Goal: Task Accomplishment & Management: Manage account settings

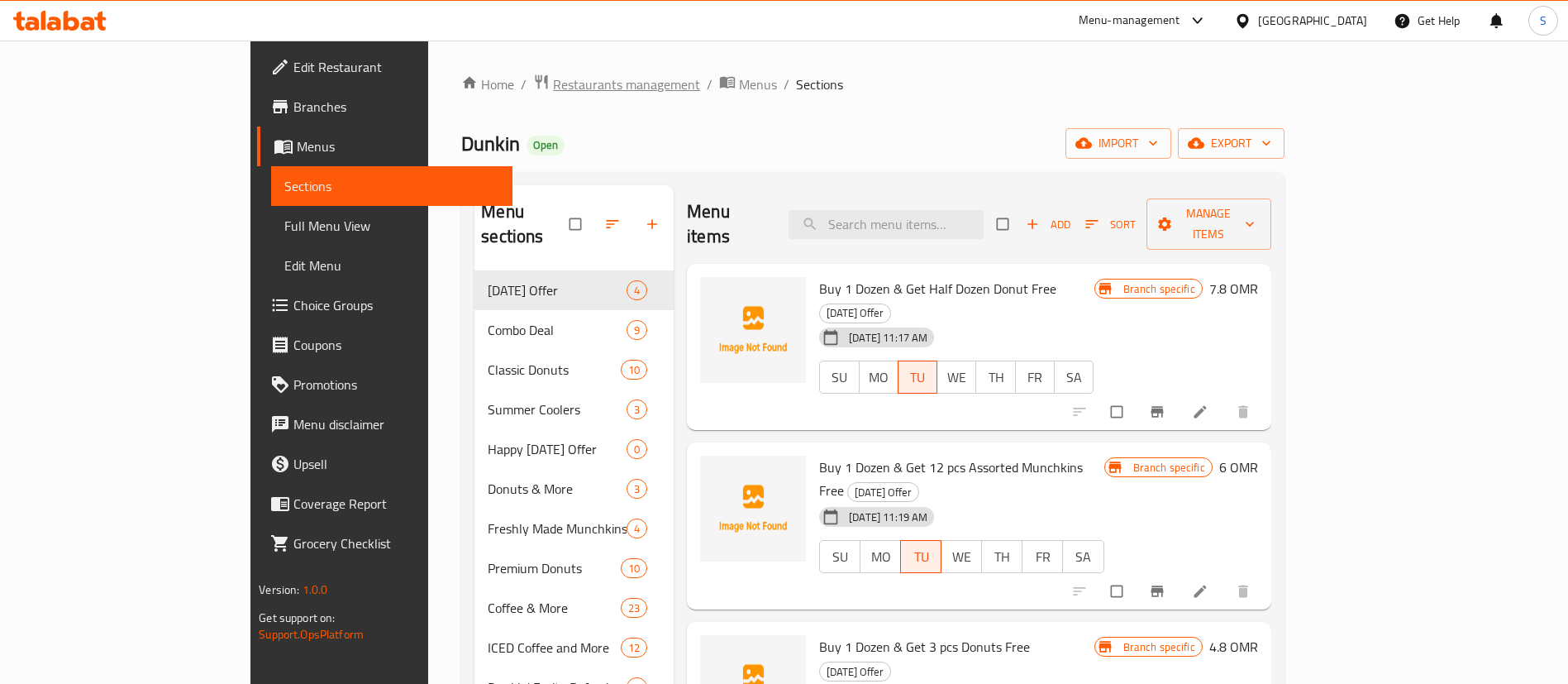
click at [553, 80] on span "Restaurants management" at bounding box center [626, 85] width 147 height 20
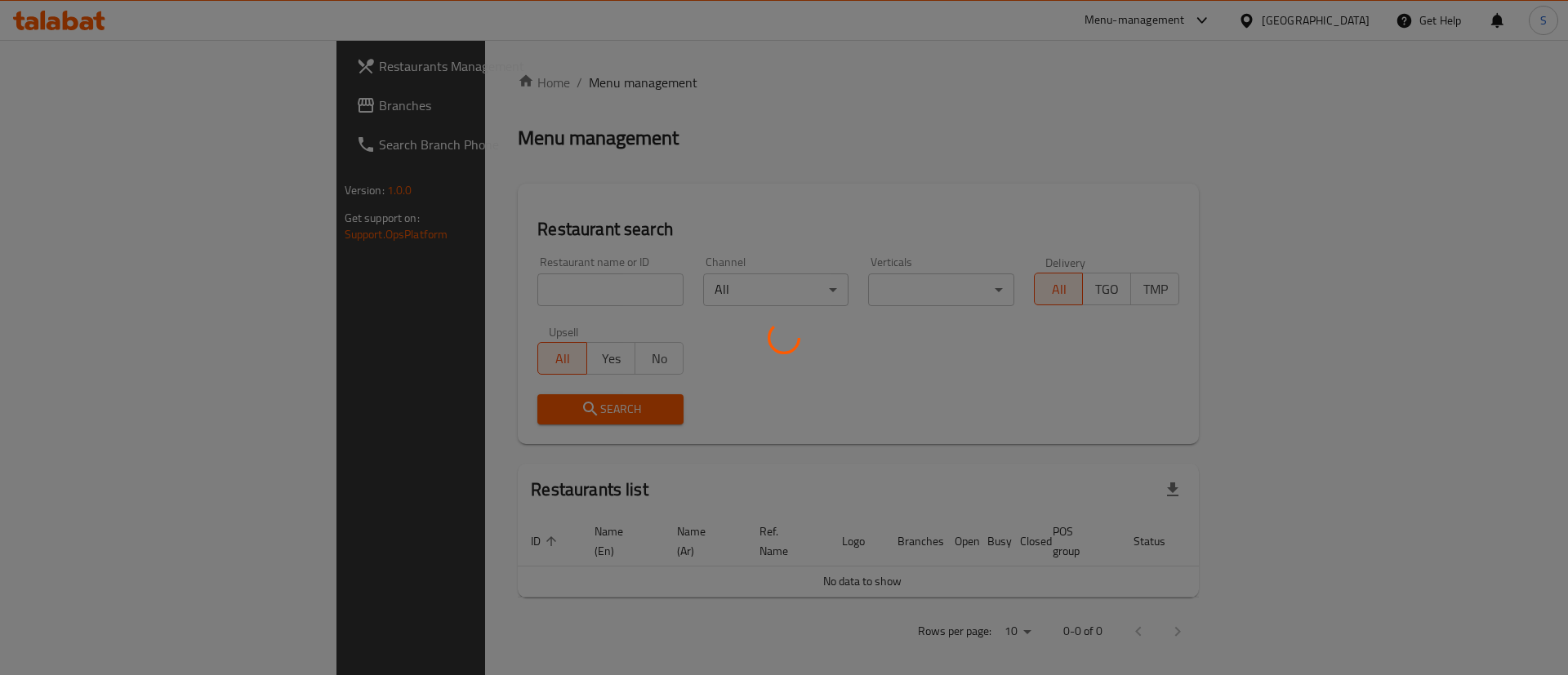
click at [456, 286] on div at bounding box center [784, 338] width 1568 height 675
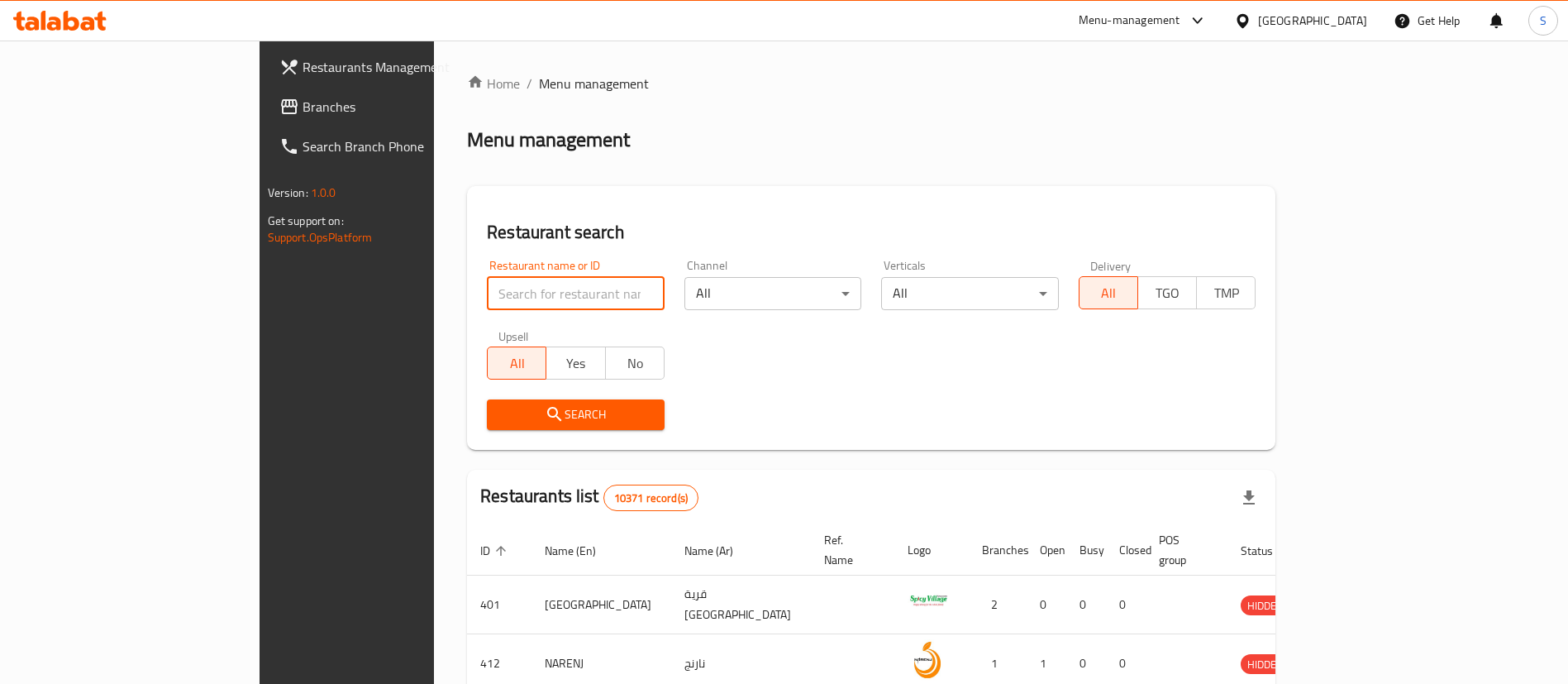
click at [536, 290] on input "search" at bounding box center [576, 294] width 177 height 34
type input "cool mood"
click button "Search" at bounding box center [576, 414] width 177 height 31
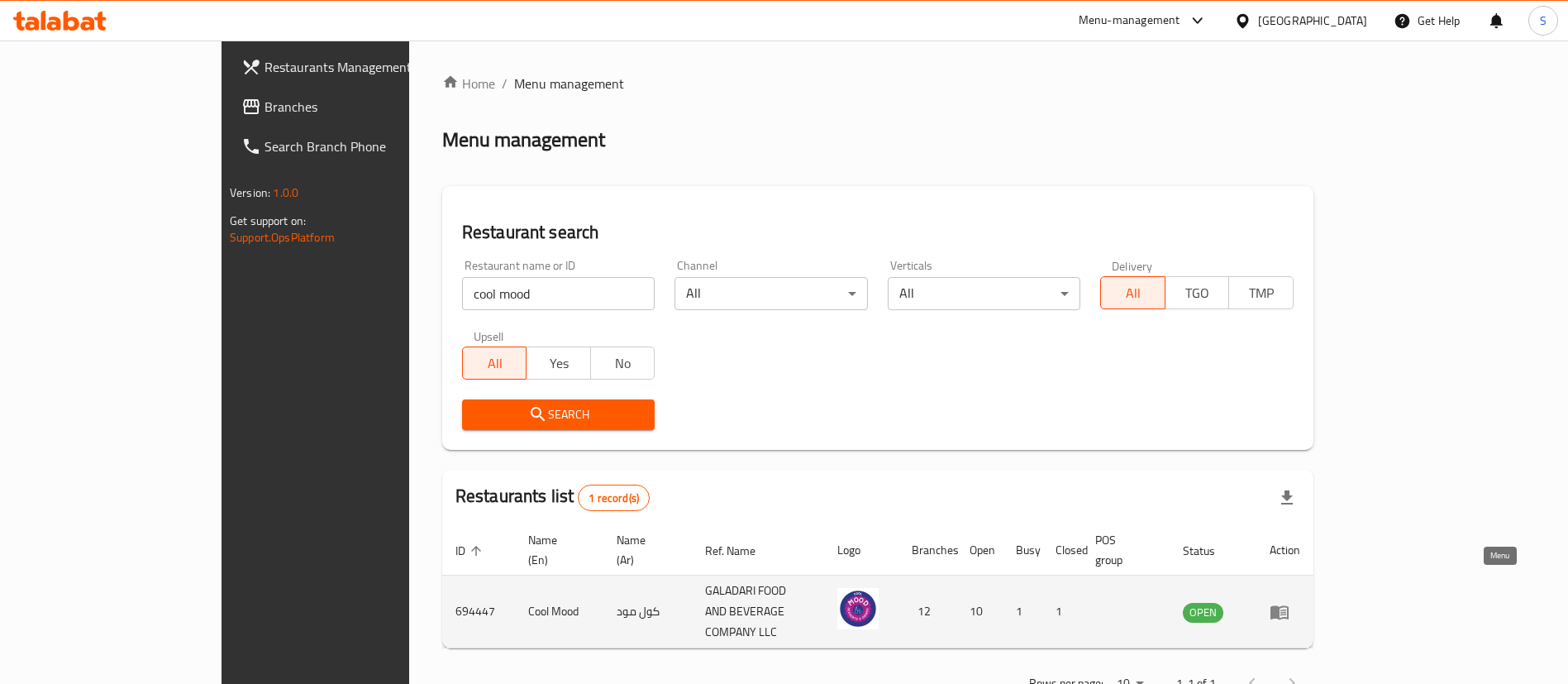
click at [1290, 602] on icon "enhanced table" at bounding box center [1280, 612] width 20 height 20
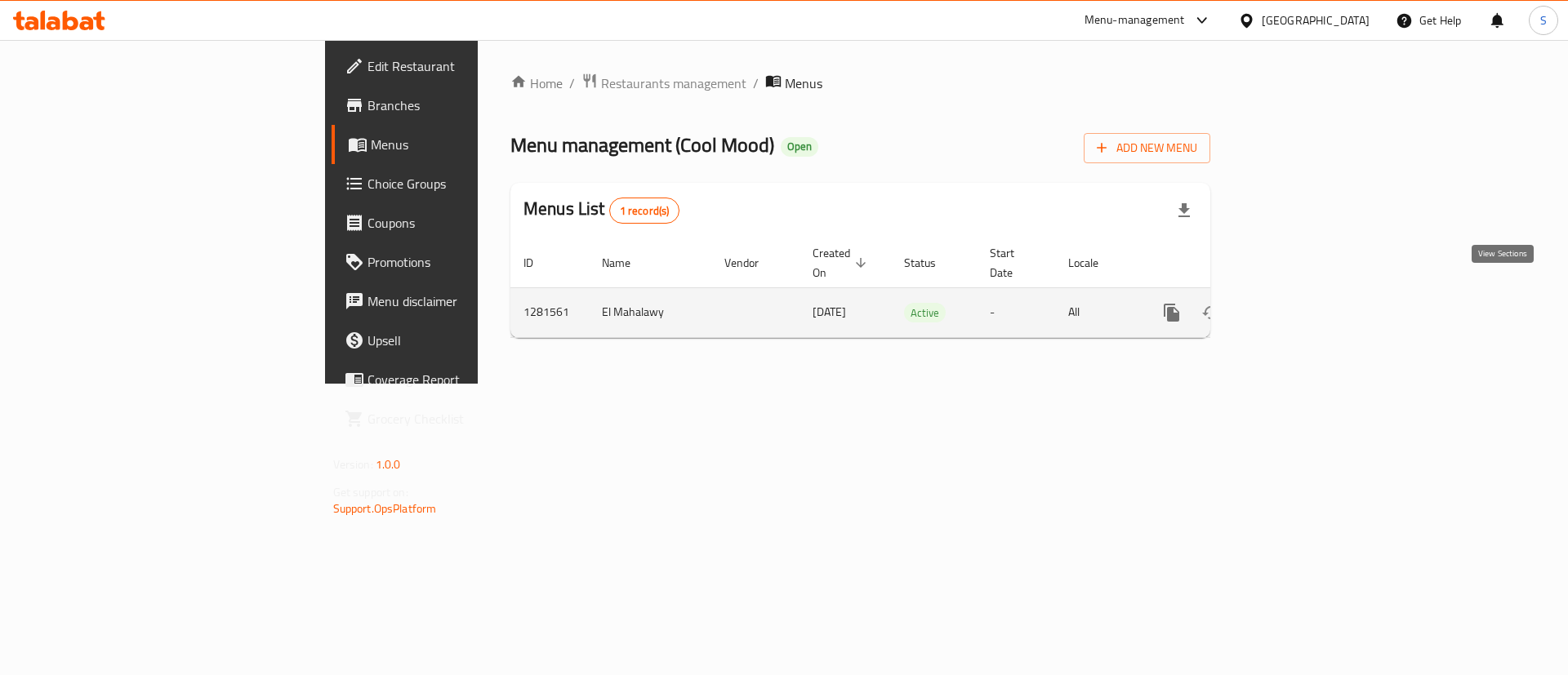
click at [1296, 305] on icon "enhanced table" at bounding box center [1289, 312] width 15 height 15
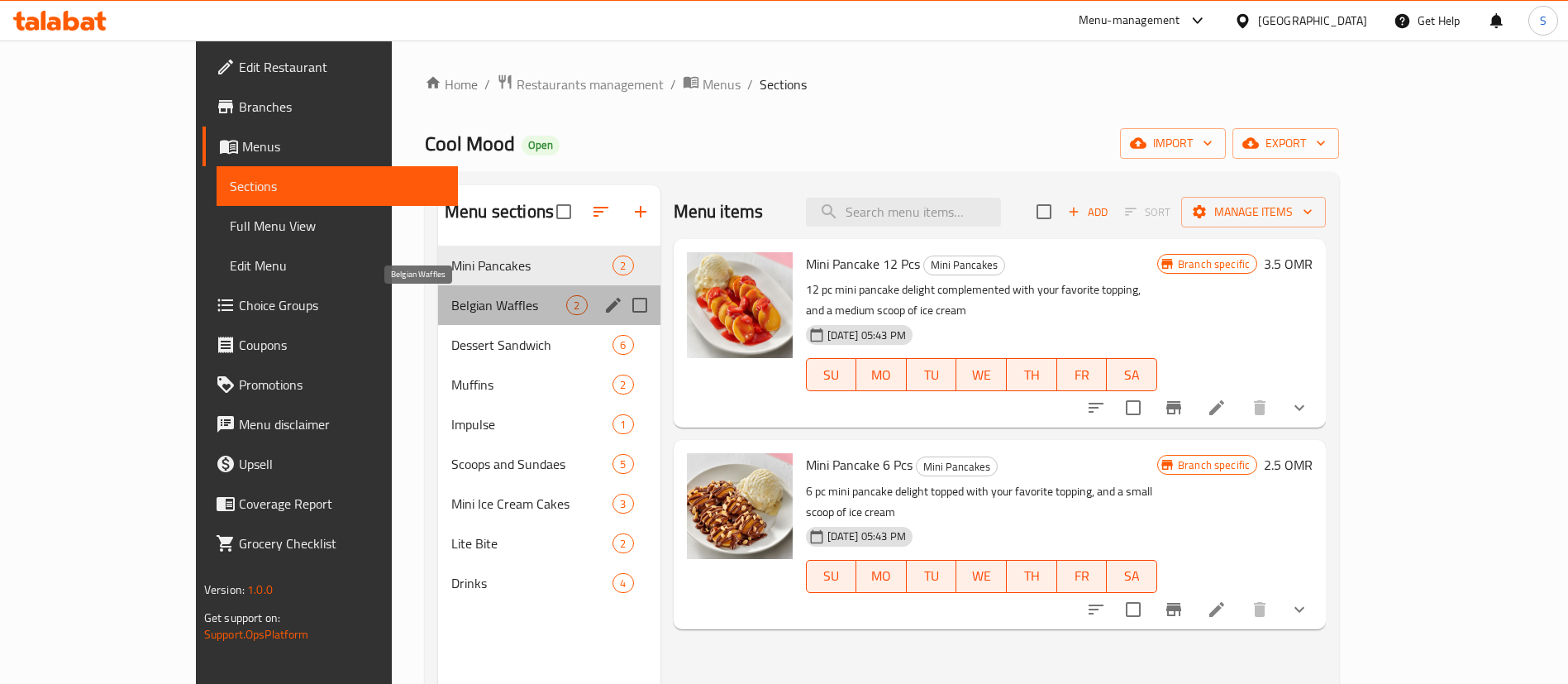
click at [483, 306] on span "Belgian Waffles" at bounding box center [509, 306] width 115 height 20
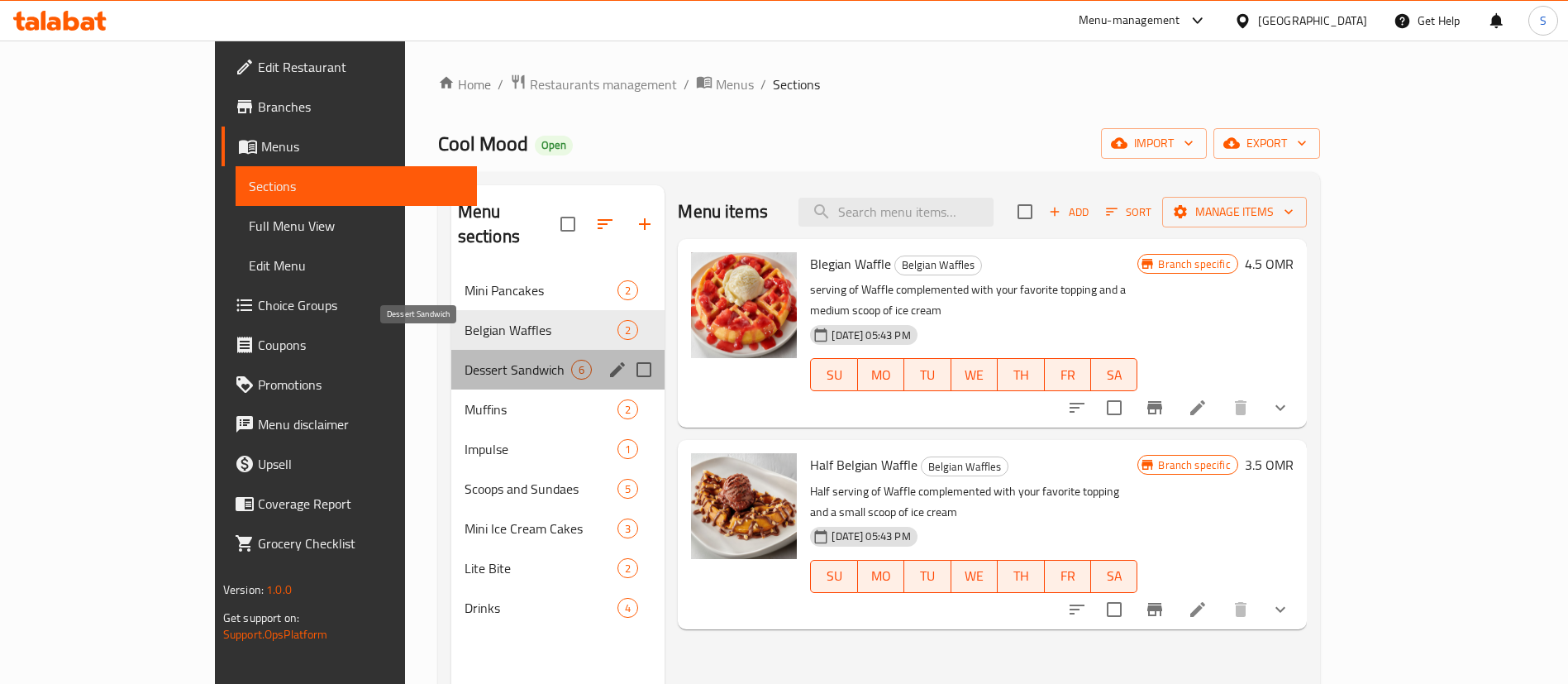
click at [482, 360] on span "Dessert Sandwich" at bounding box center [517, 370] width 107 height 20
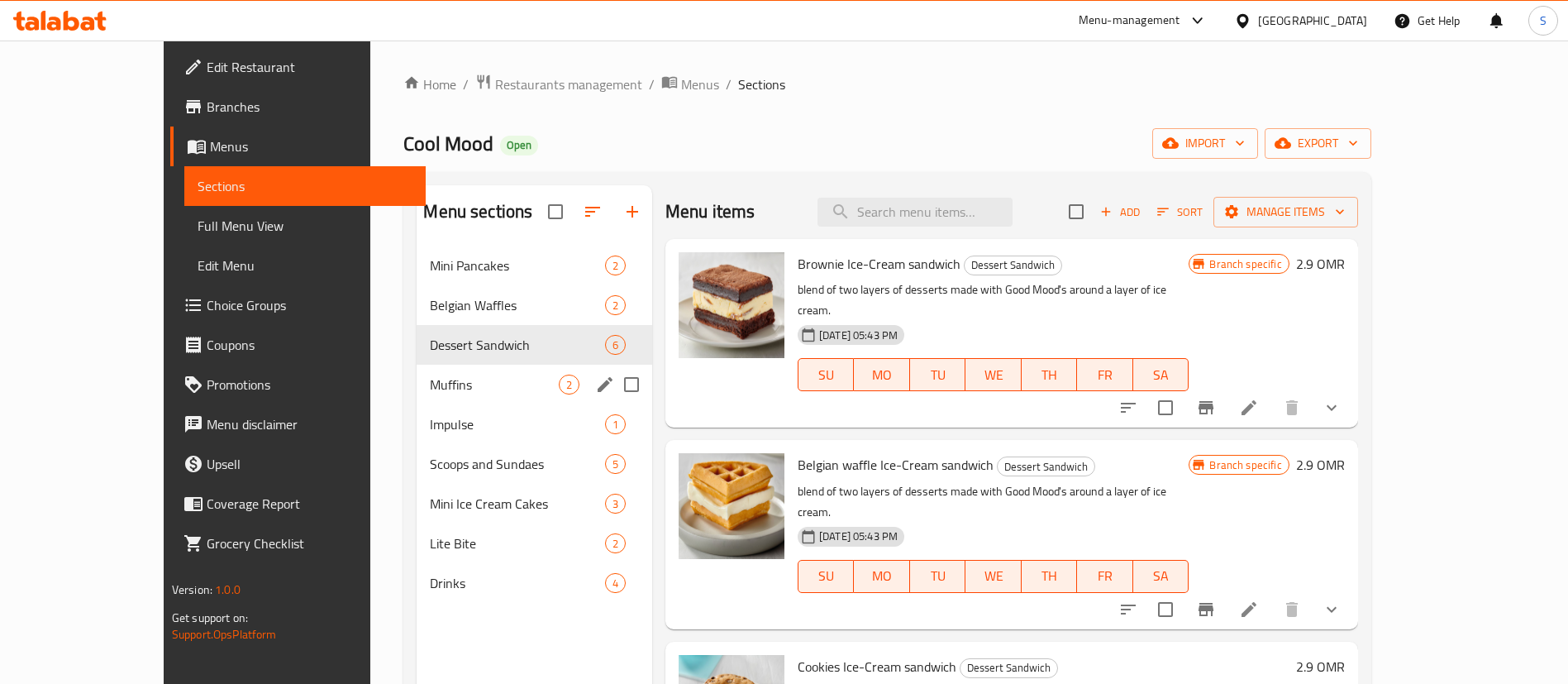
click at [480, 371] on div "Muffins 2" at bounding box center [534, 384] width 236 height 39
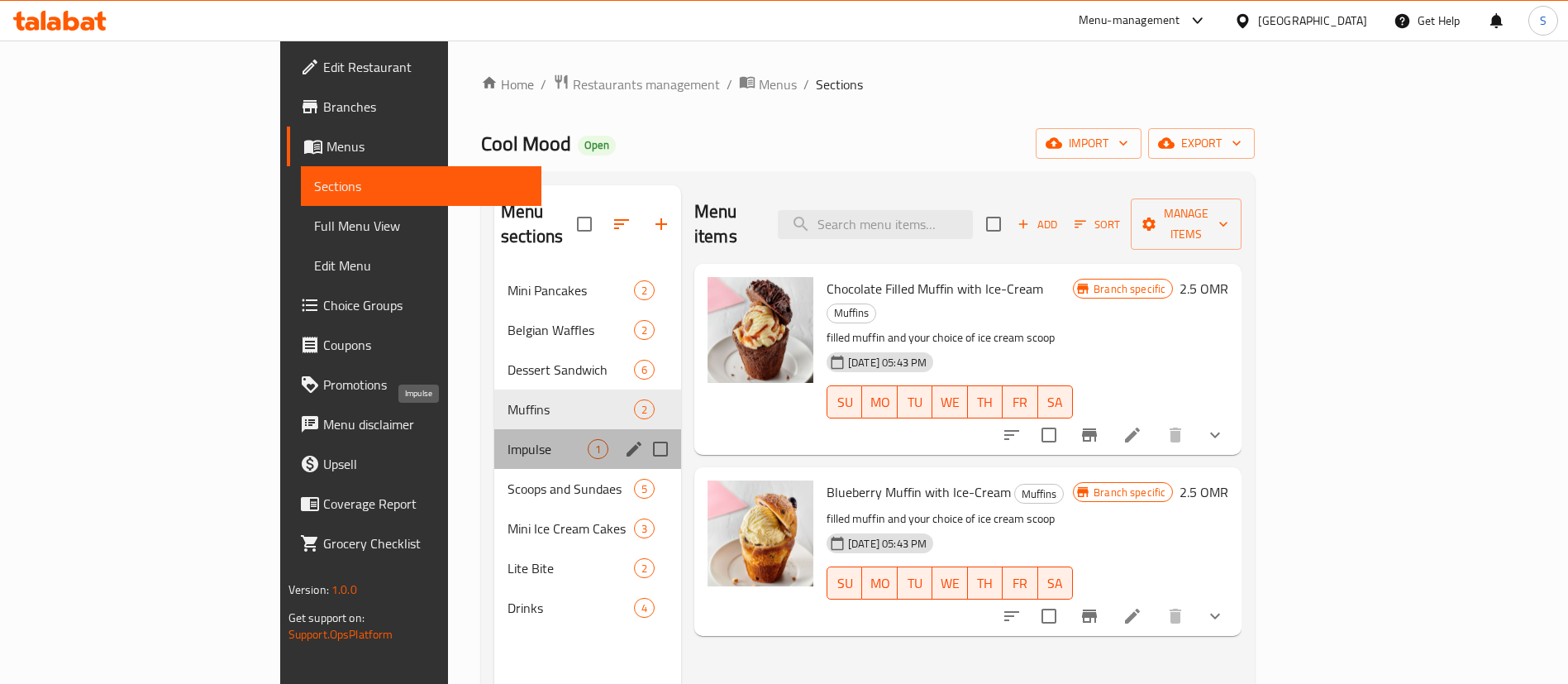
click at [508, 439] on span "Impulse" at bounding box center [547, 448] width 80 height 20
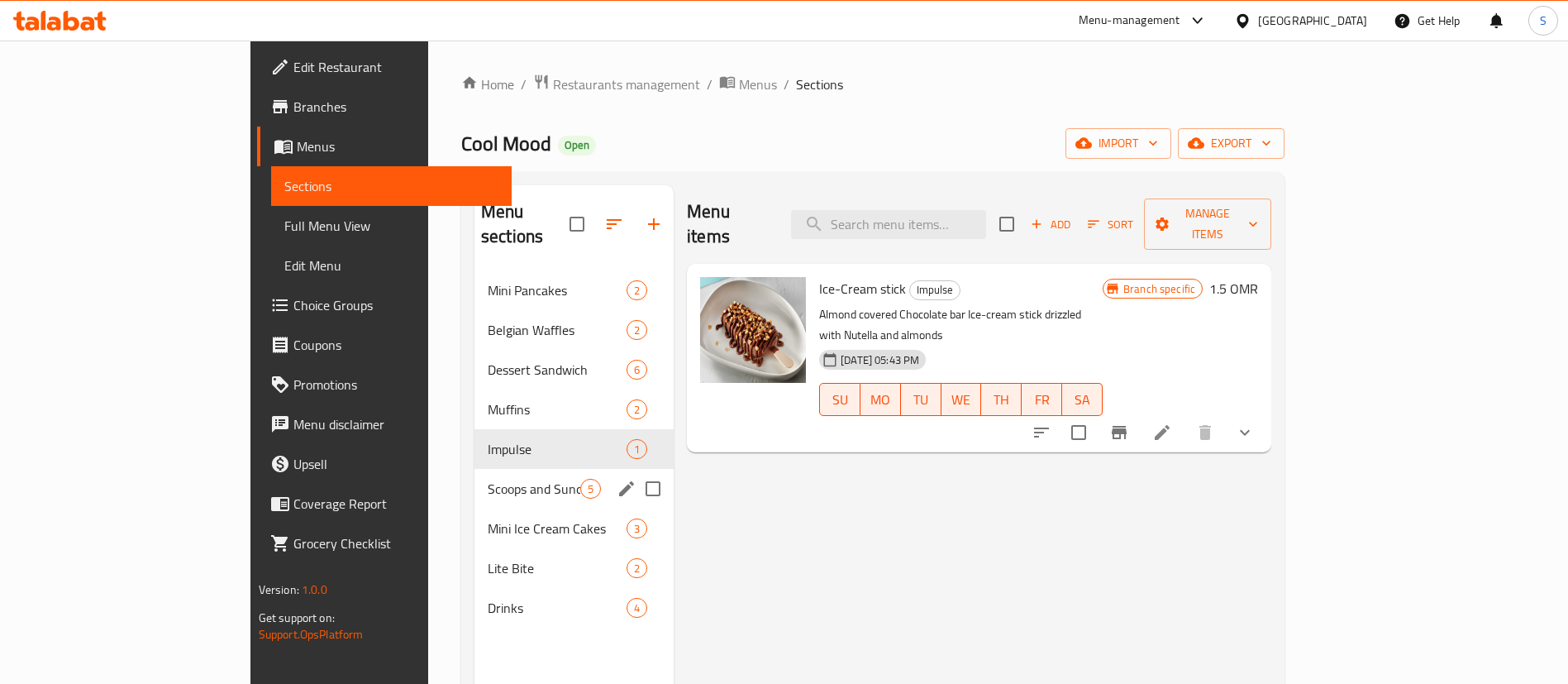
click at [475, 469] on div "Scoops and Sundaes 5" at bounding box center [575, 489] width 199 height 39
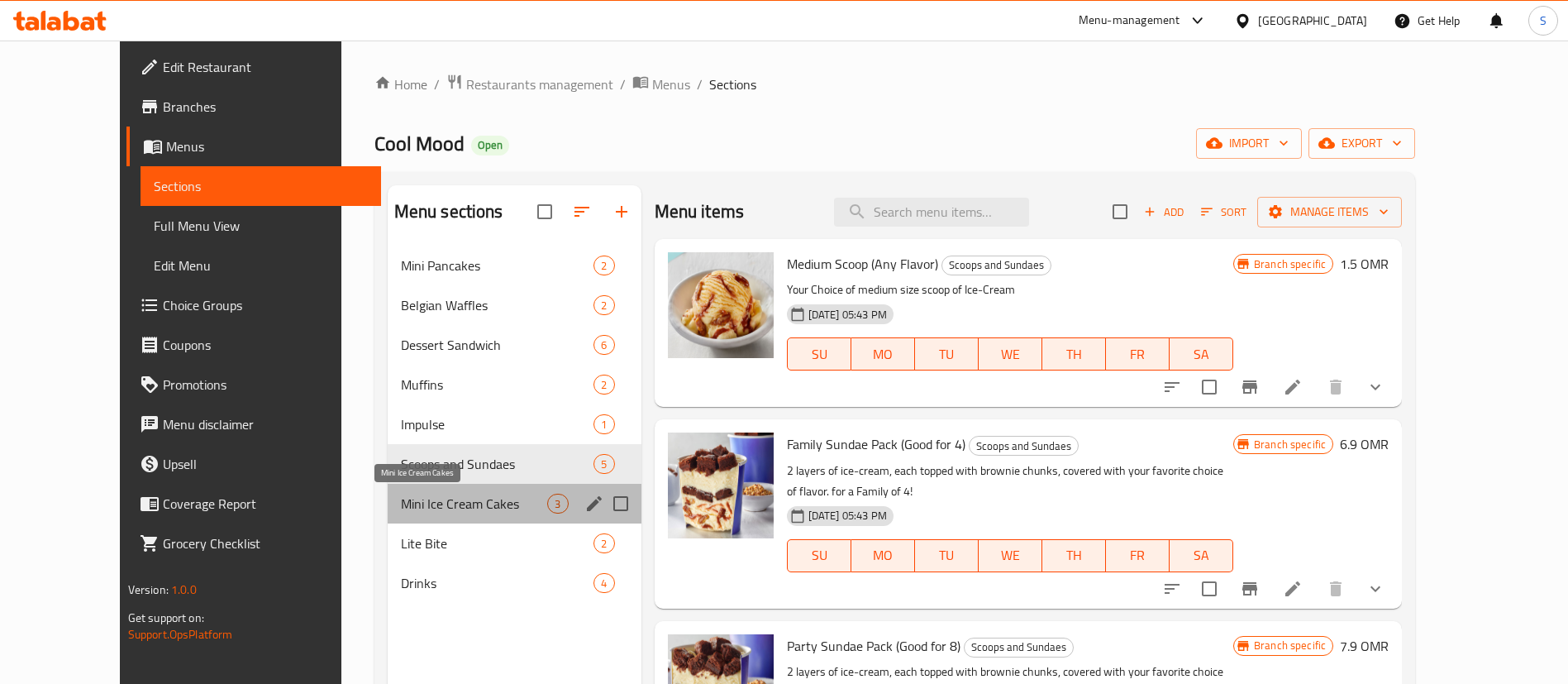
click at [463, 501] on span "Mini Ice Cream Cakes" at bounding box center [474, 504] width 147 height 20
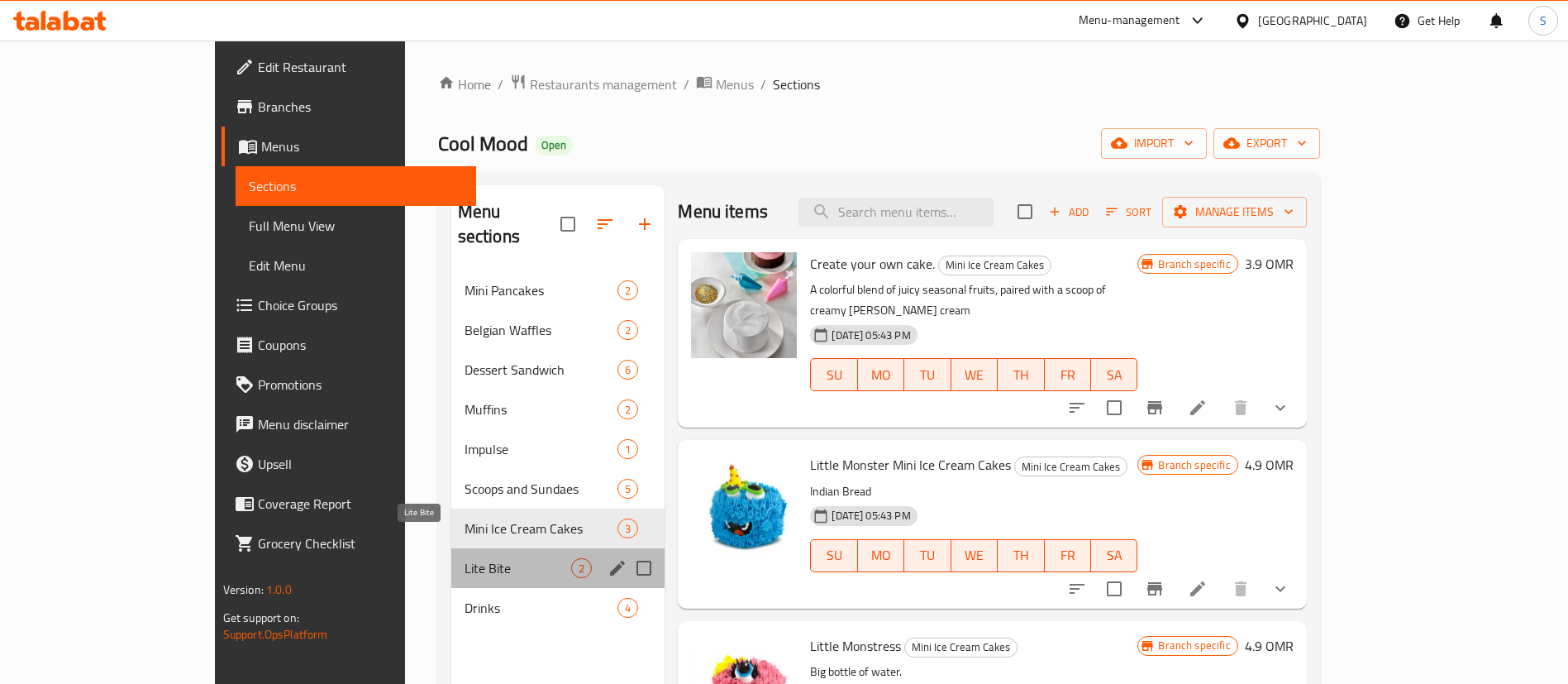
click at [469, 558] on span "Lite Bite" at bounding box center [517, 568] width 107 height 20
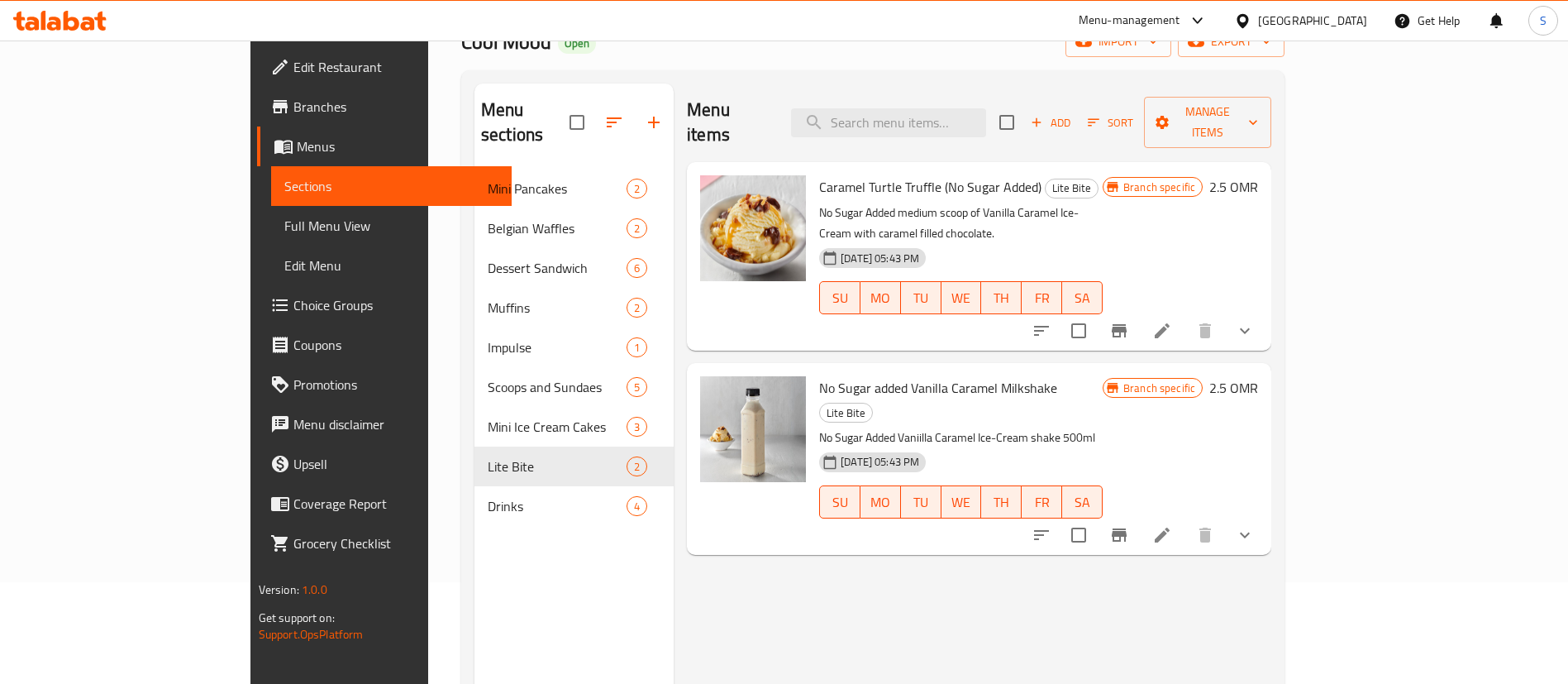
scroll to position [114, 0]
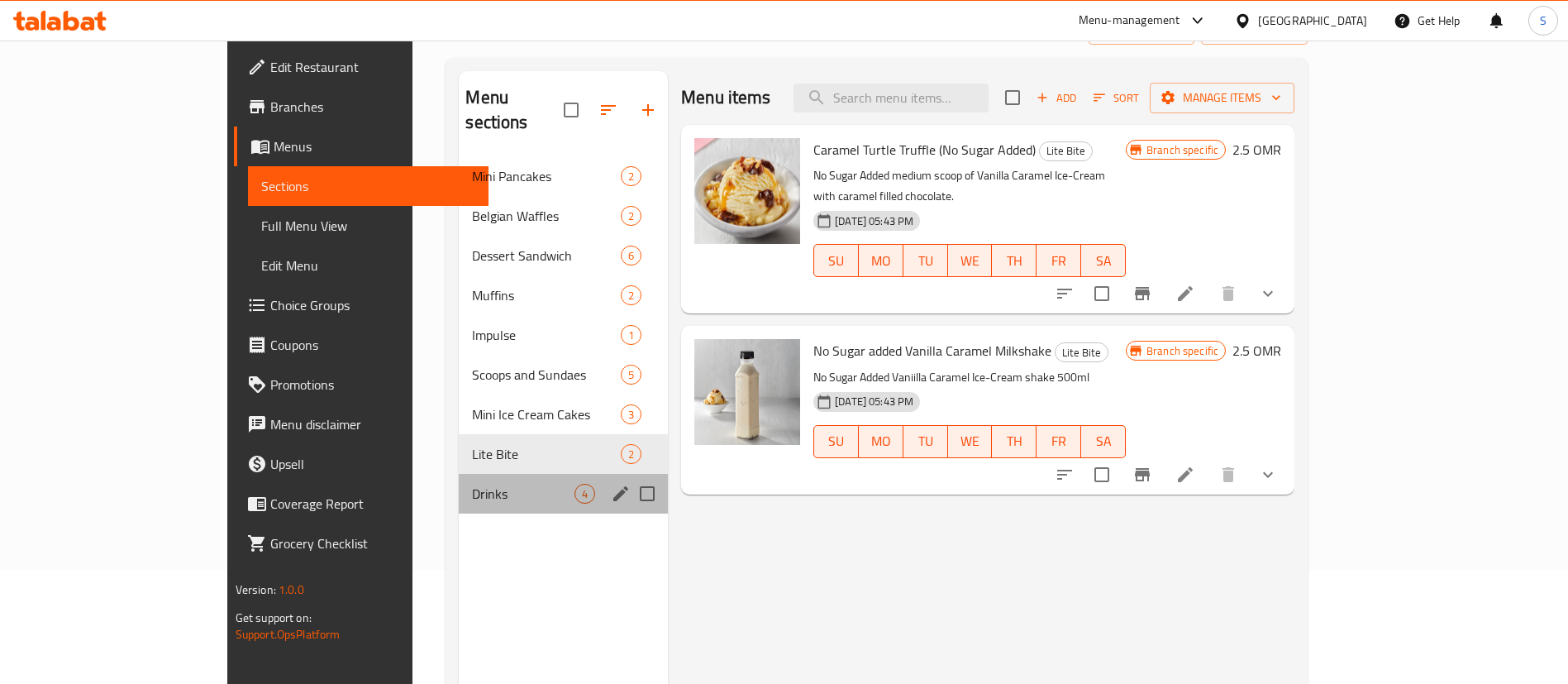
click at [459, 474] on div "Drinks 4" at bounding box center [564, 494] width 209 height 39
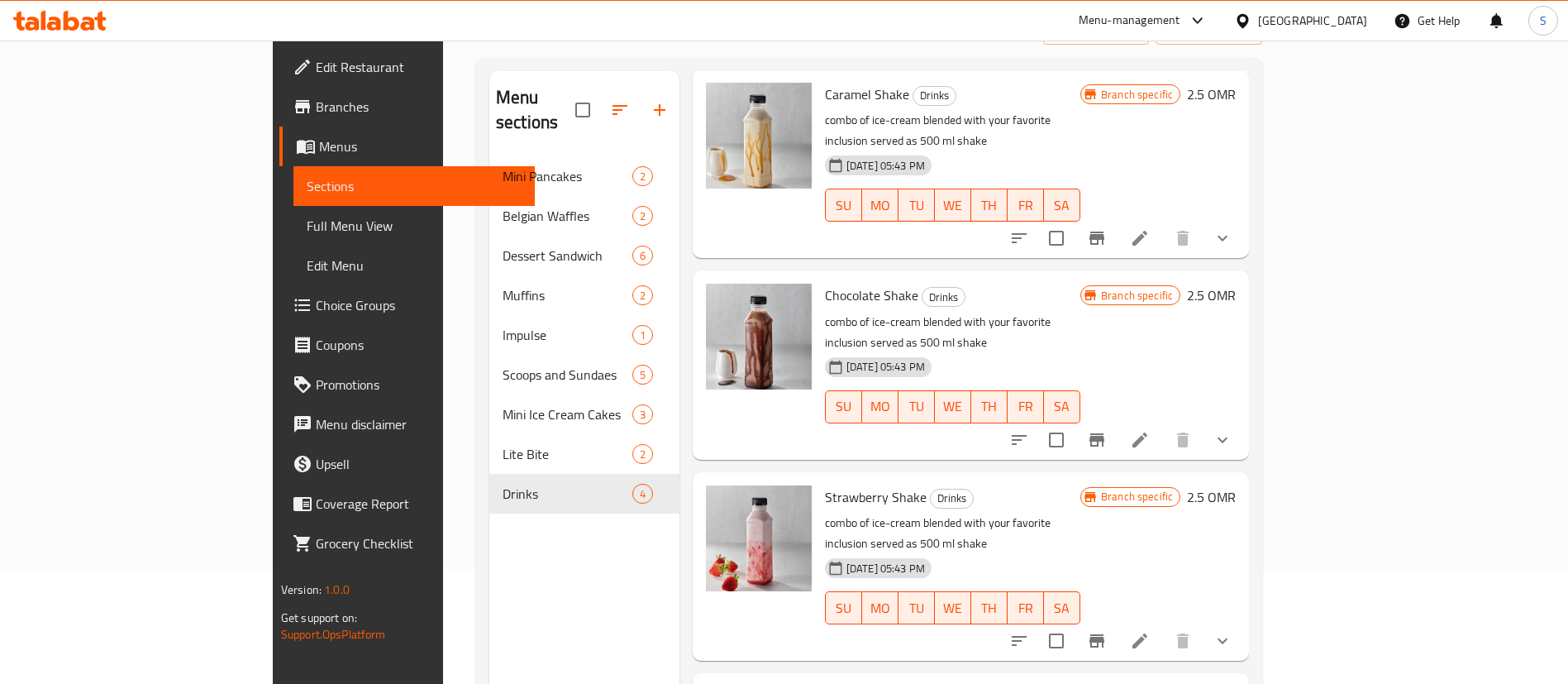
scroll to position [232, 0]
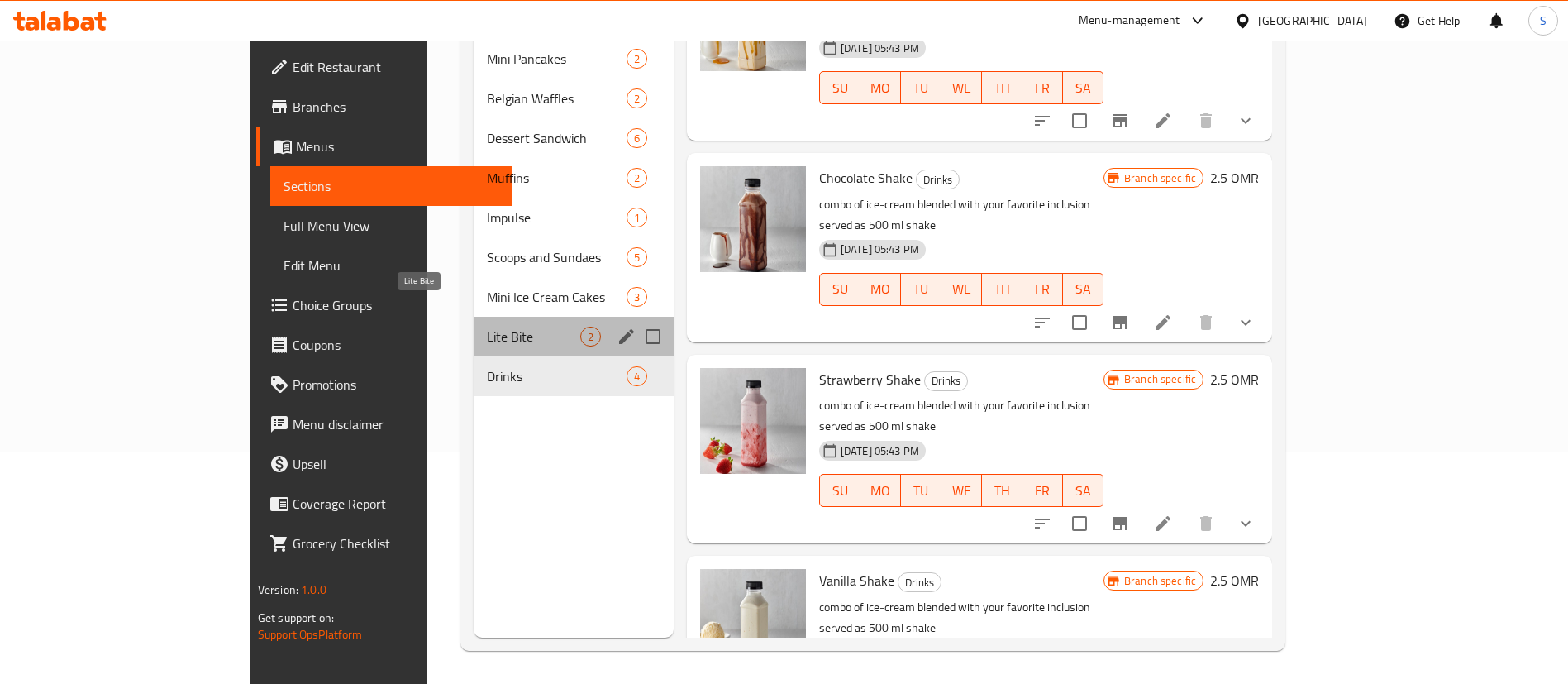
click at [502, 326] on span "Lite Bite" at bounding box center [533, 336] width 93 height 20
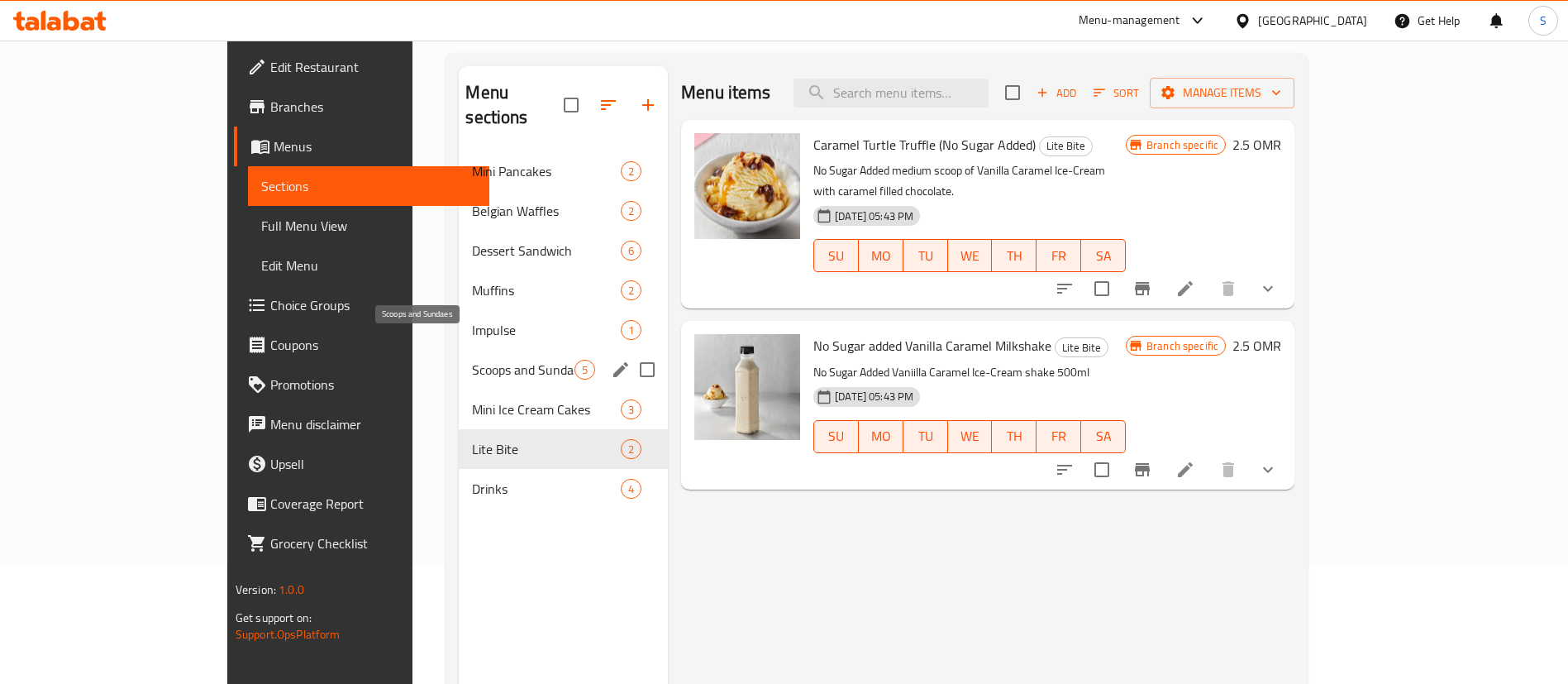
scroll to position [117, 0]
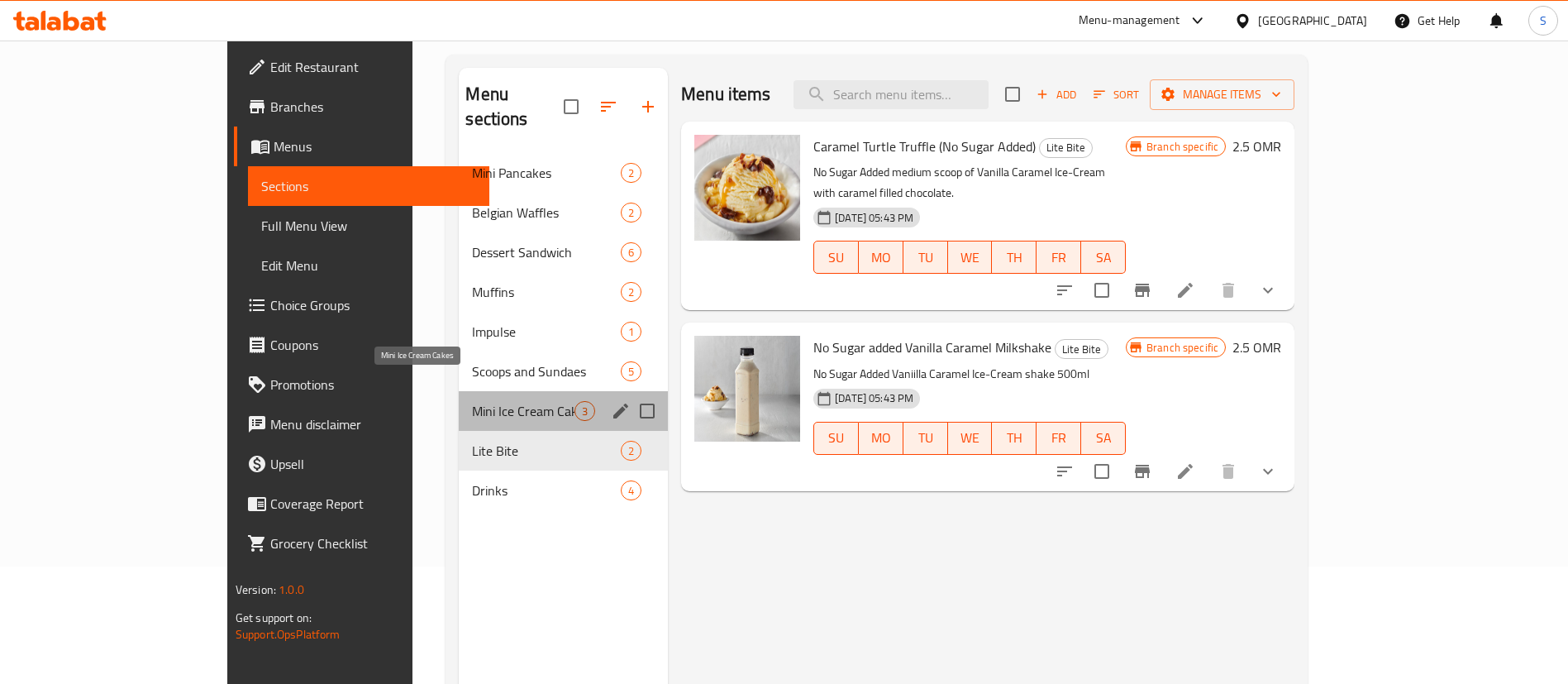
click at [472, 401] on span "Mini Ice Cream Cakes" at bounding box center [523, 411] width 102 height 20
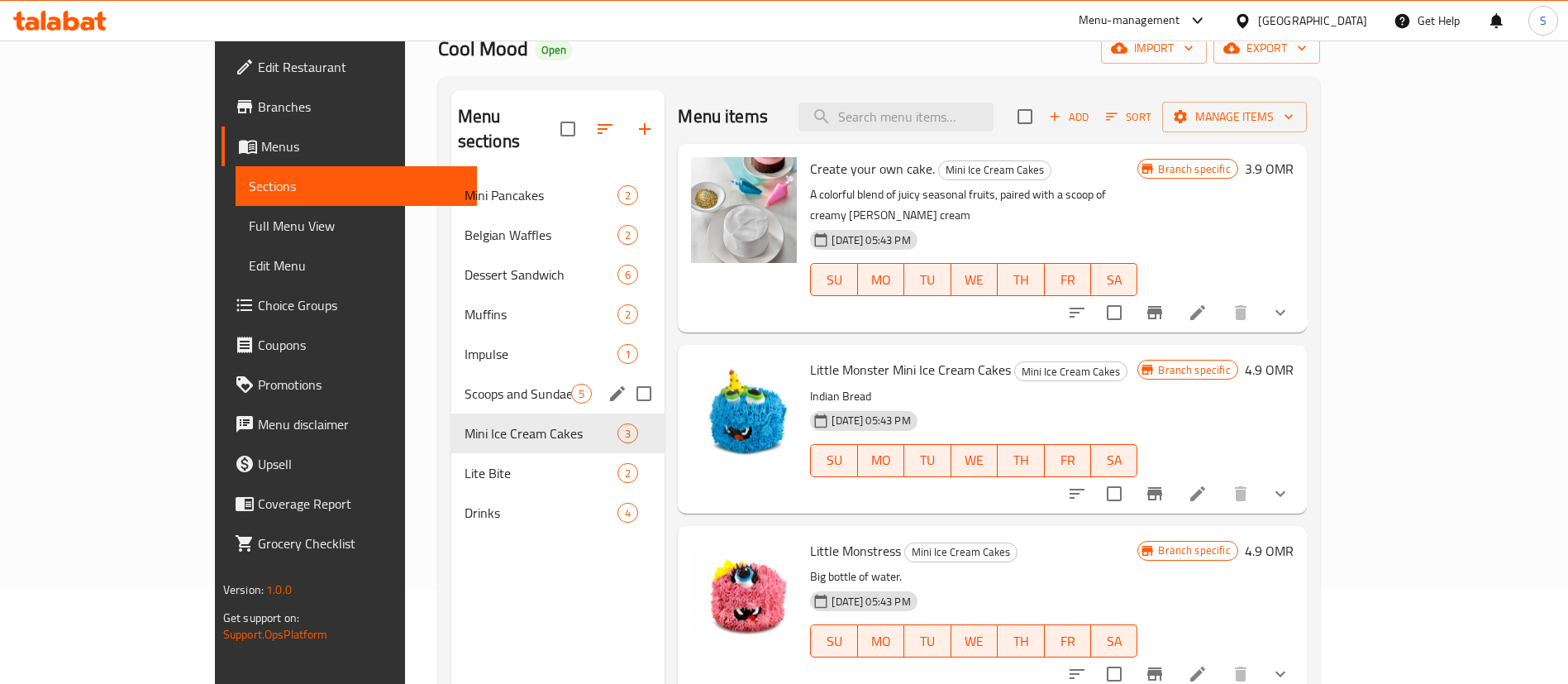
scroll to position [95, 0]
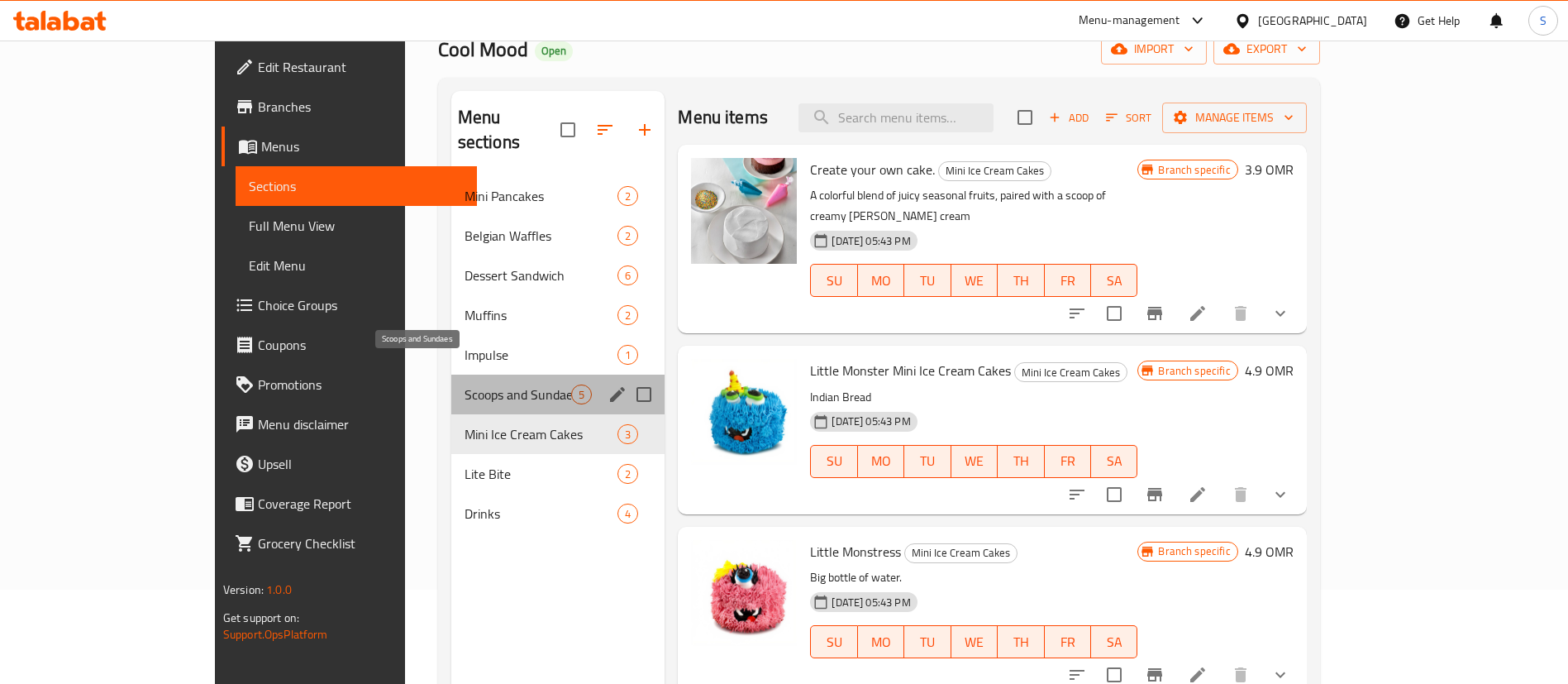
click at [464, 384] on span "Scoops and Sundaes" at bounding box center [517, 394] width 107 height 20
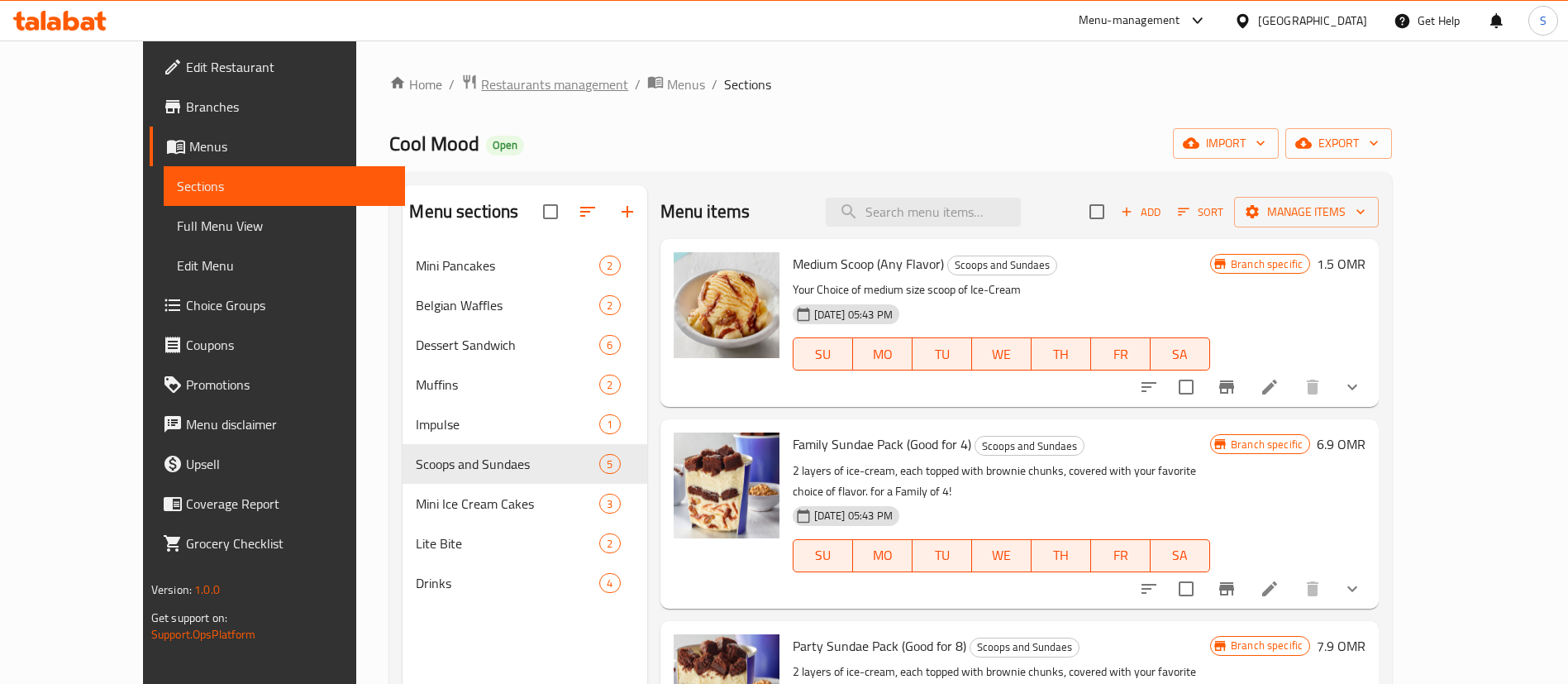
click at [481, 83] on span "Restaurants management" at bounding box center [554, 85] width 147 height 20
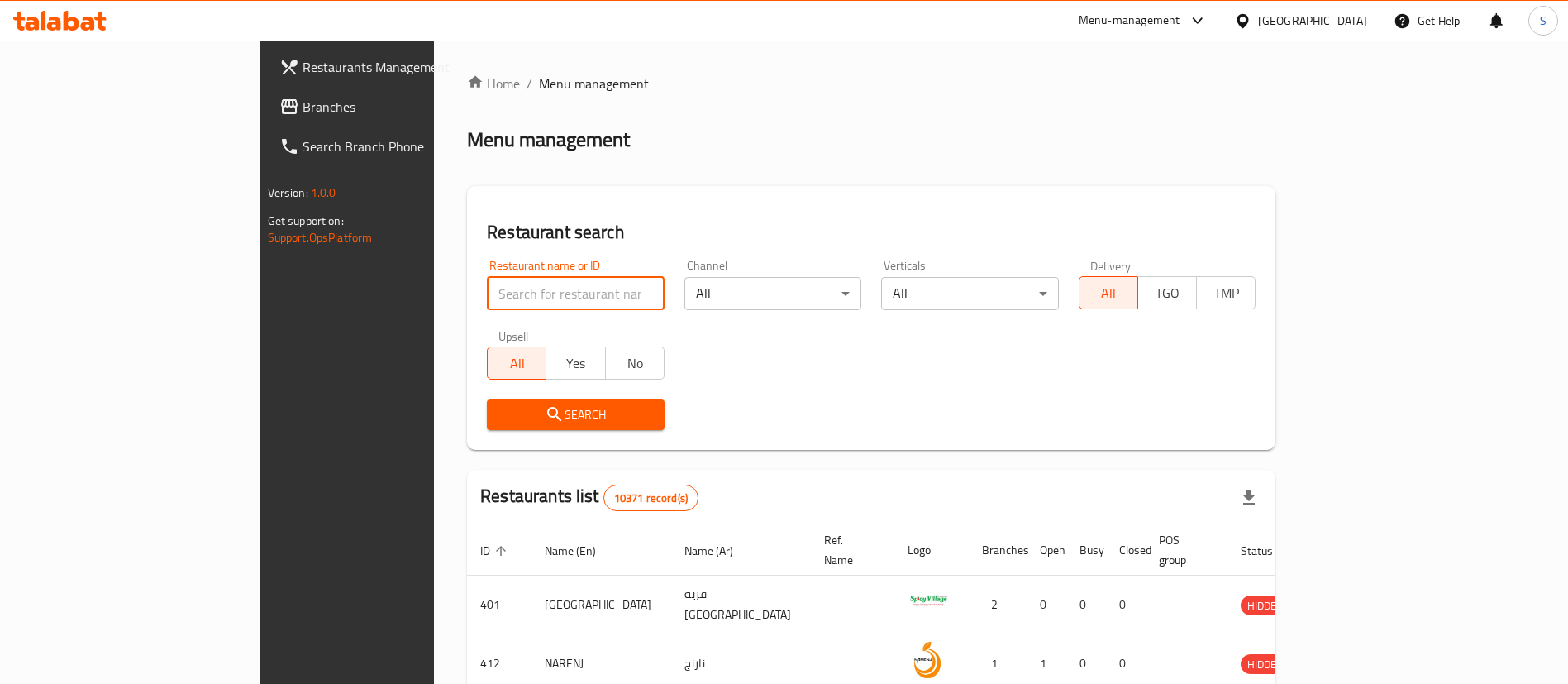
click at [519, 290] on input "search" at bounding box center [576, 294] width 177 height 34
type input "dunkin"
click button "Search" at bounding box center [576, 414] width 177 height 31
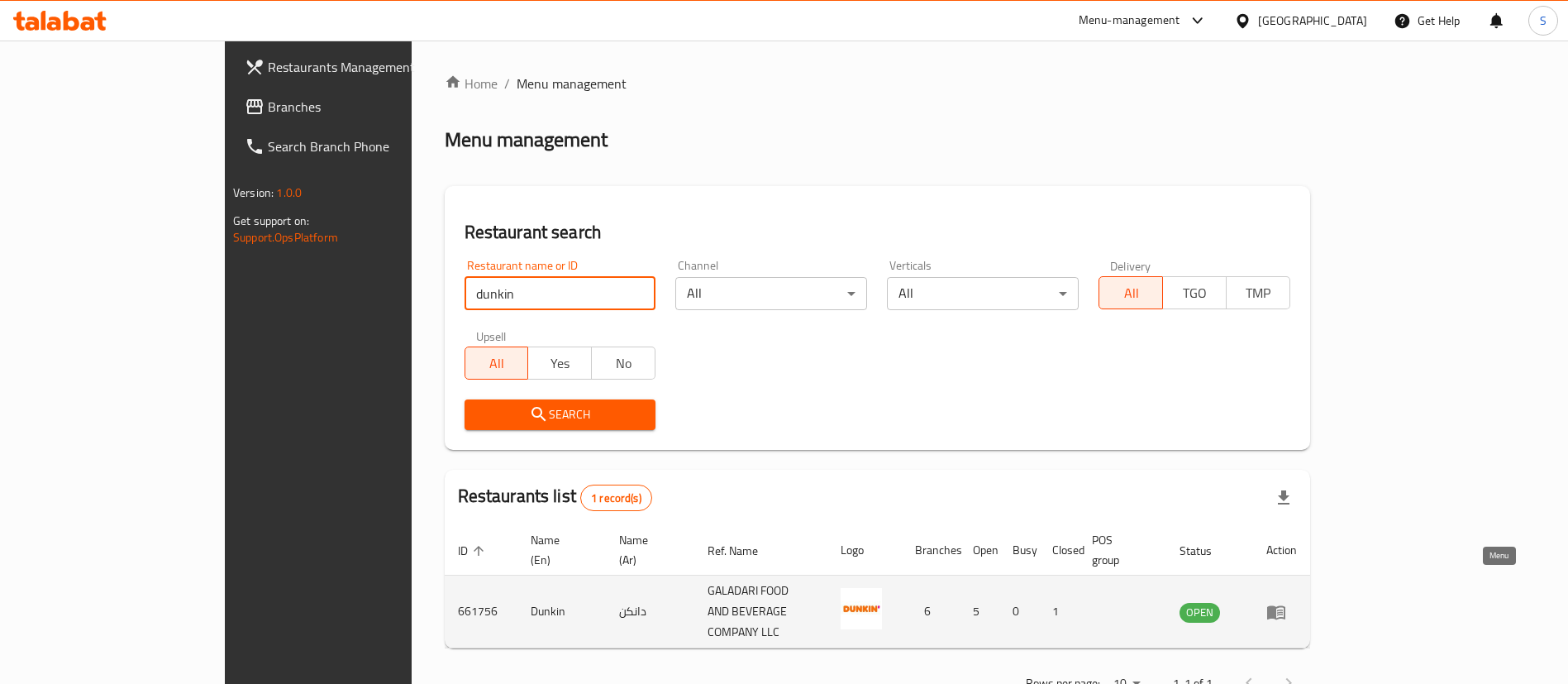
click at [1286, 605] on icon "enhanced table" at bounding box center [1276, 612] width 18 height 14
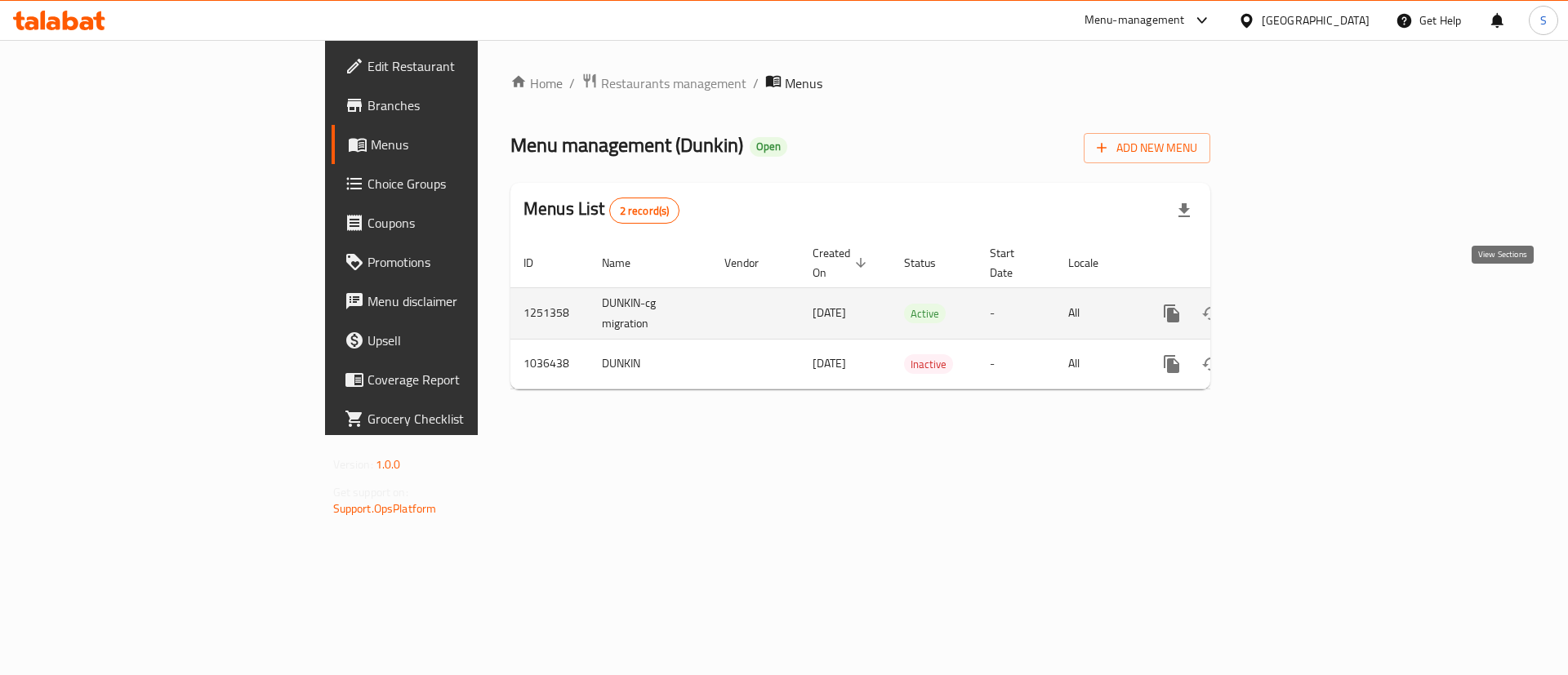
click at [1296, 306] on icon "enhanced table" at bounding box center [1289, 313] width 15 height 15
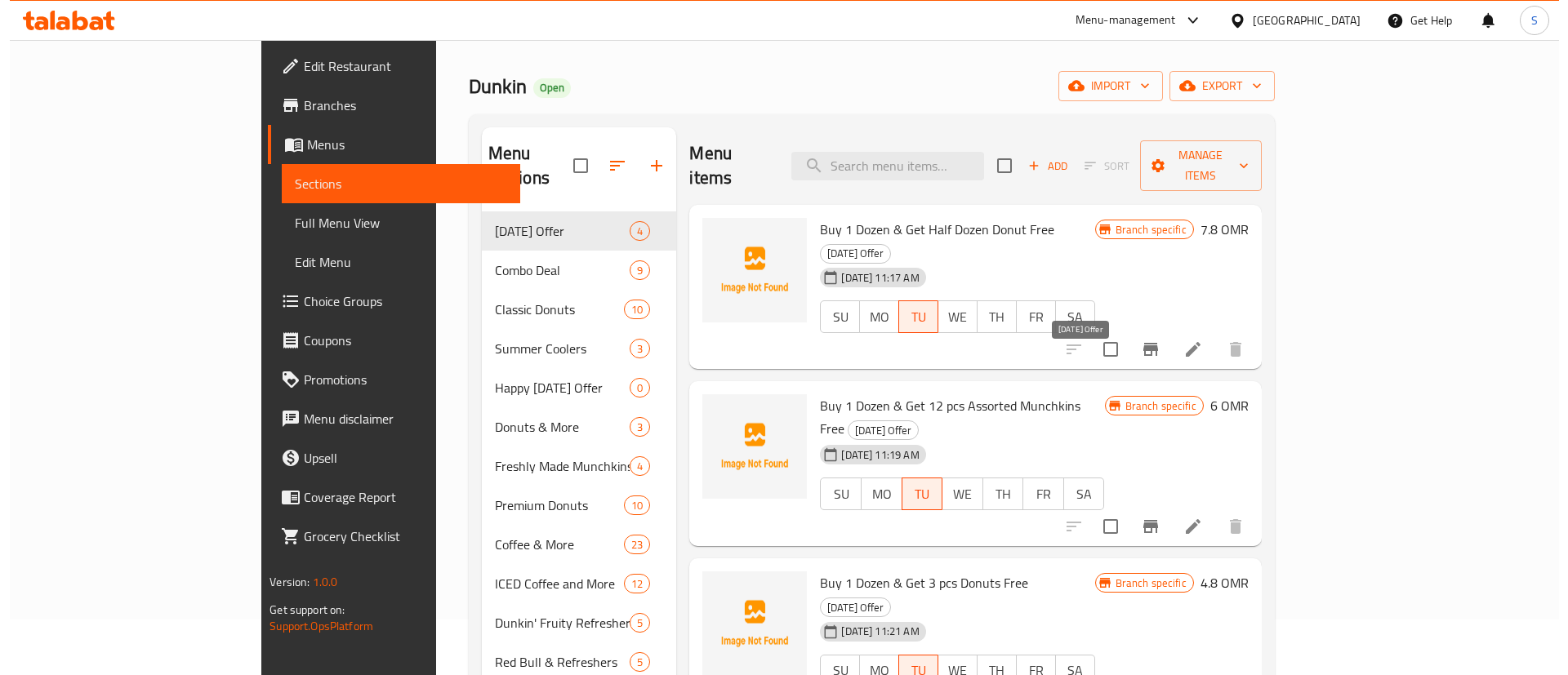
scroll to position [53, 0]
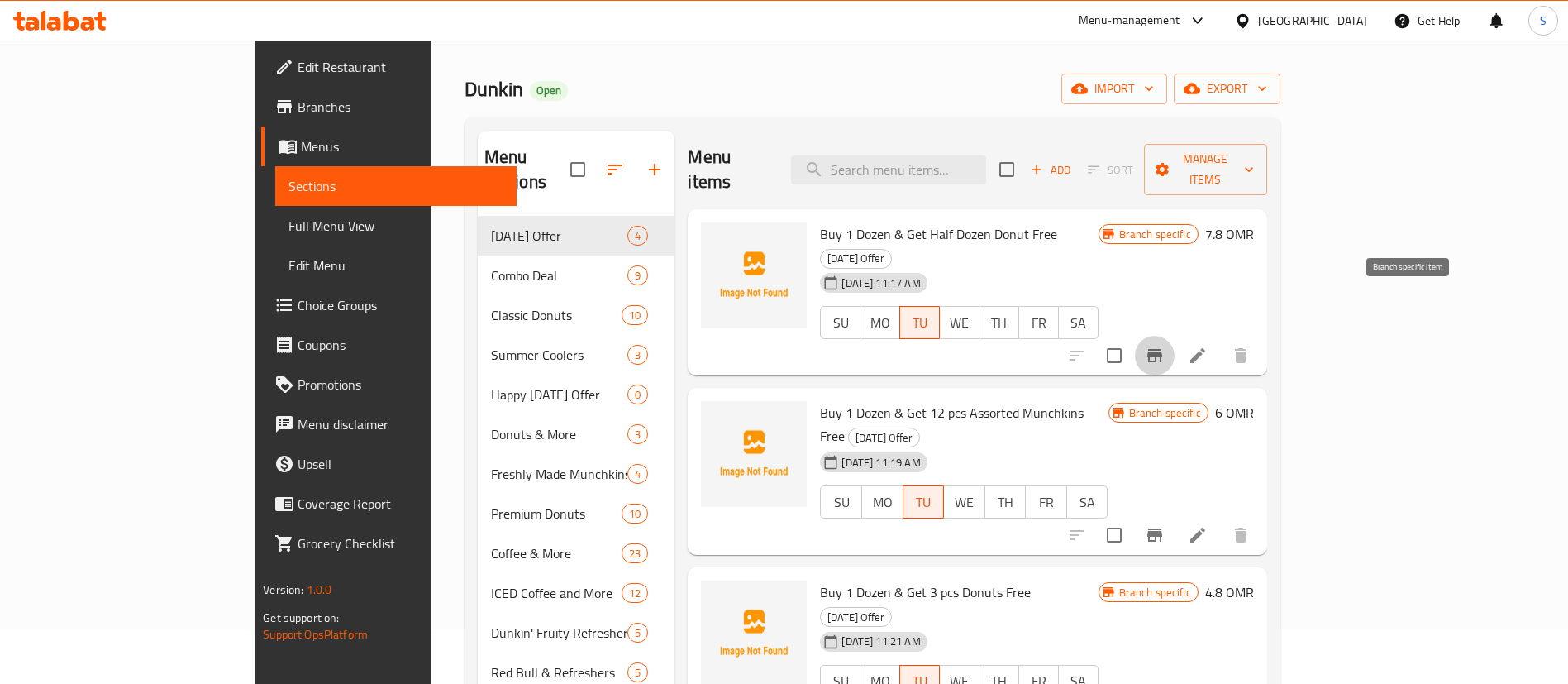
click at [1163, 349] on icon "Branch-specific-item" at bounding box center [1154, 355] width 15 height 13
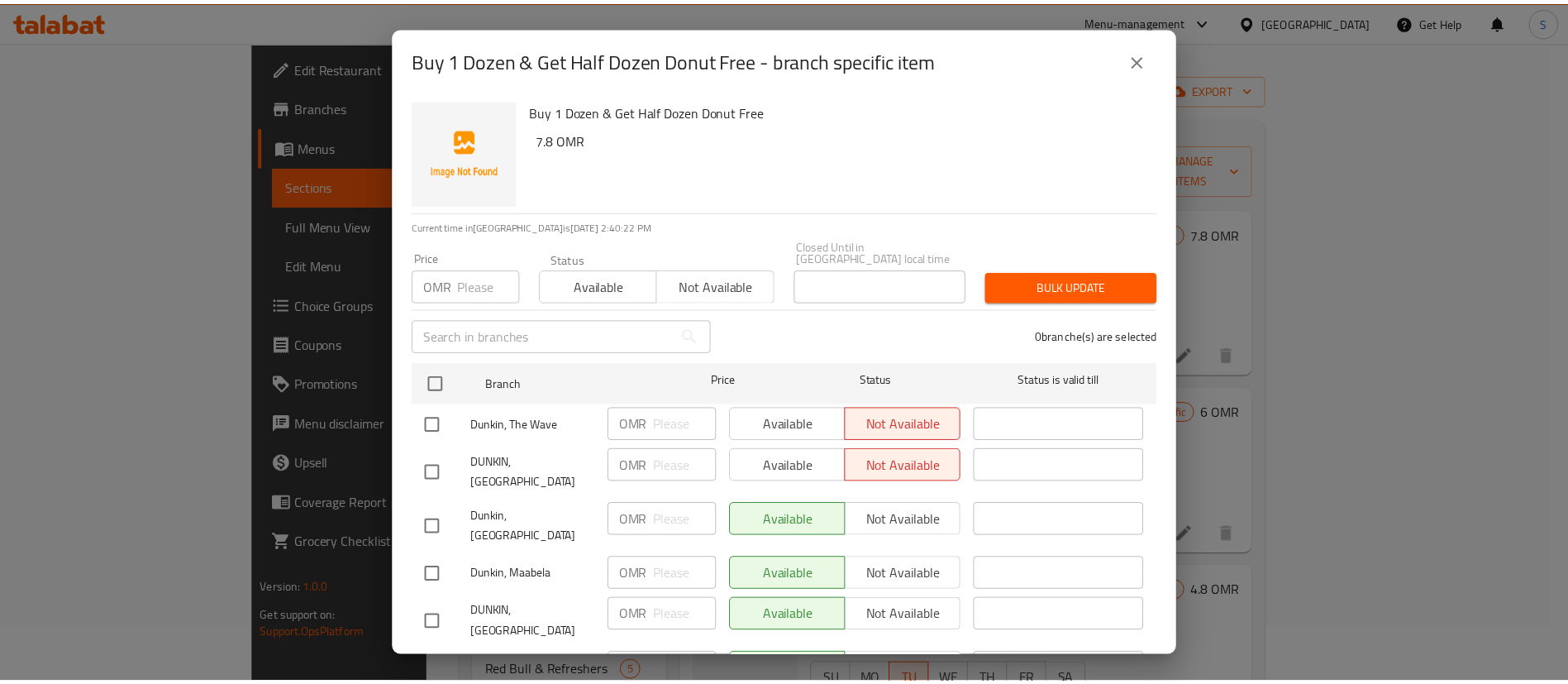
scroll to position [67, 0]
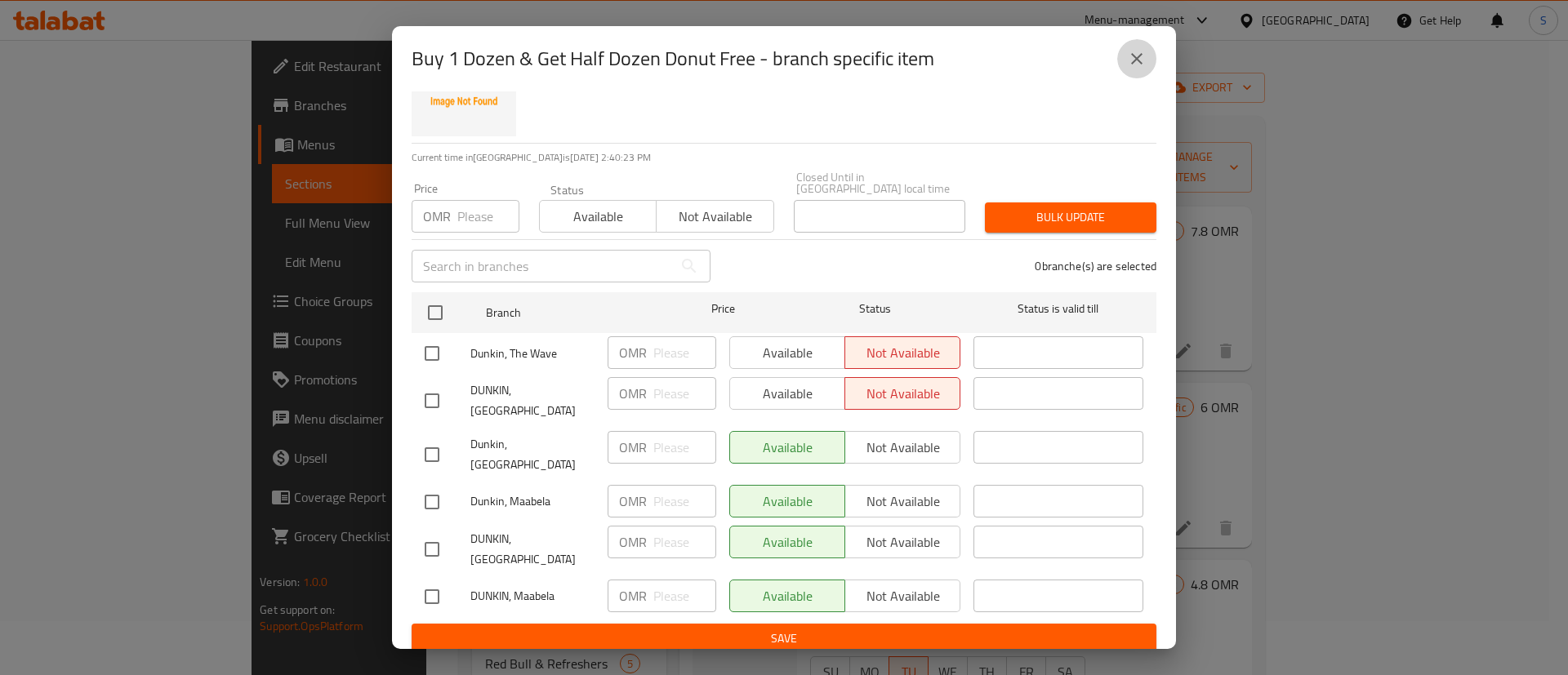
click at [1132, 60] on icon "close" at bounding box center [1137, 58] width 19 height 19
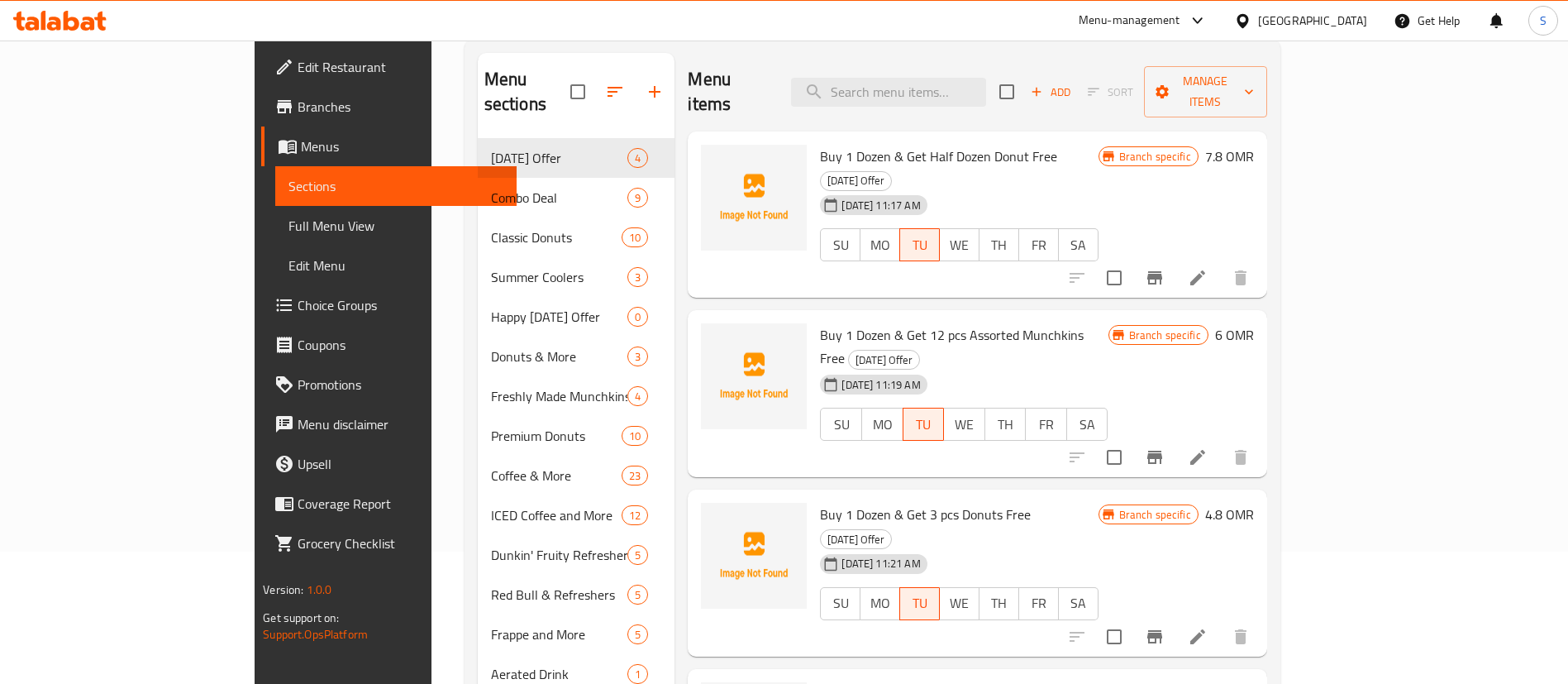
scroll to position [131, 0]
click at [1208, 269] on icon at bounding box center [1198, 279] width 20 height 20
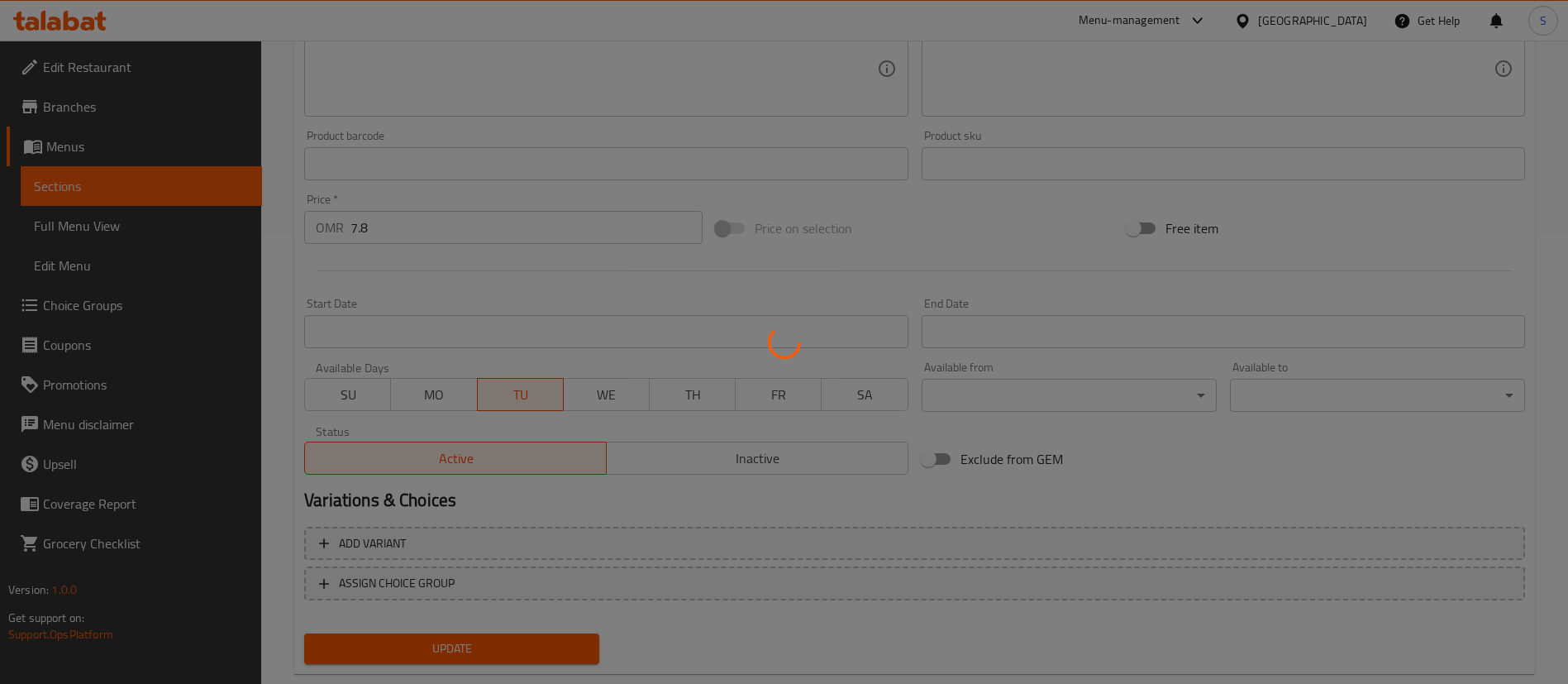
scroll to position [485, 0]
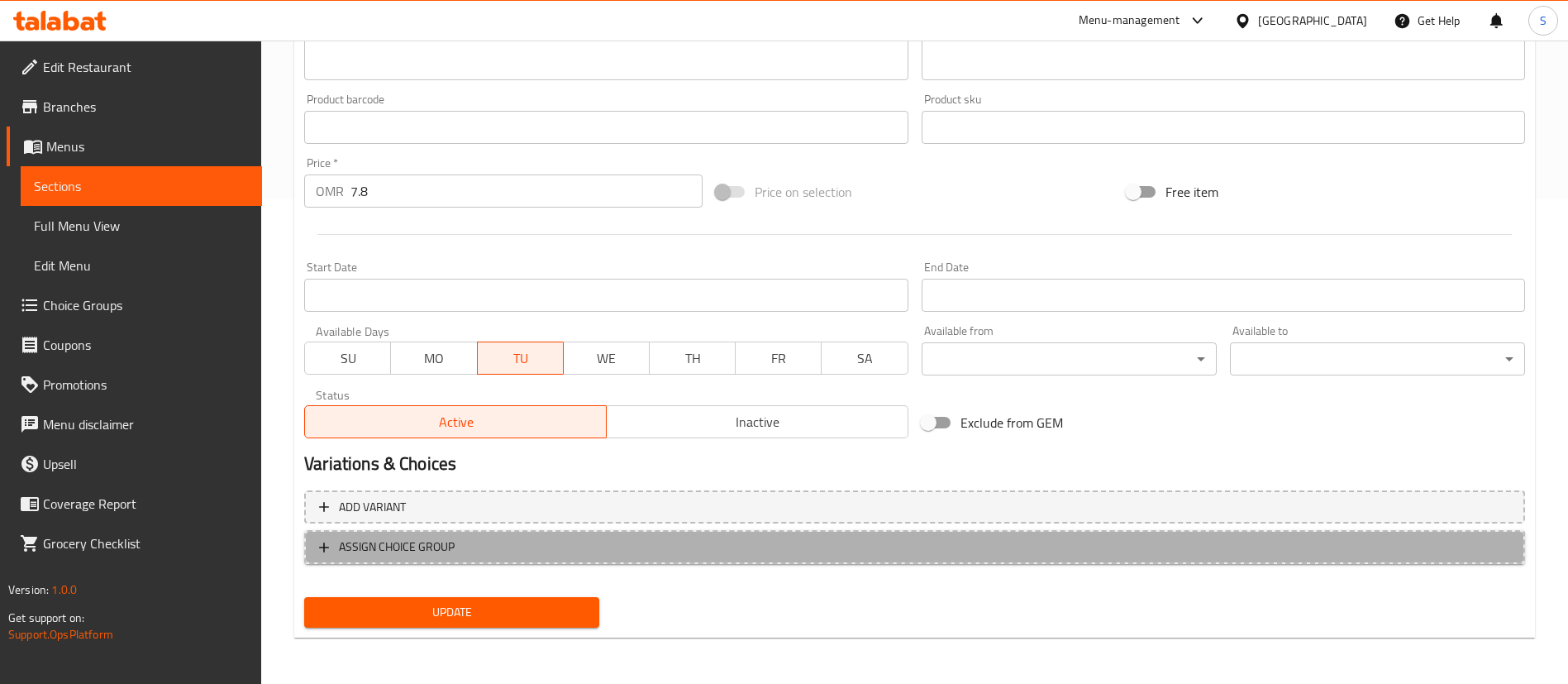
click at [486, 548] on span "ASSIGN CHOICE GROUP" at bounding box center [915, 546] width 1192 height 21
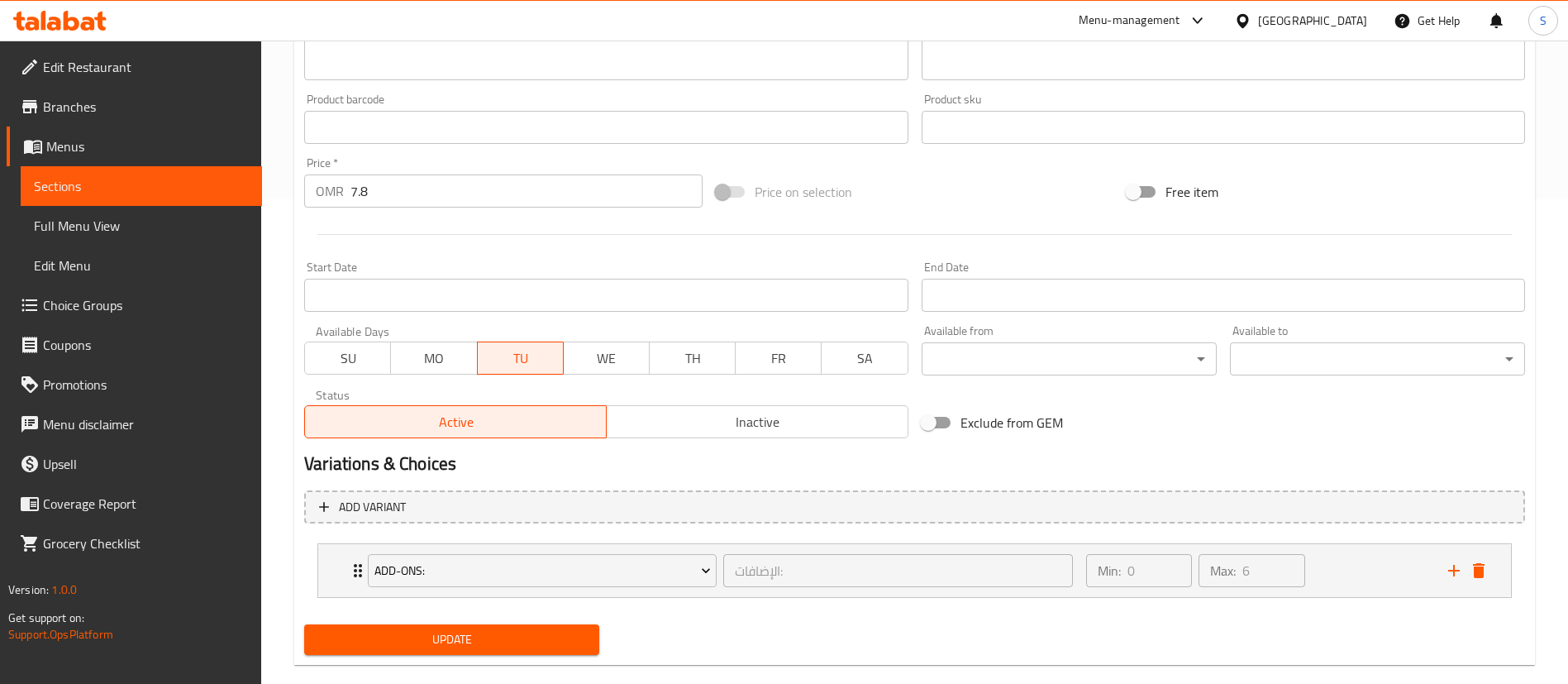
scroll to position [512, 0]
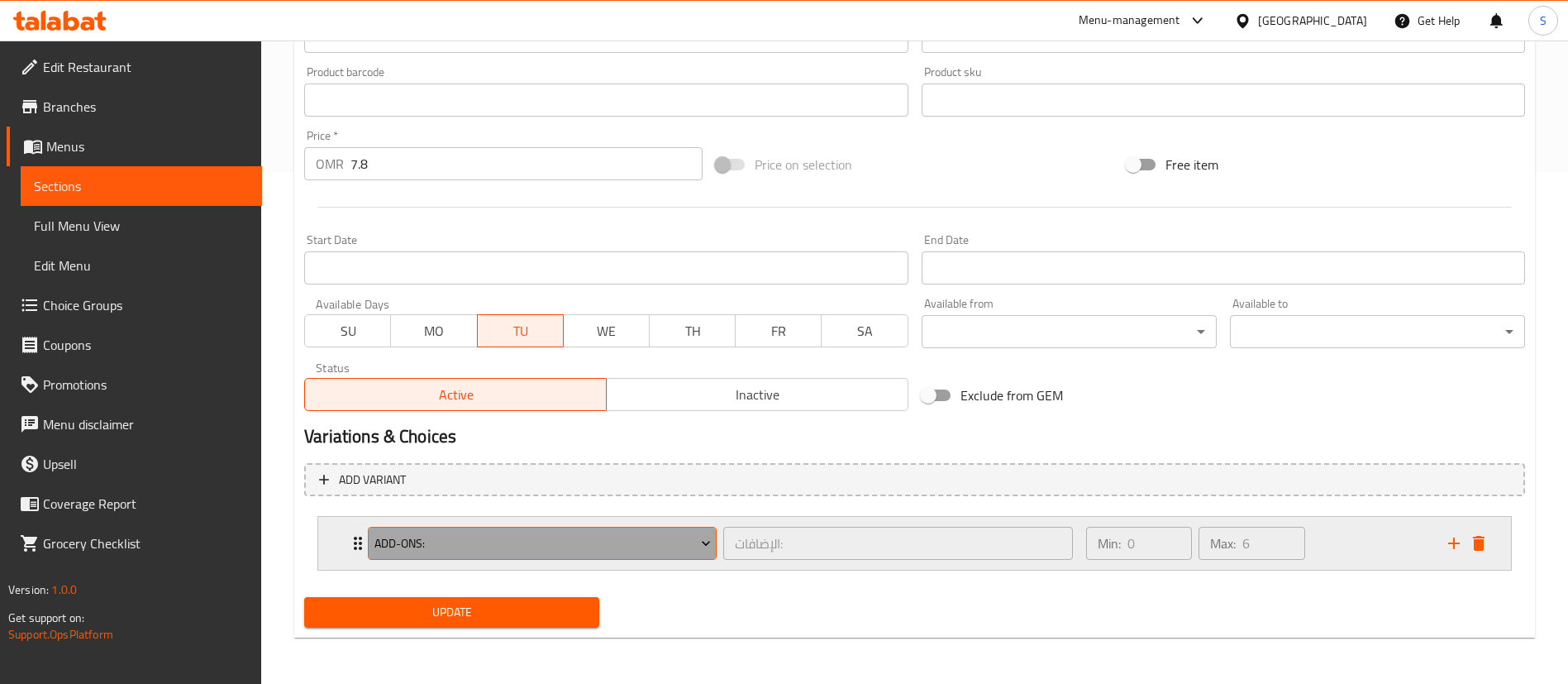
click at [670, 542] on span "Add-ons:" at bounding box center [542, 543] width 336 height 21
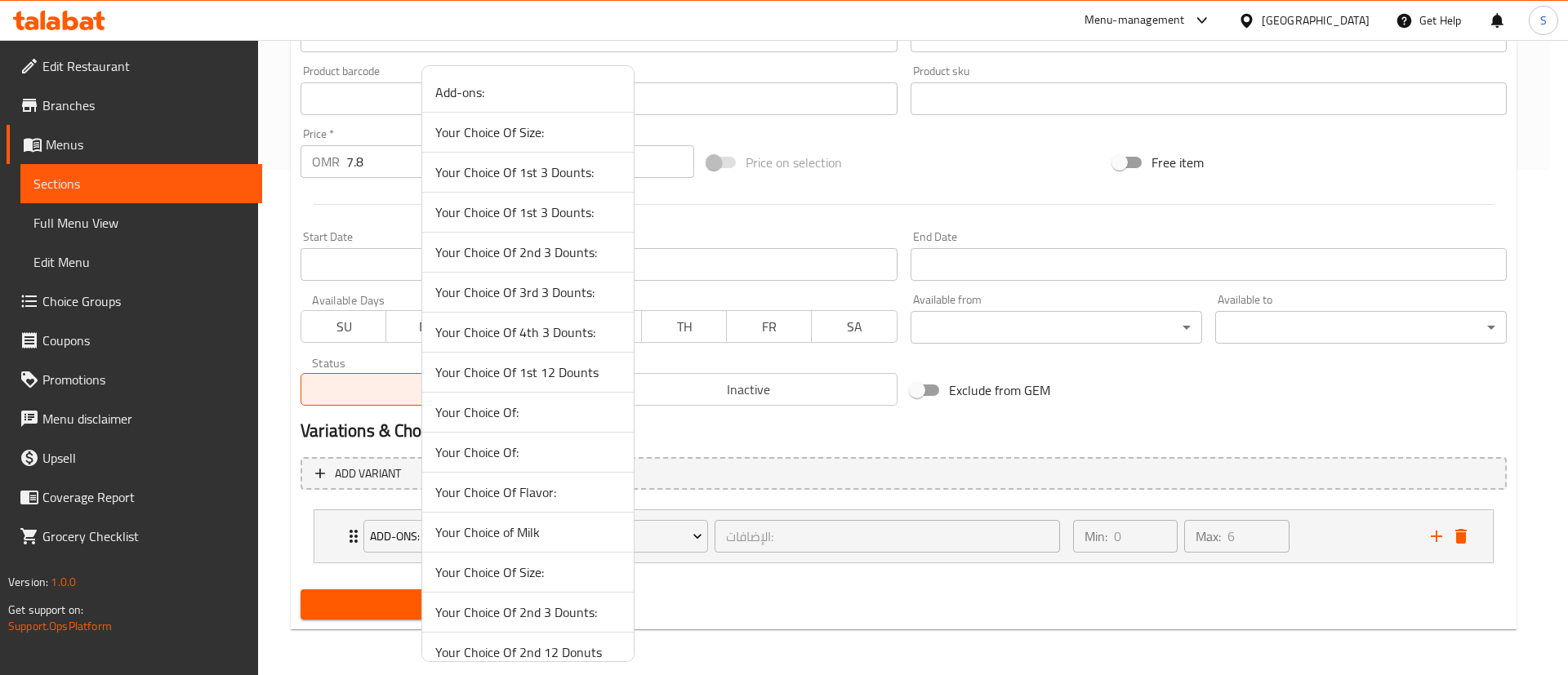
click at [564, 172] on span "Your Choice Of 1st 3 Dounts:" at bounding box center [528, 172] width 185 height 19
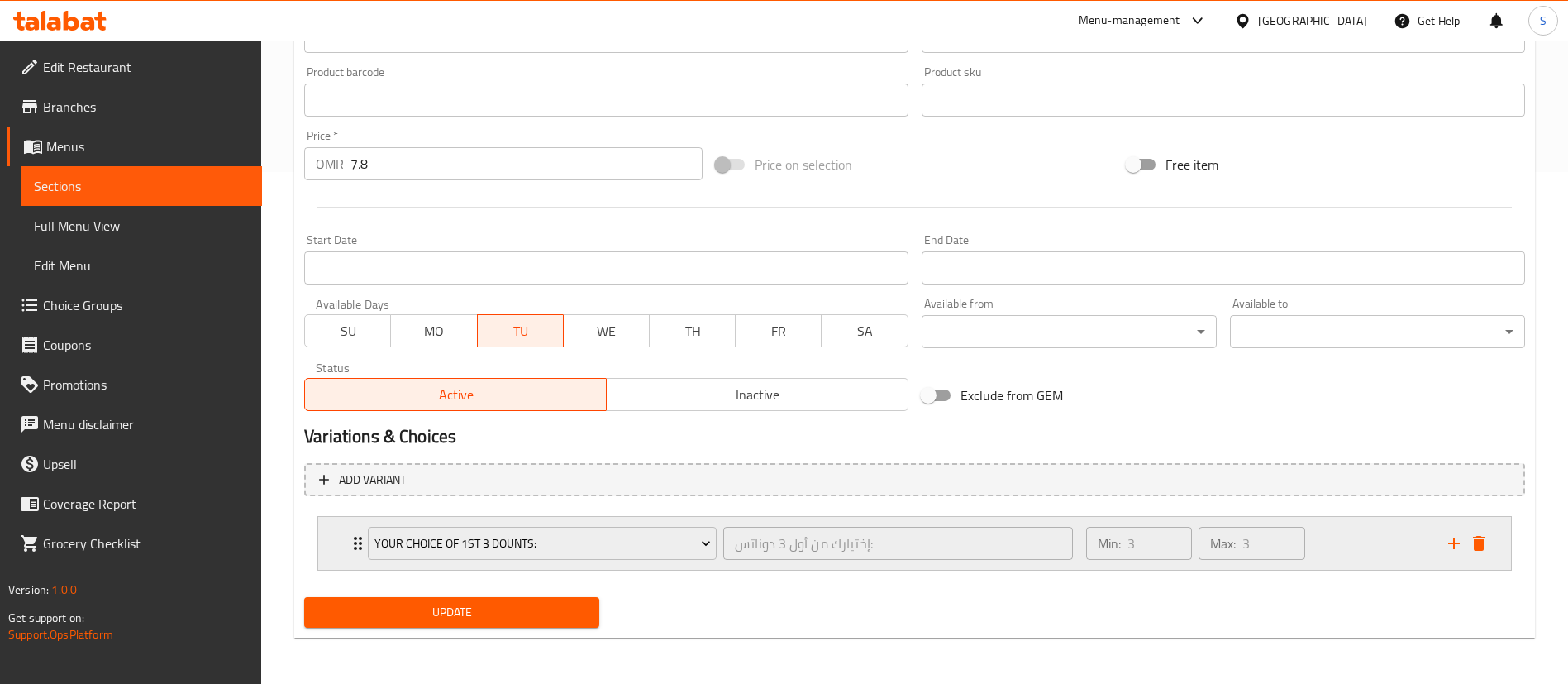
click at [1382, 536] on div "Min: 3 ​ Max: 3 ​" at bounding box center [1257, 543] width 362 height 53
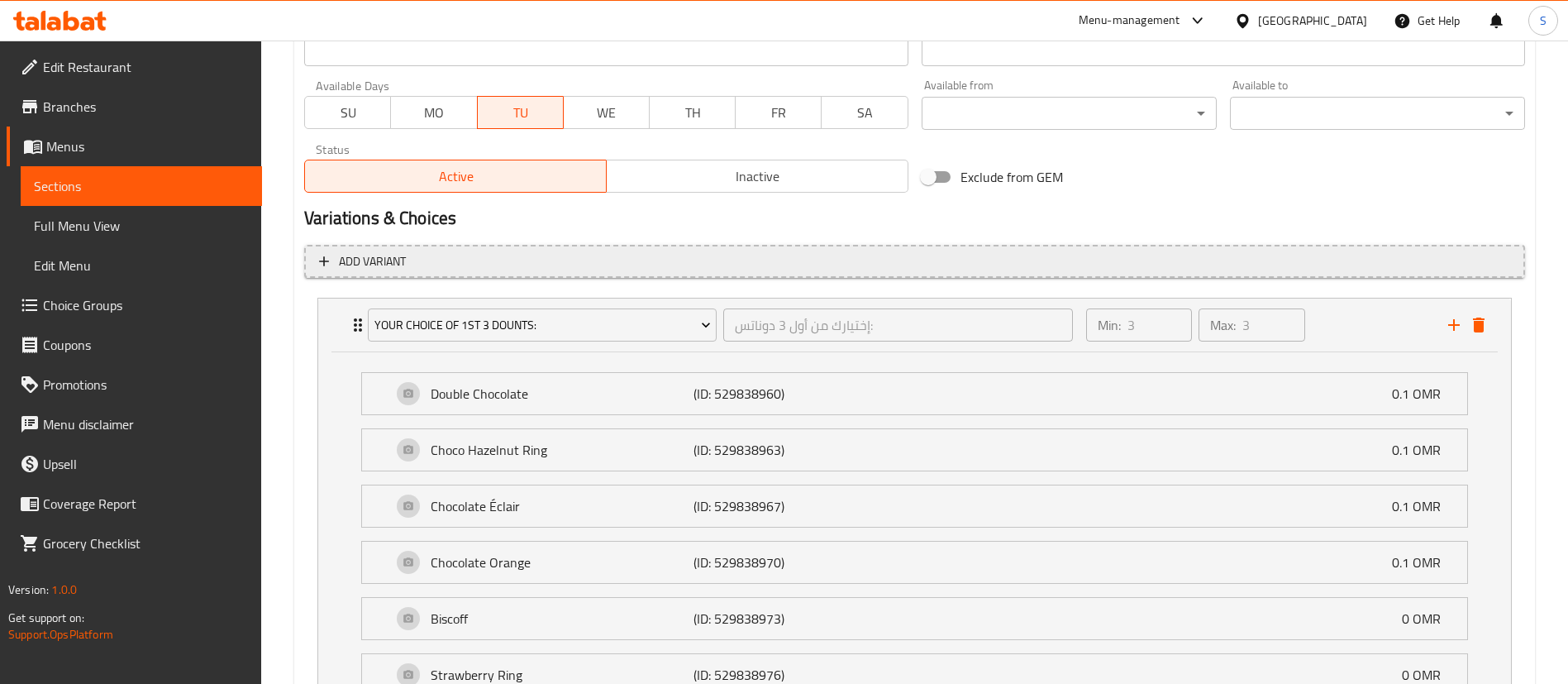
scroll to position [721, 0]
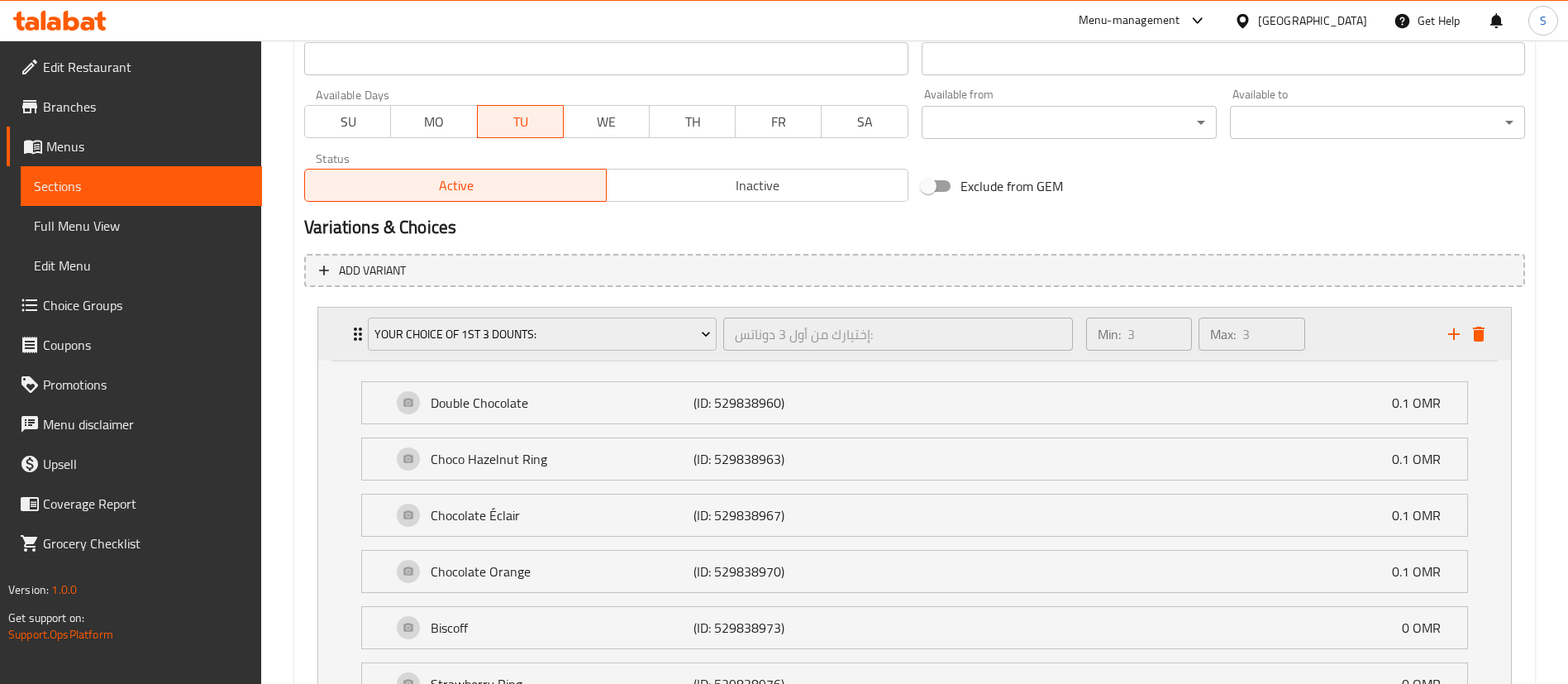
click at [1358, 333] on div "Min: 3 ​ Max: 3 ​" at bounding box center [1257, 334] width 362 height 53
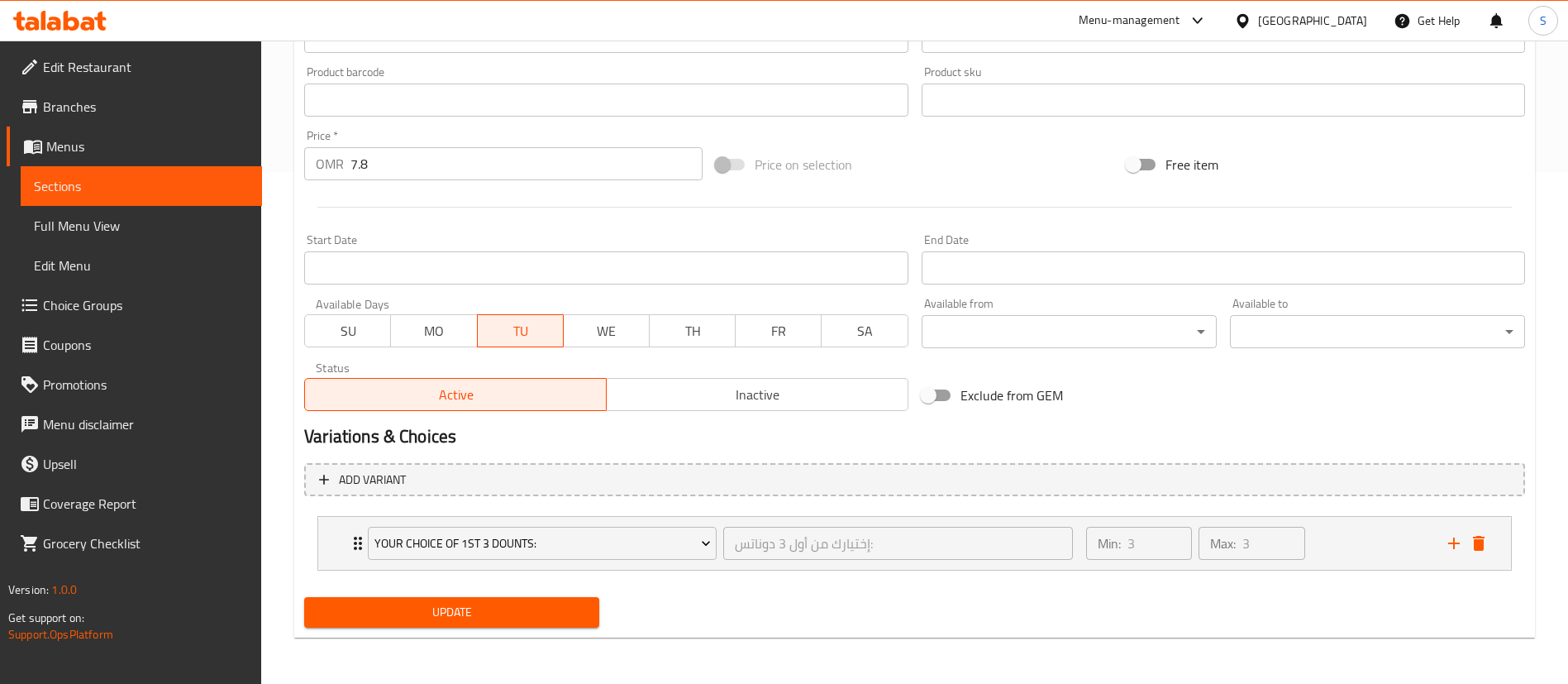
scroll to position [512, 0]
click at [1452, 540] on icon "add" at bounding box center [1455, 543] width 20 height 20
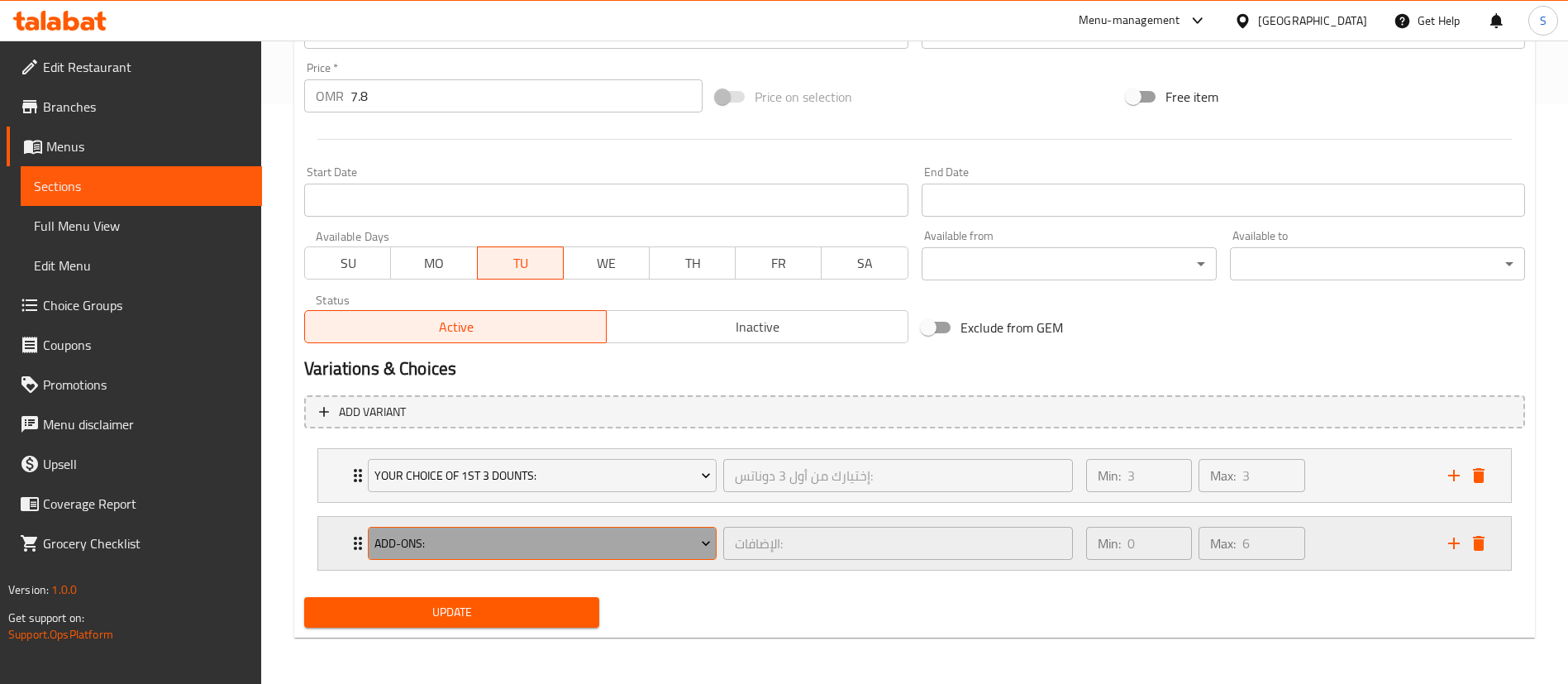
click at [616, 533] on span "Add-ons:" at bounding box center [542, 543] width 336 height 21
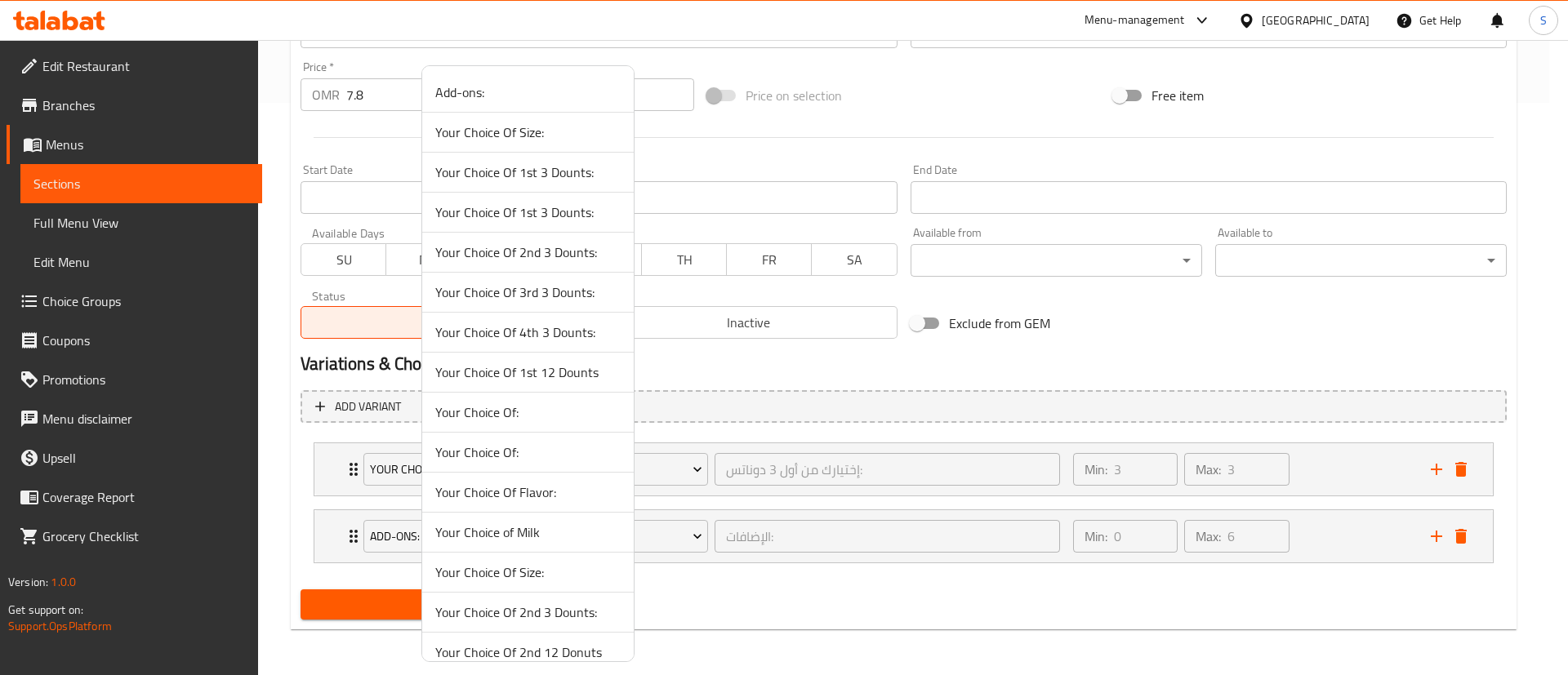
click at [566, 248] on span "Your Choice Of 2nd 3 Dounts:" at bounding box center [528, 252] width 185 height 19
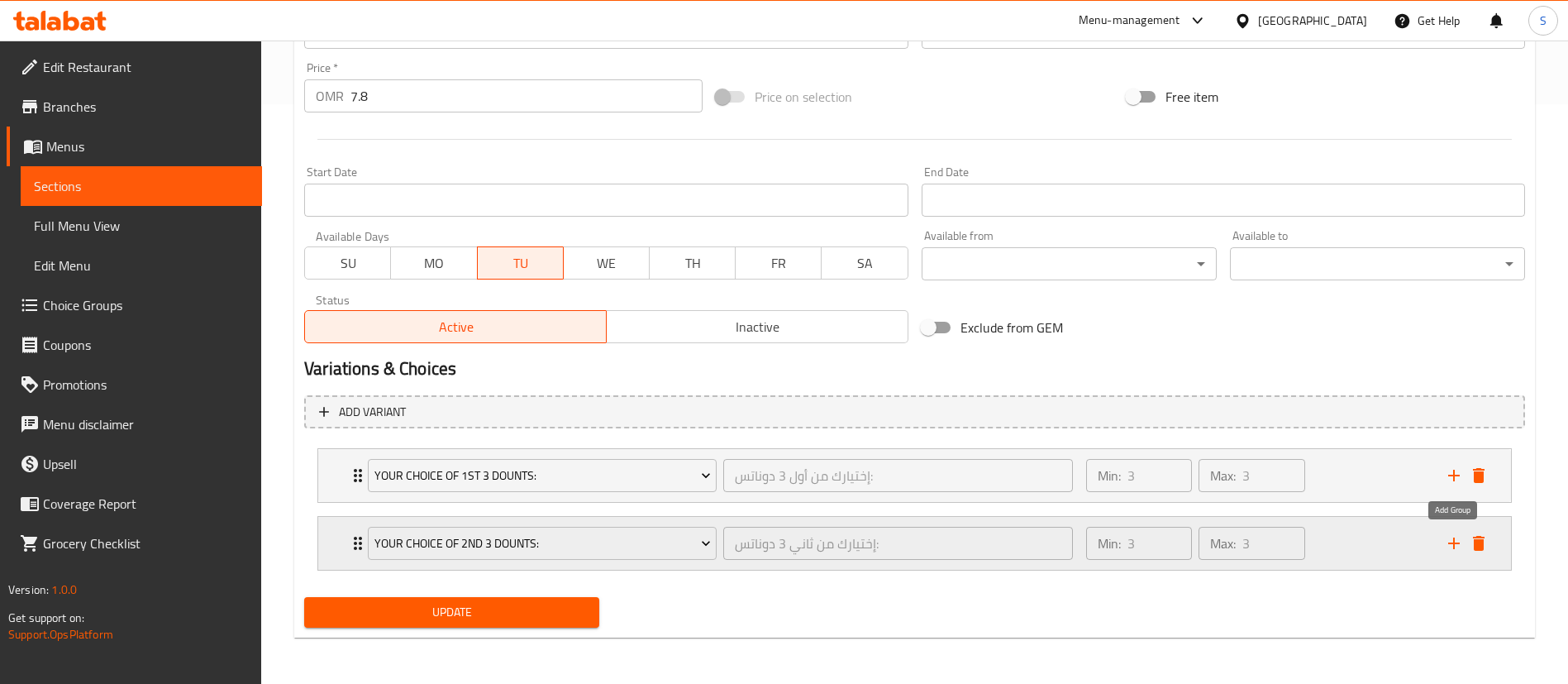
click at [1449, 538] on icon "add" at bounding box center [1455, 543] width 20 height 20
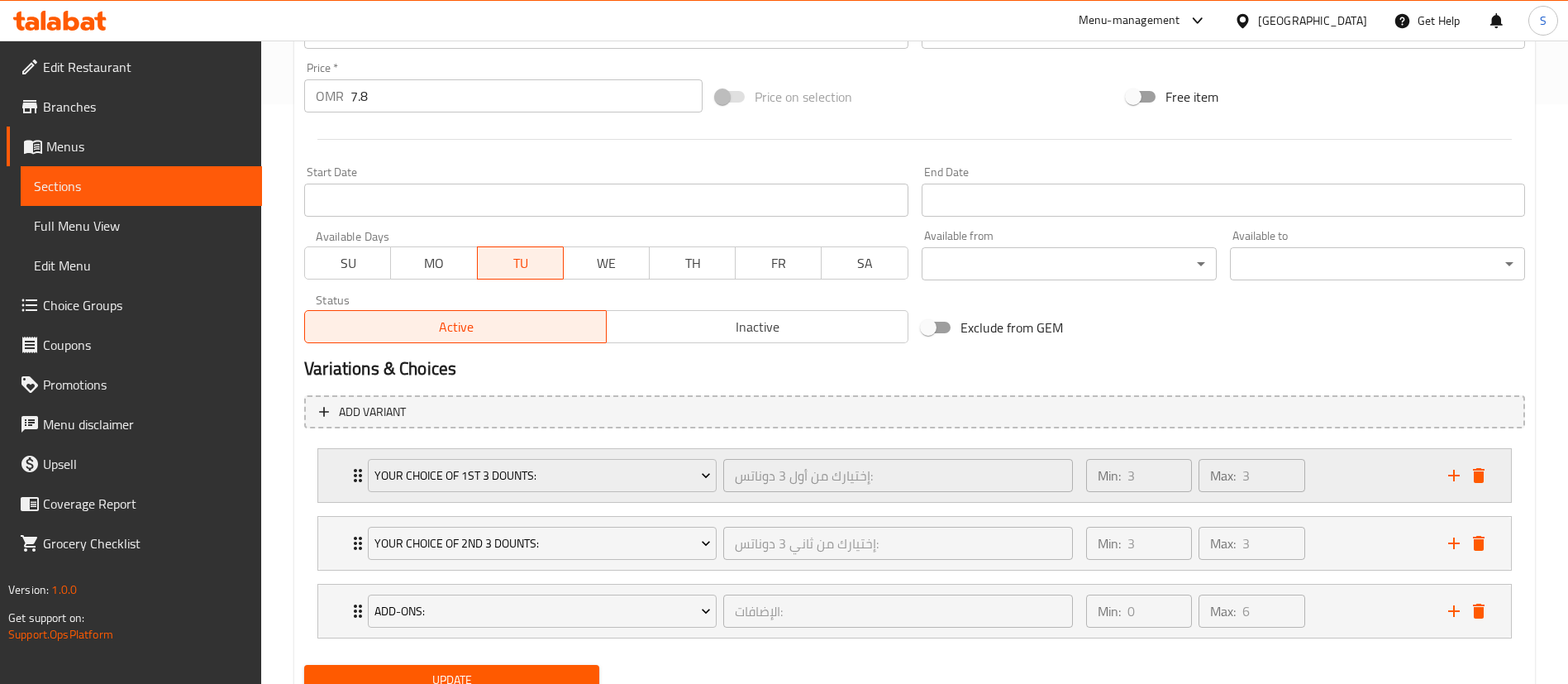
scroll to position [648, 0]
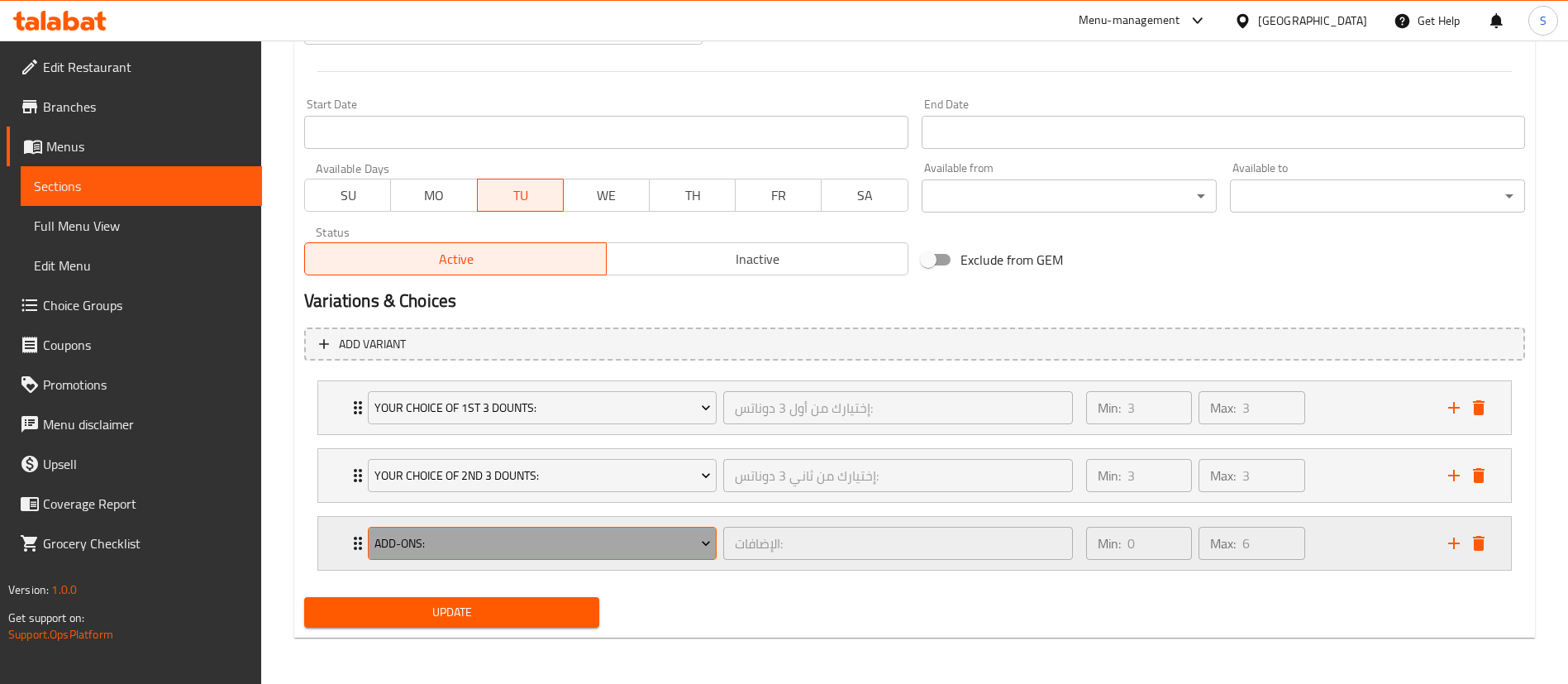
click at [685, 540] on span "Add-ons:" at bounding box center [542, 543] width 336 height 21
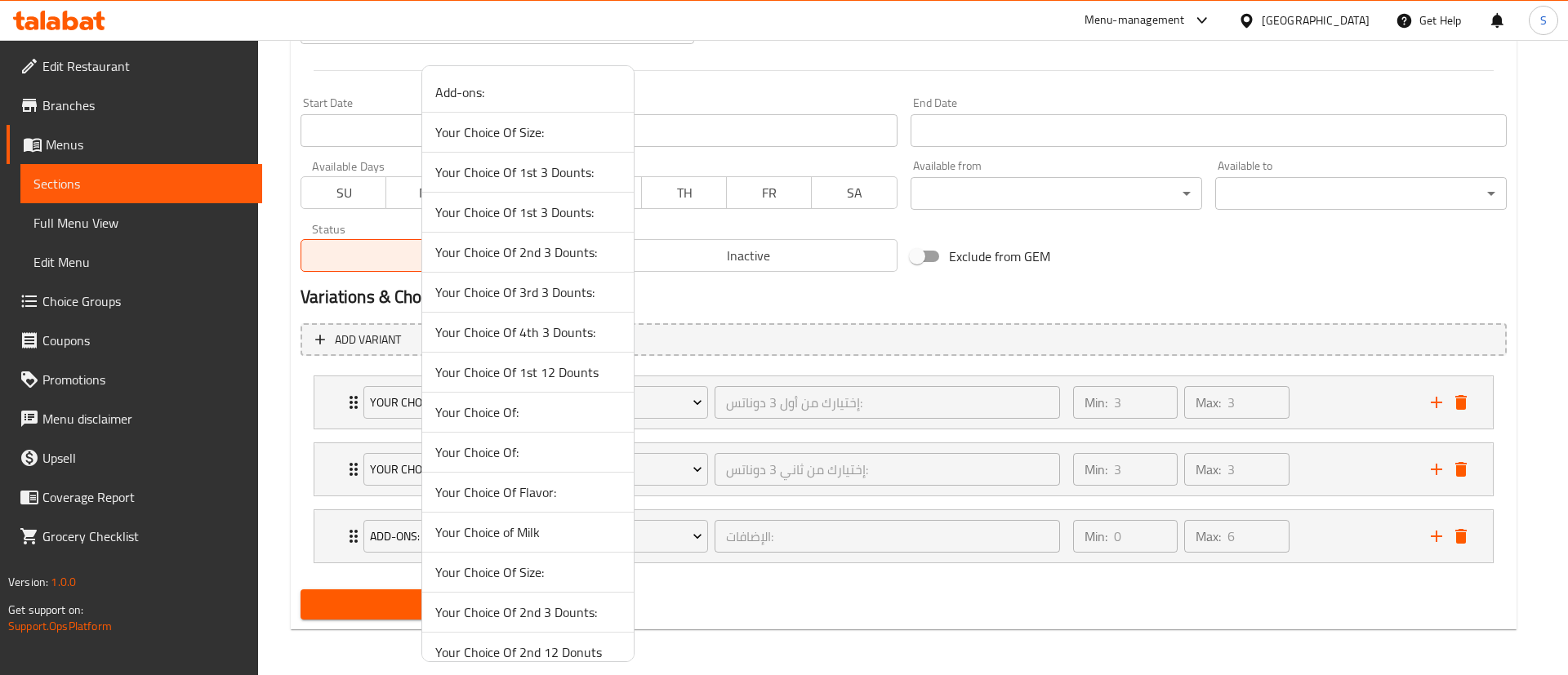
click at [573, 302] on span "Your Choice Of 3rd 3 Dounts:" at bounding box center [528, 292] width 185 height 19
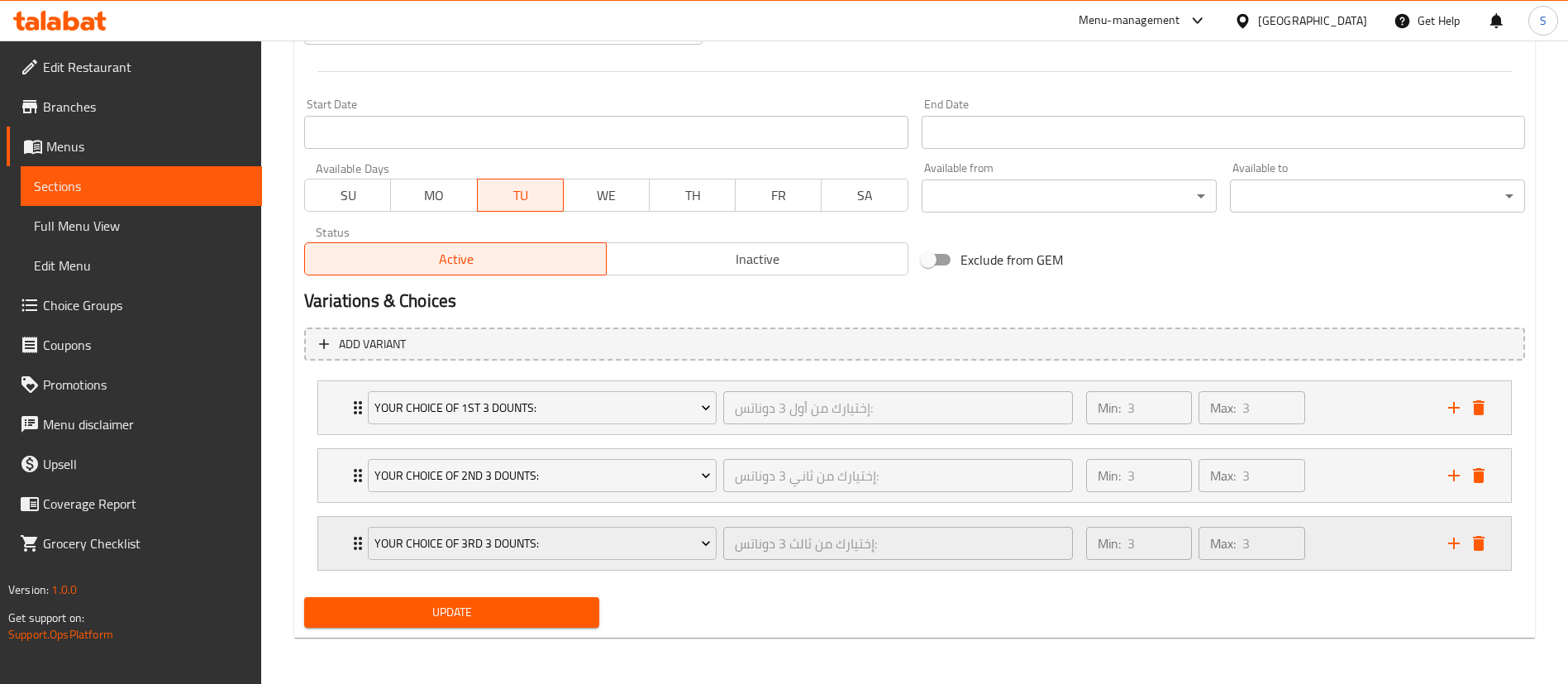
click at [1347, 529] on div "Min: 3 ​ Max: 3 ​" at bounding box center [1257, 543] width 362 height 53
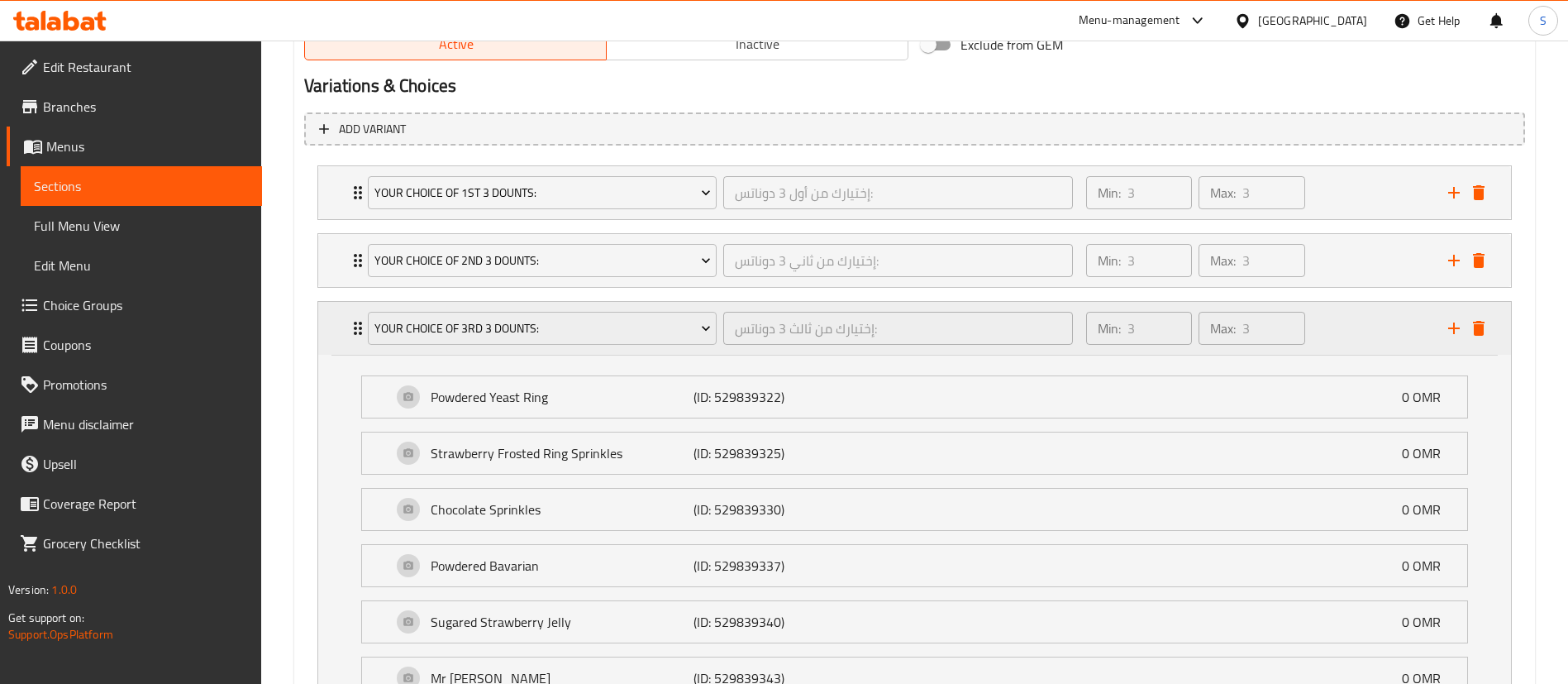
scroll to position [846, 0]
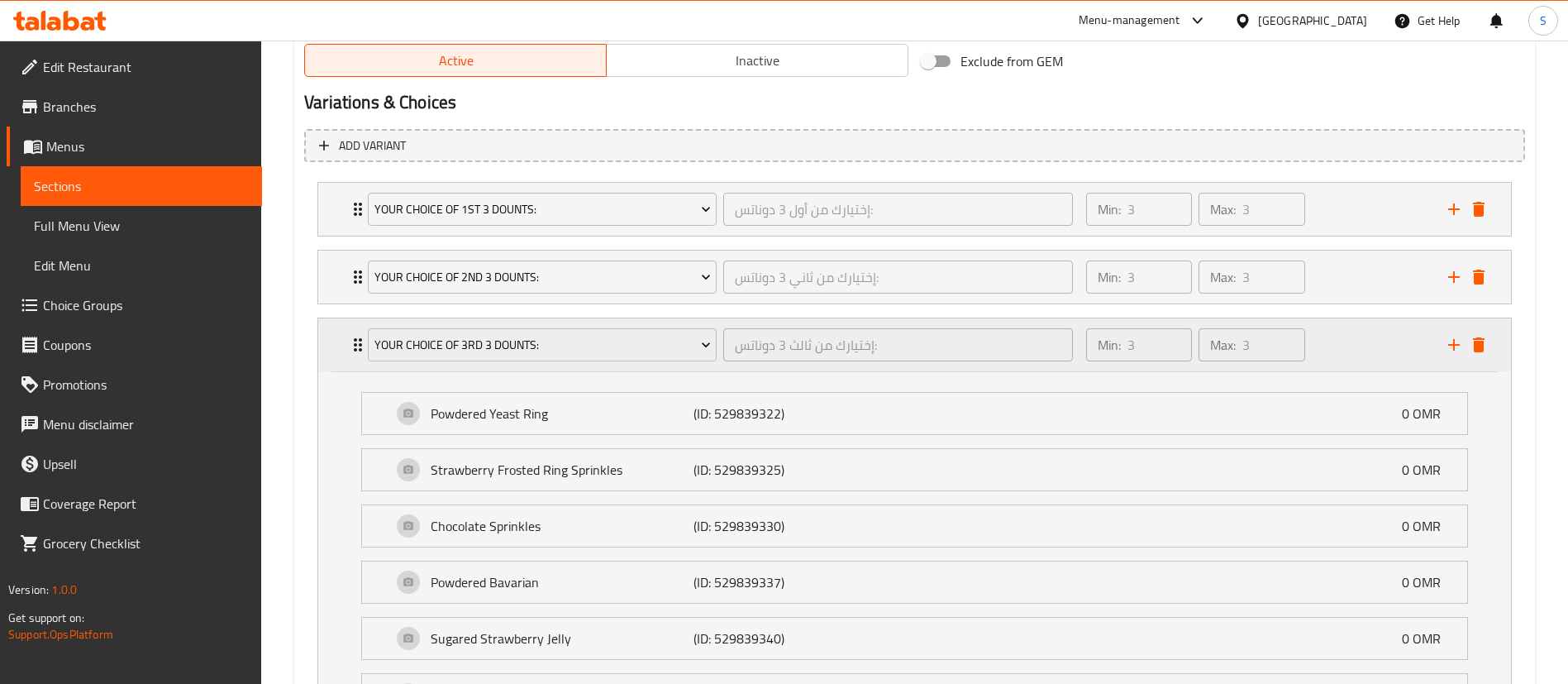
click at [1379, 342] on div "Min: 3 ​ Max: 3 ​" at bounding box center [1257, 345] width 362 height 53
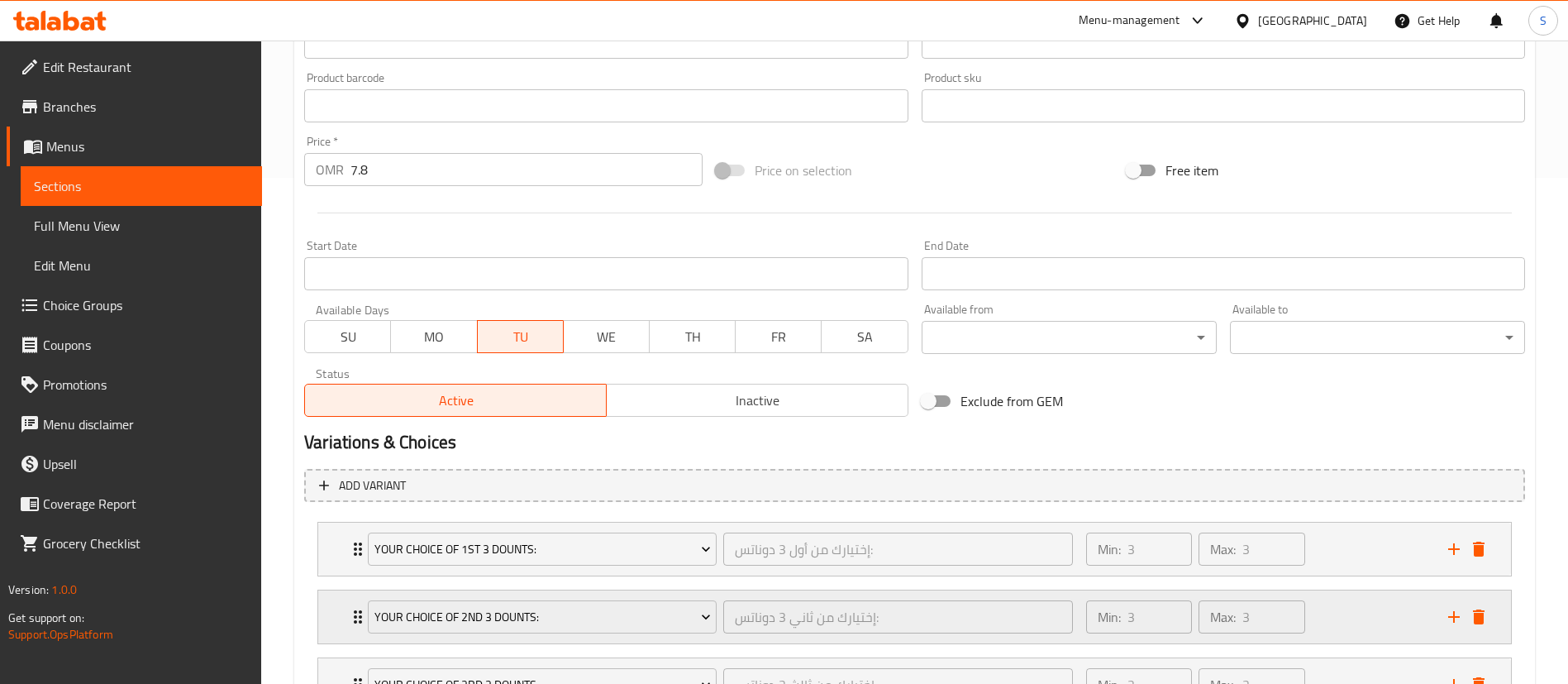
scroll to position [648, 0]
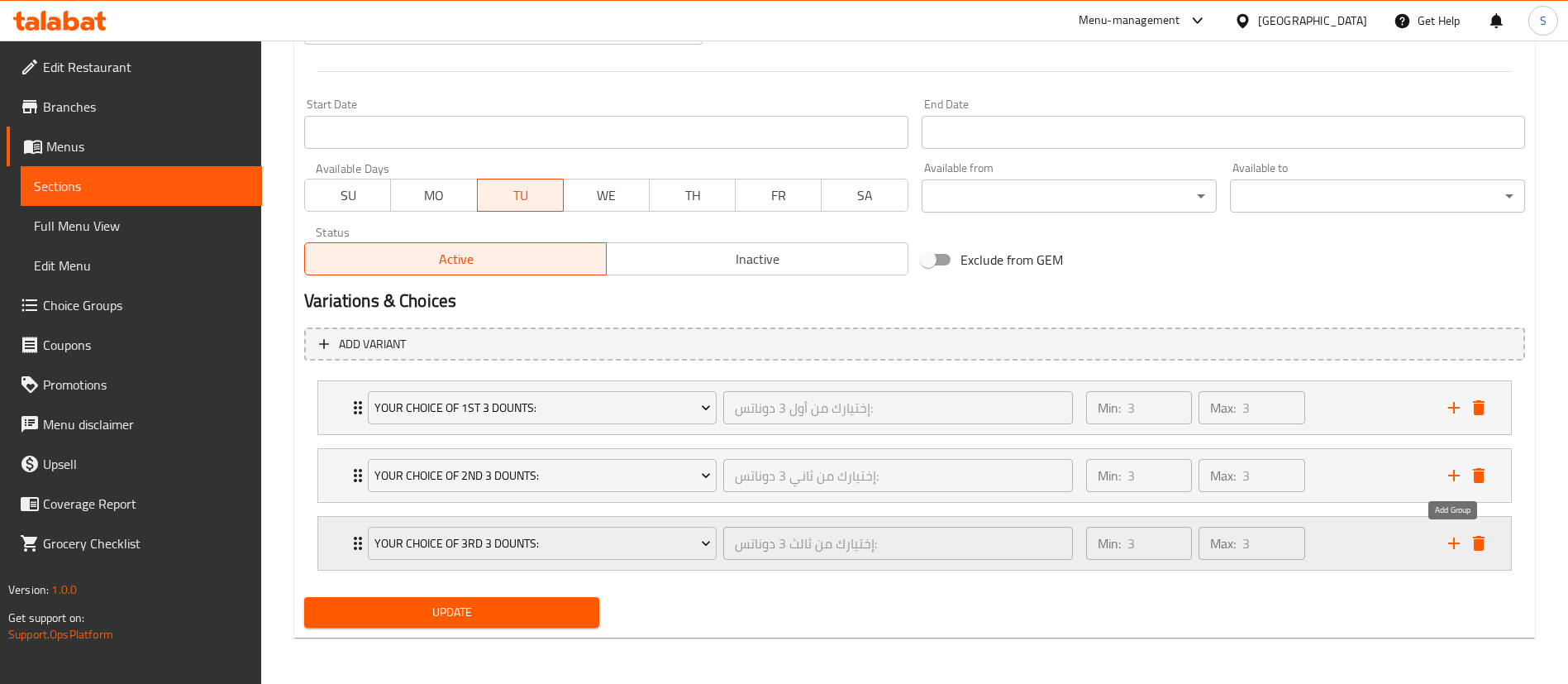
click at [1447, 542] on icon "add" at bounding box center [1455, 543] width 20 height 20
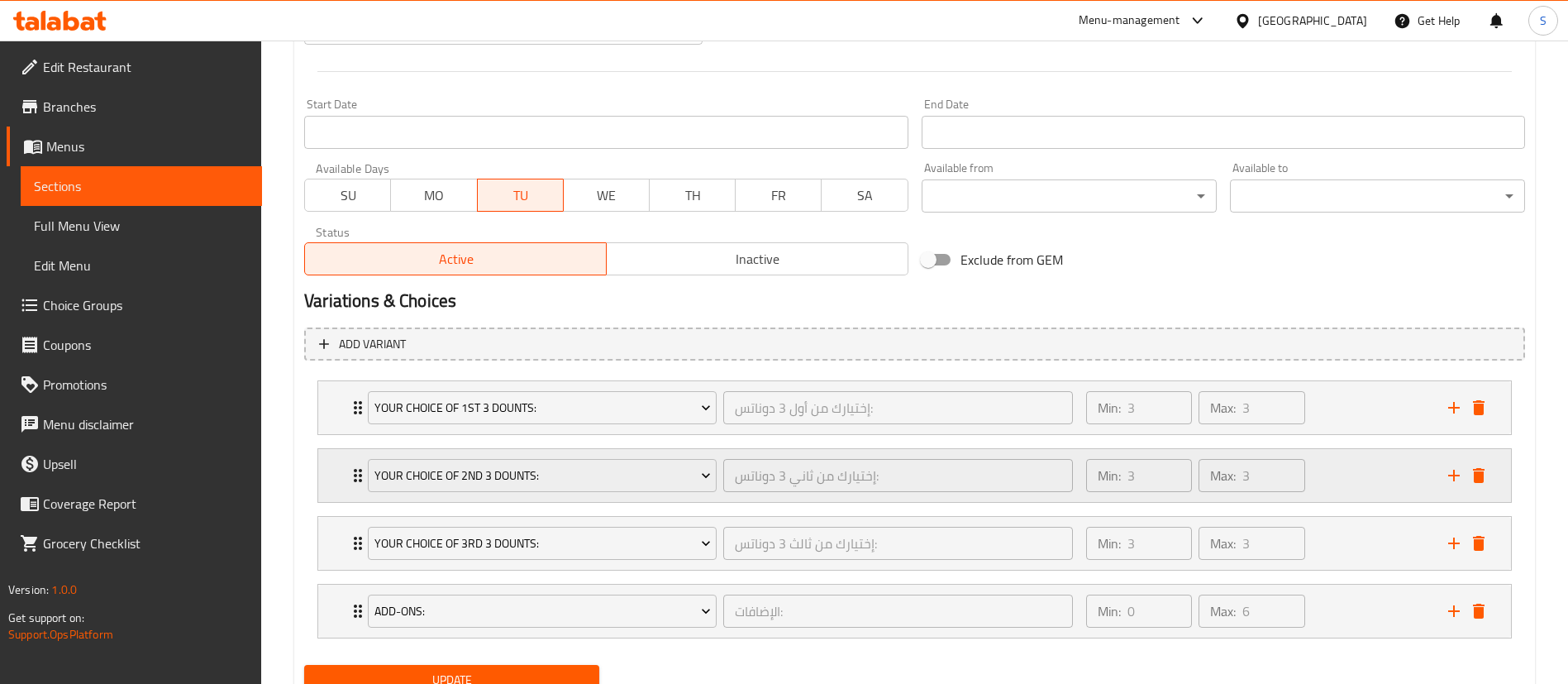
scroll to position [716, 0]
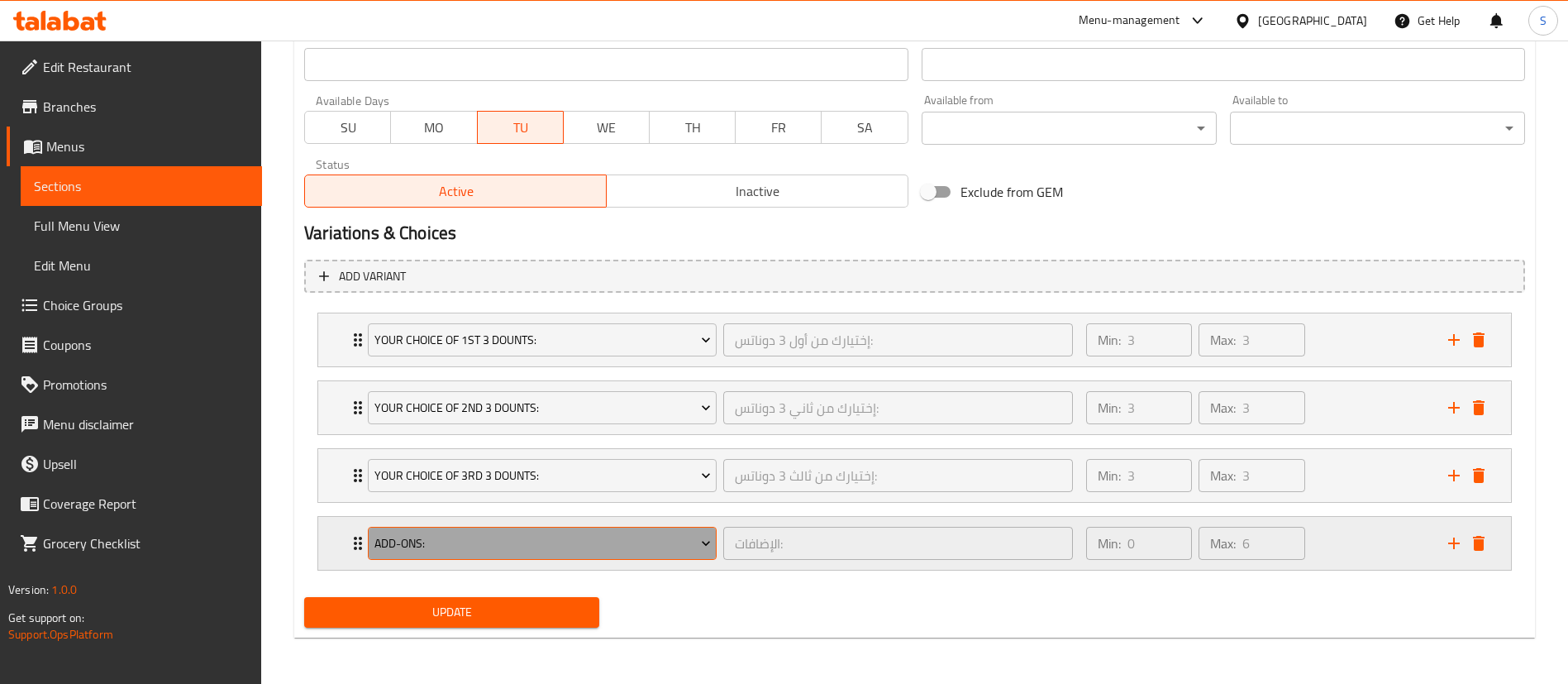
click at [634, 542] on span "Add-ons:" at bounding box center [542, 543] width 336 height 21
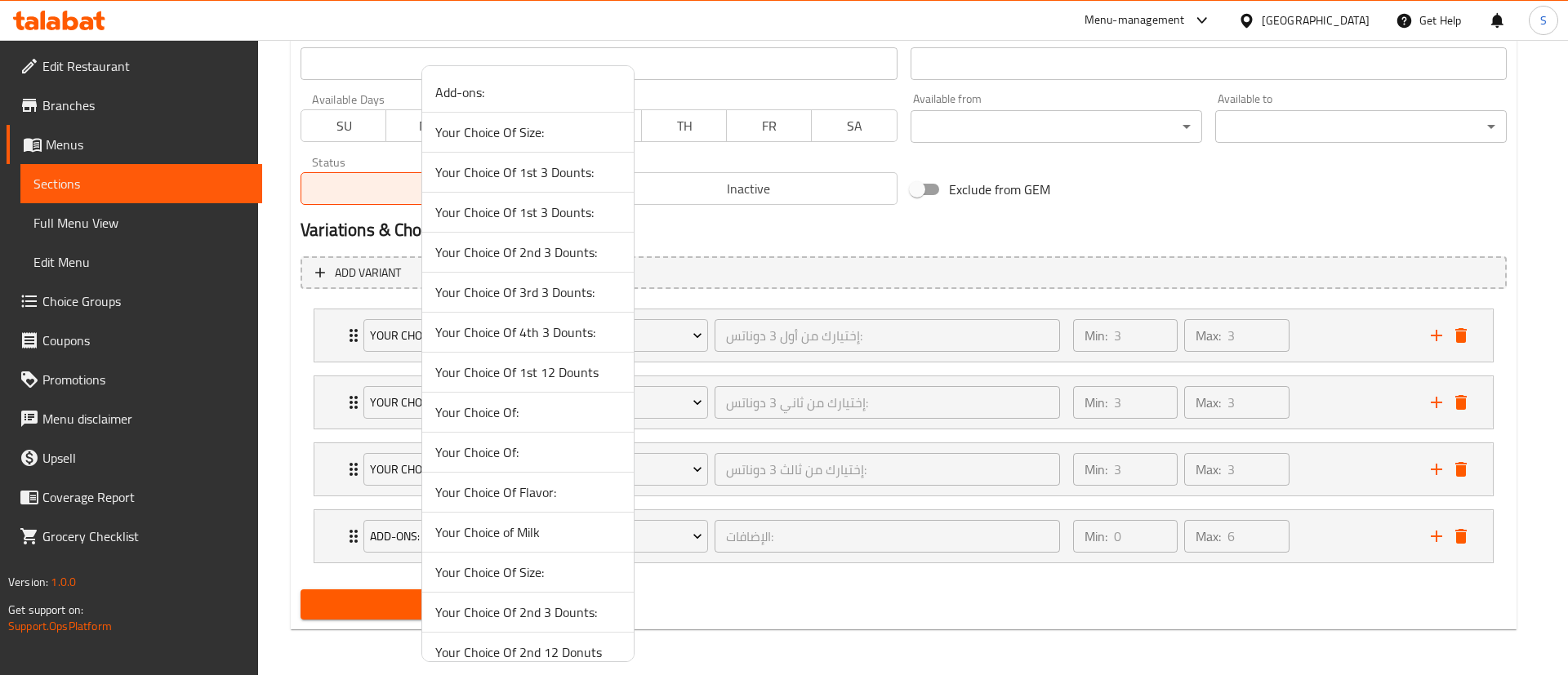
click at [561, 333] on span "Your Choice Of 4th 3 Dounts:" at bounding box center [528, 332] width 185 height 19
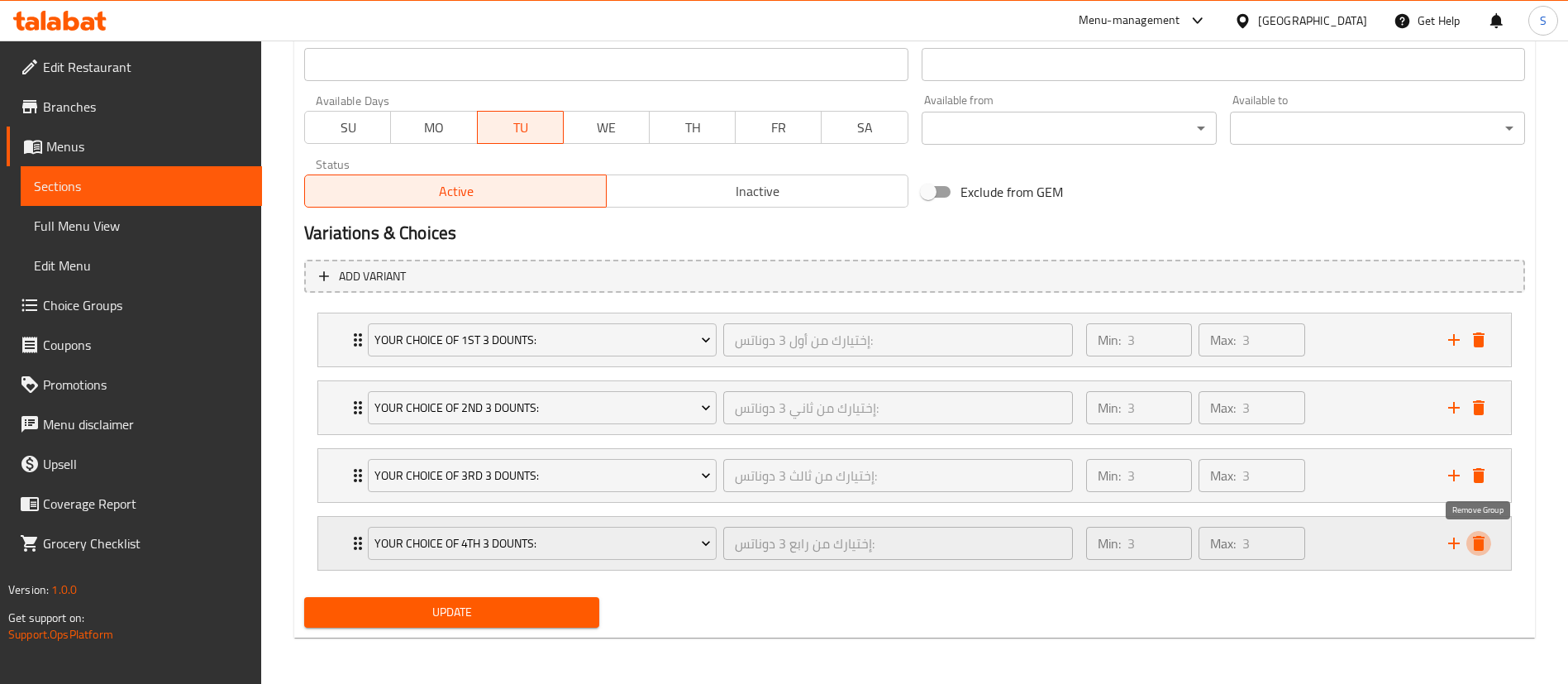
click at [1486, 541] on icon "delete" at bounding box center [1479, 543] width 20 height 20
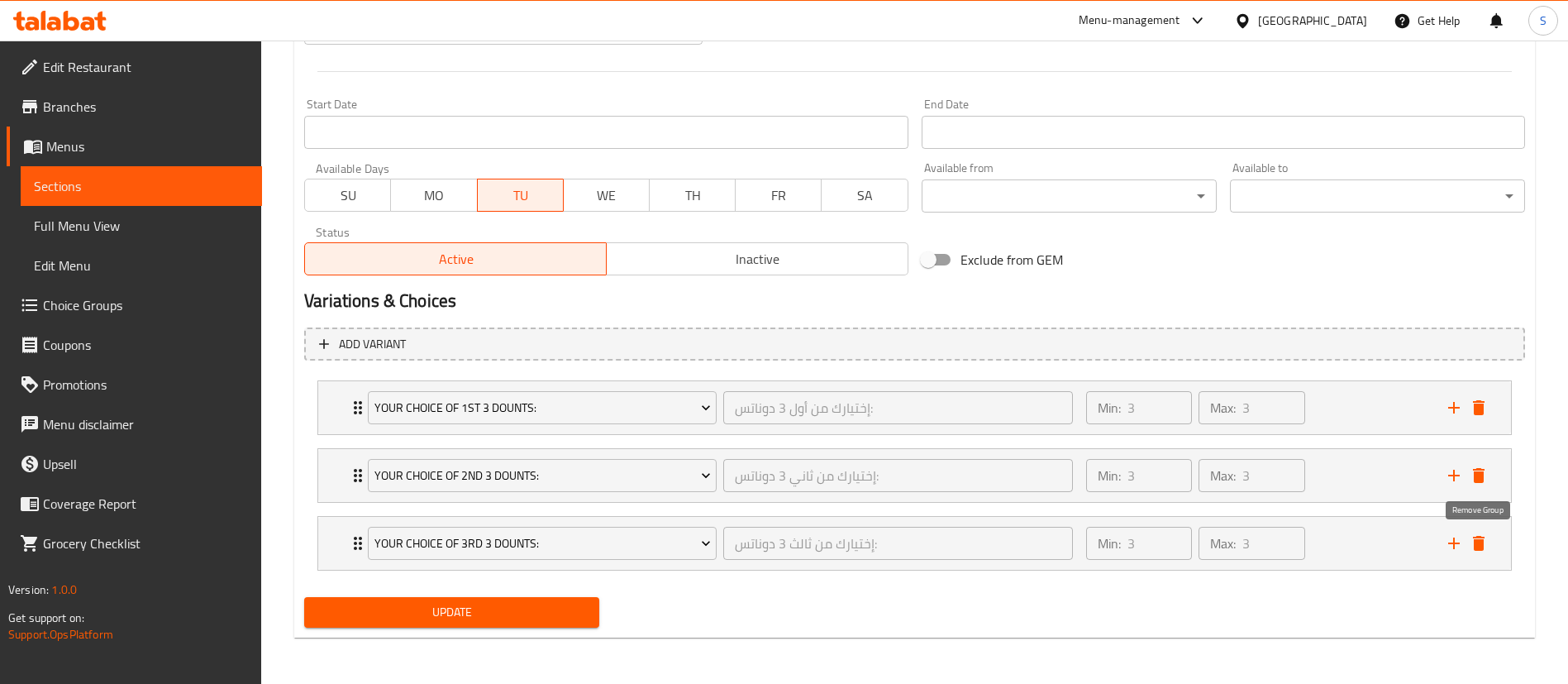
scroll to position [648, 0]
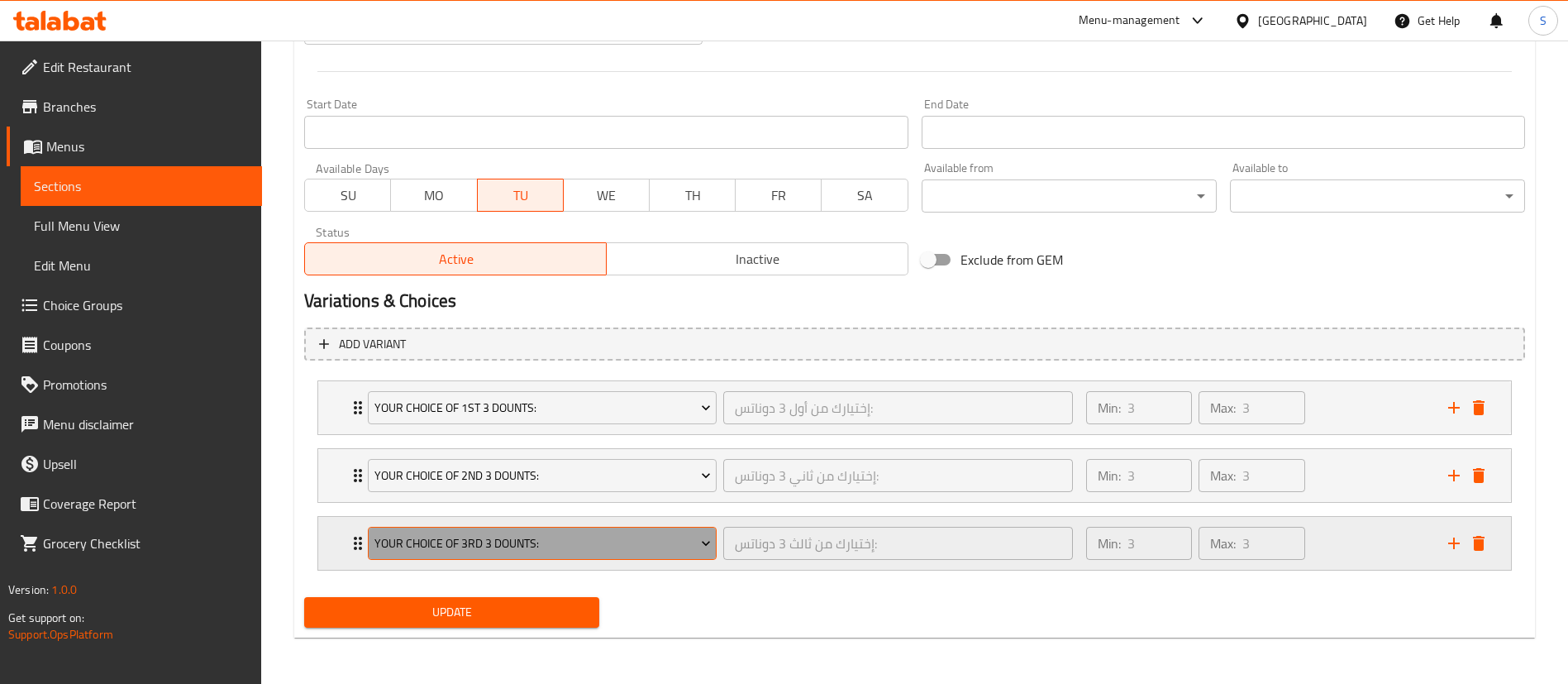
click at [501, 531] on button "Your Choice Of 3rd 3 Dounts:" at bounding box center [542, 543] width 349 height 34
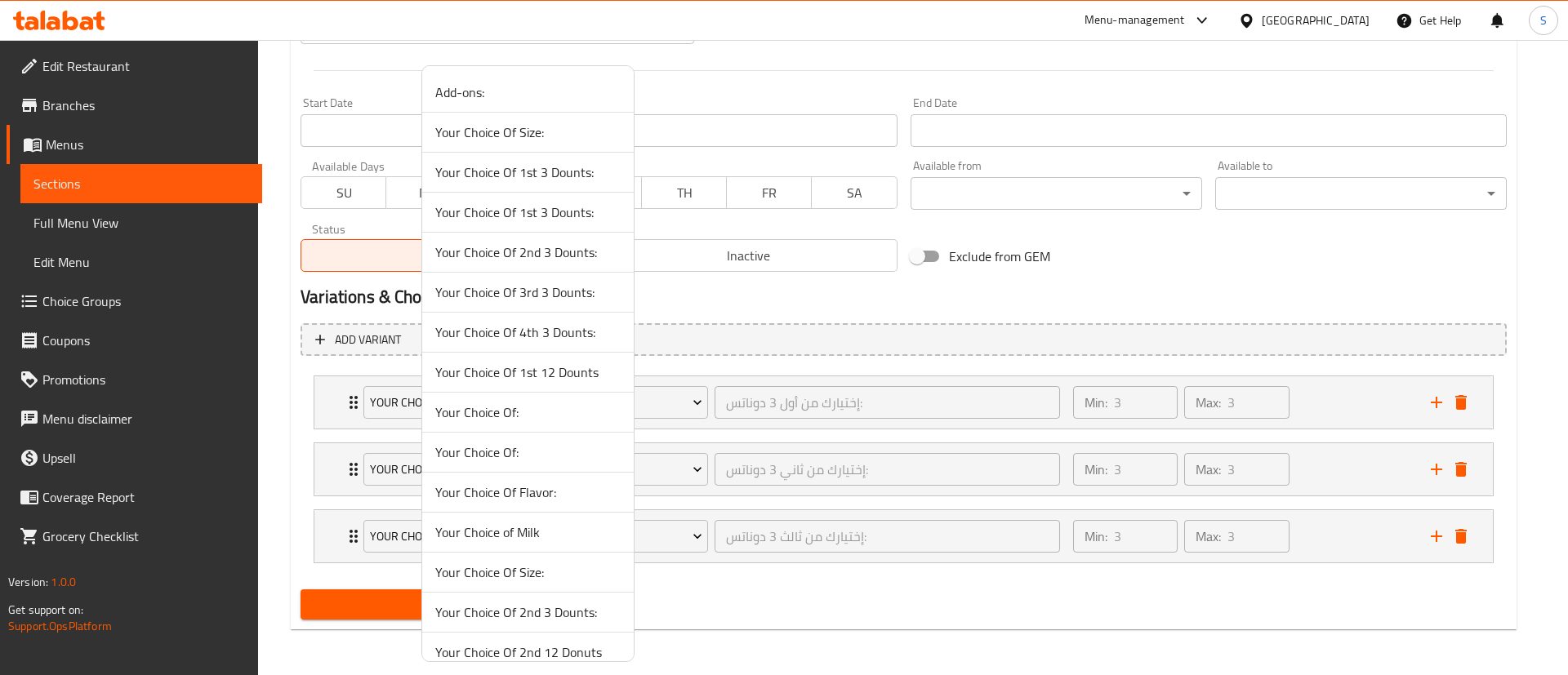
click at [532, 370] on span "Your Choice Of 1st 12 Dounts" at bounding box center [528, 372] width 185 height 19
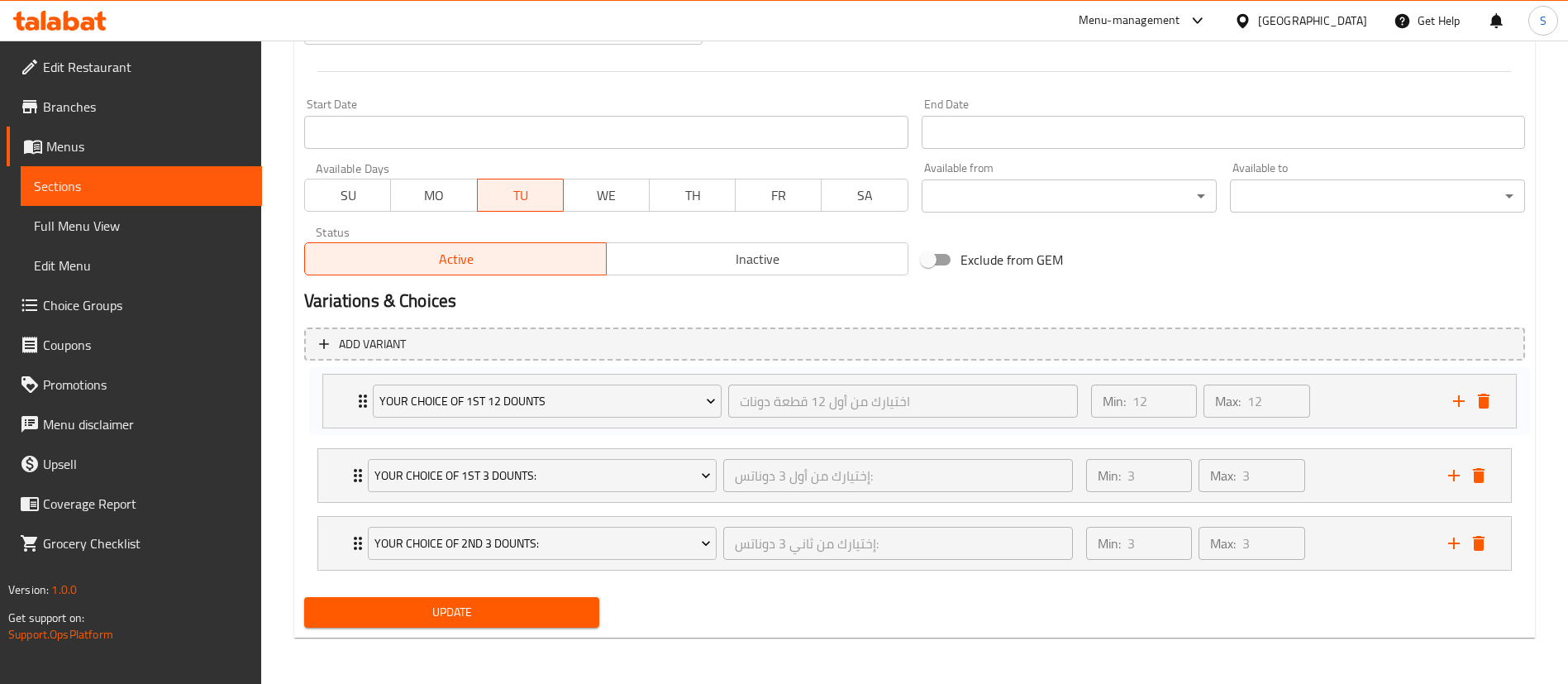
drag, startPoint x: 352, startPoint y: 541, endPoint x: 357, endPoint y: 393, distance: 148.1
click at [357, 393] on div "Your Choice Of 1st 3 Dounts: إختيارك من أول 3 دوناتس: ​ Min: 3 ​ Max: 3 ​ Doubl…" at bounding box center [915, 475] width 1221 height 203
click at [1337, 402] on div "Min: 12 ​ Max: 12 ​" at bounding box center [1257, 408] width 362 height 53
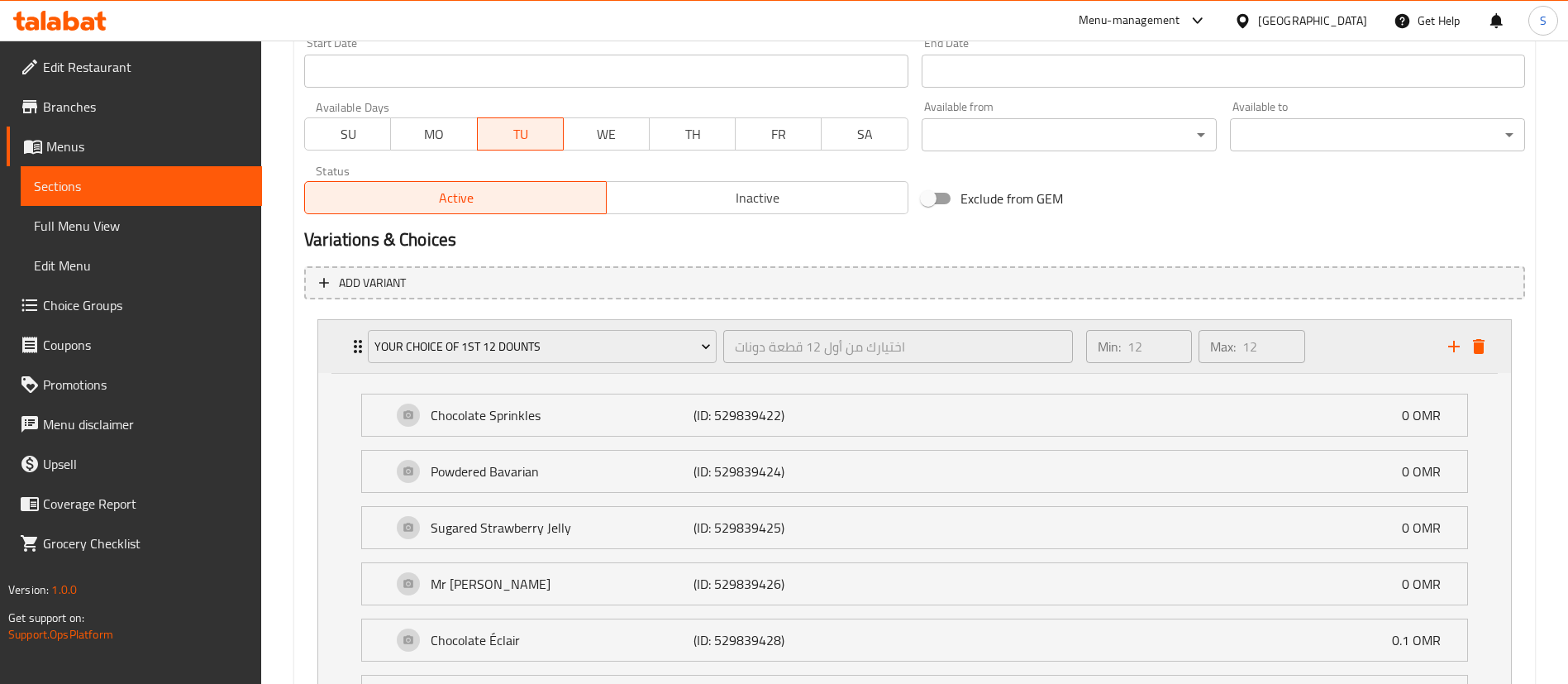
scroll to position [710, 0]
click at [1346, 365] on div "Min: 12 ​ Max: 12 ​" at bounding box center [1257, 346] width 362 height 53
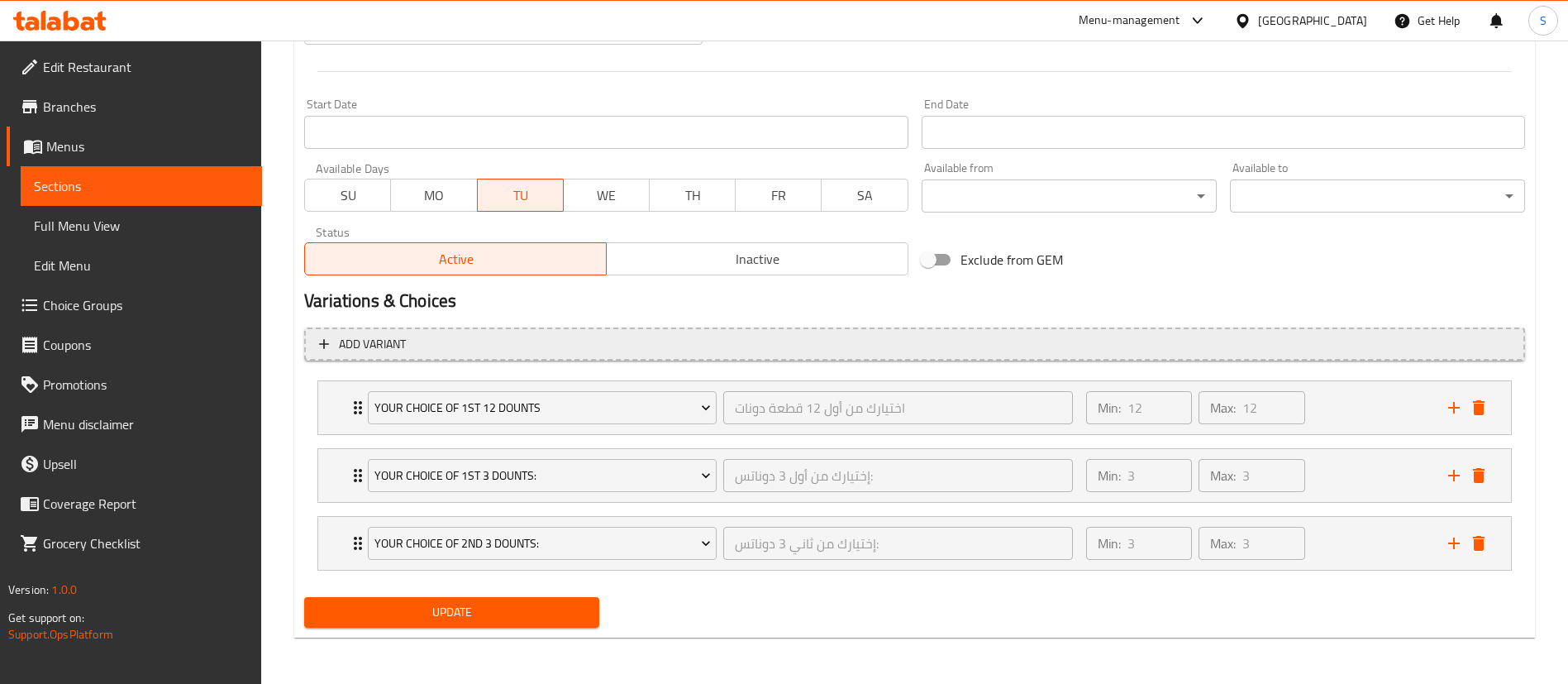
scroll to position [648, 0]
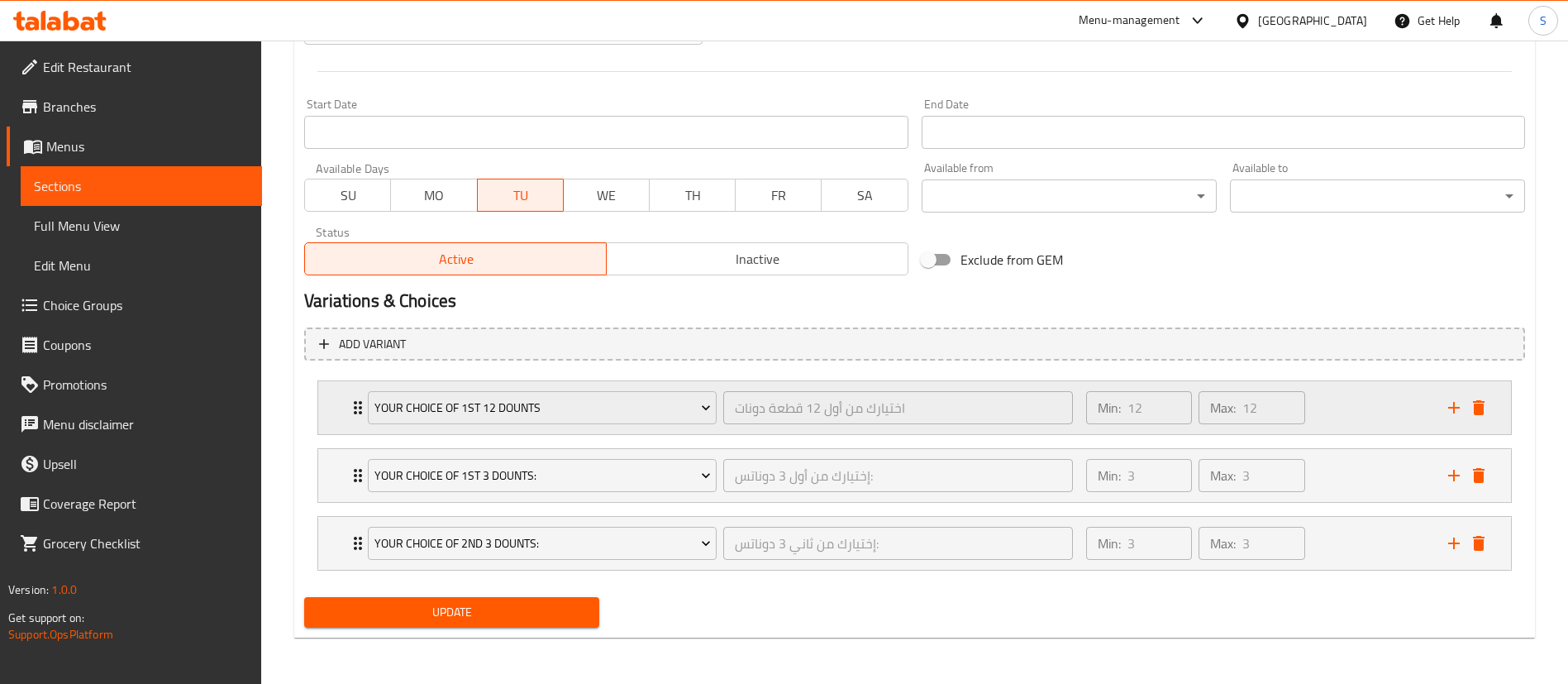
click at [1329, 408] on div "Min: 12 ​ Max: 12 ​" at bounding box center [1257, 408] width 362 height 53
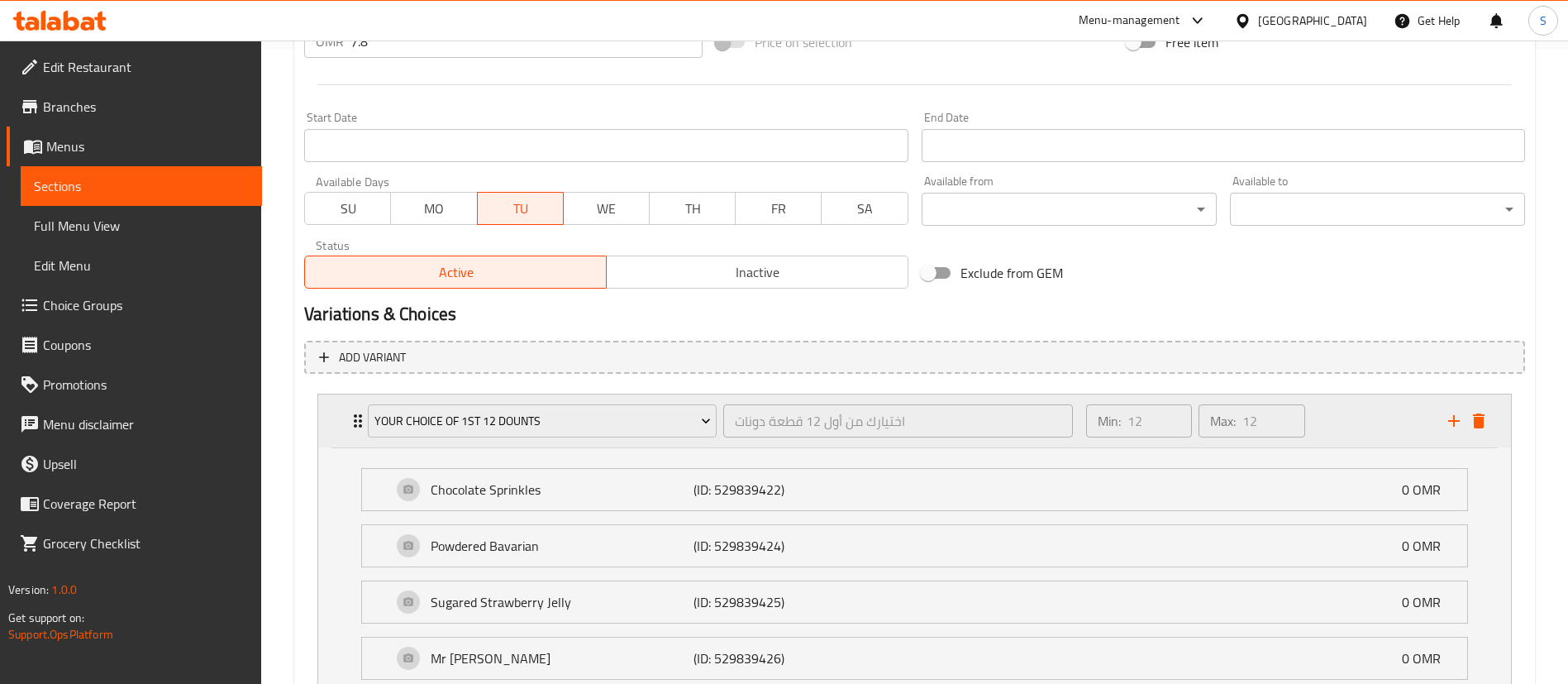
scroll to position [633, 0]
click at [1355, 429] on div "Min: 12 ​ Max: 12 ​" at bounding box center [1257, 423] width 362 height 53
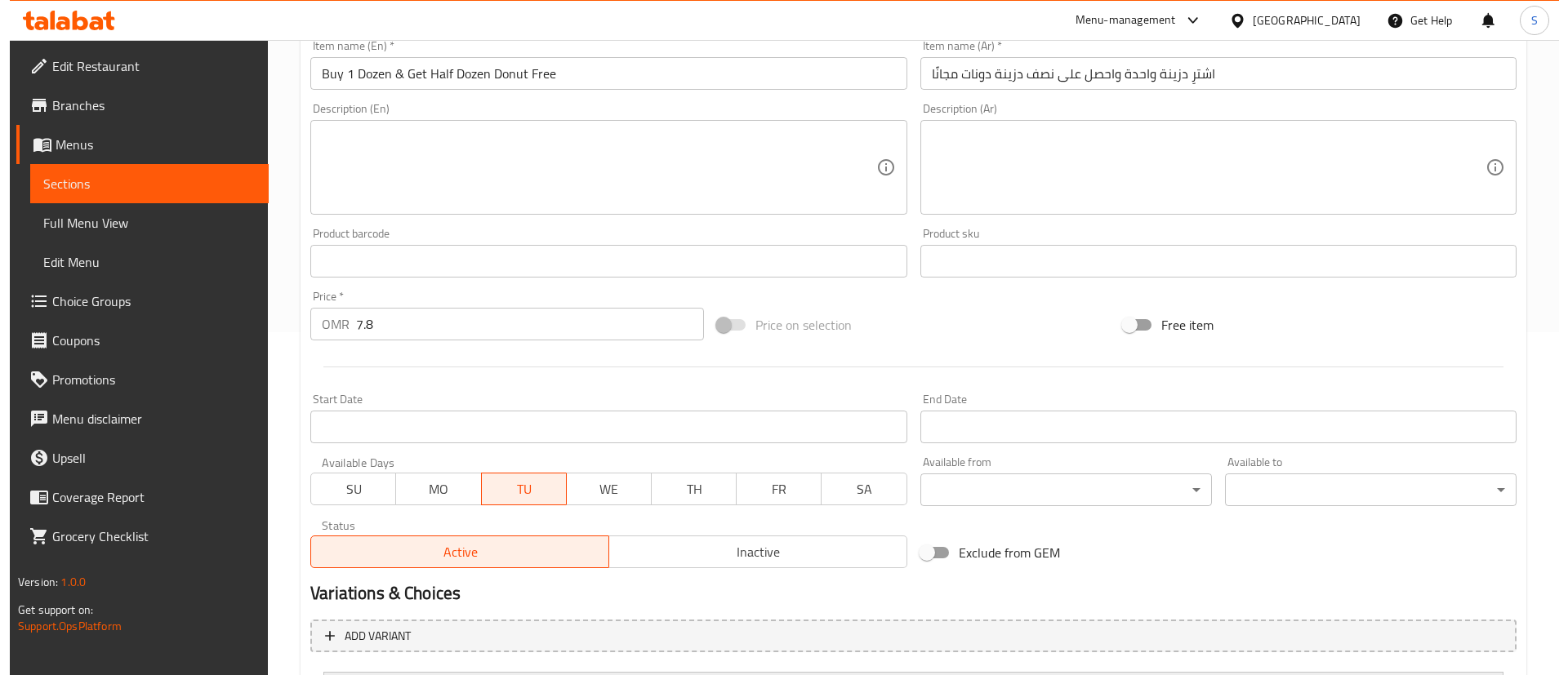
scroll to position [639, 0]
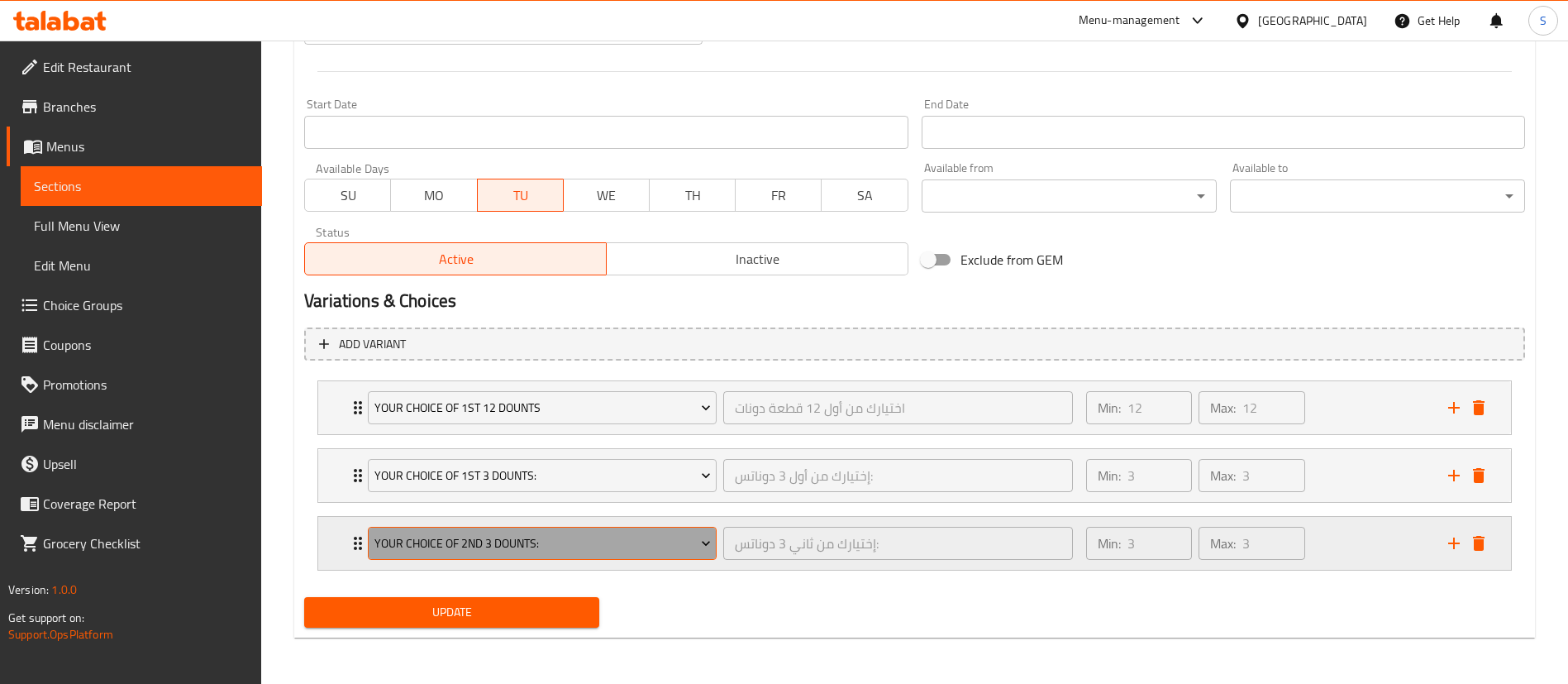
click at [570, 545] on span "Your Choice Of 2nd 3 Dounts:" at bounding box center [542, 543] width 336 height 21
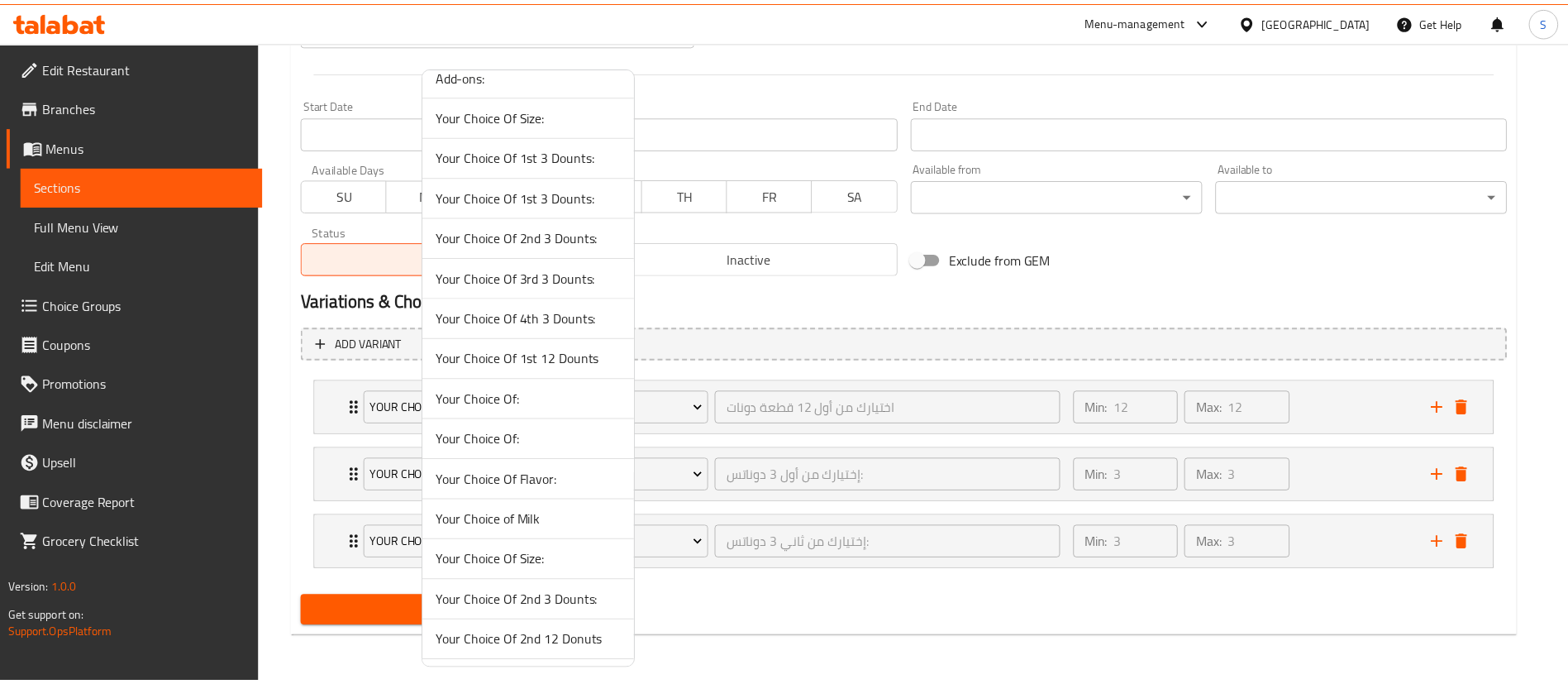
scroll to position [0, 0]
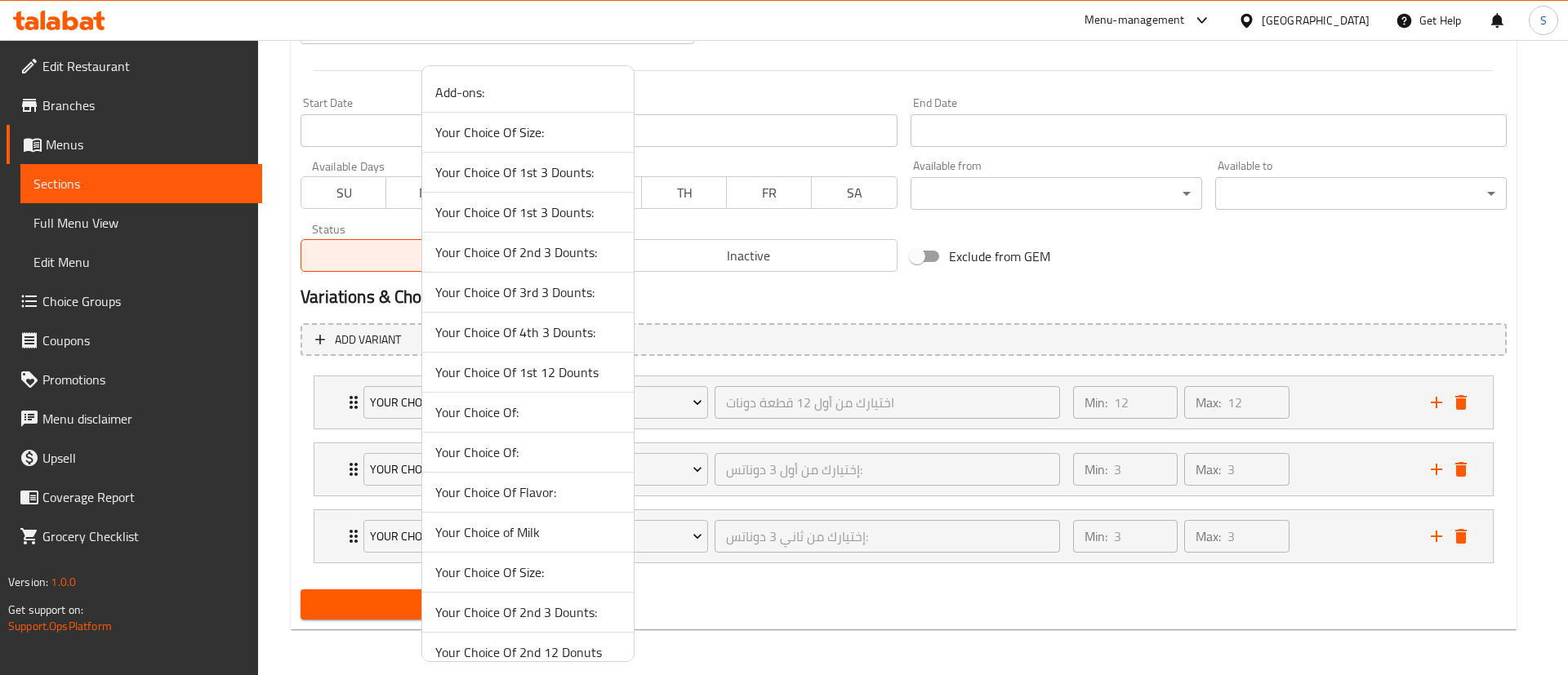
click at [1457, 398] on div at bounding box center [784, 338] width 1568 height 675
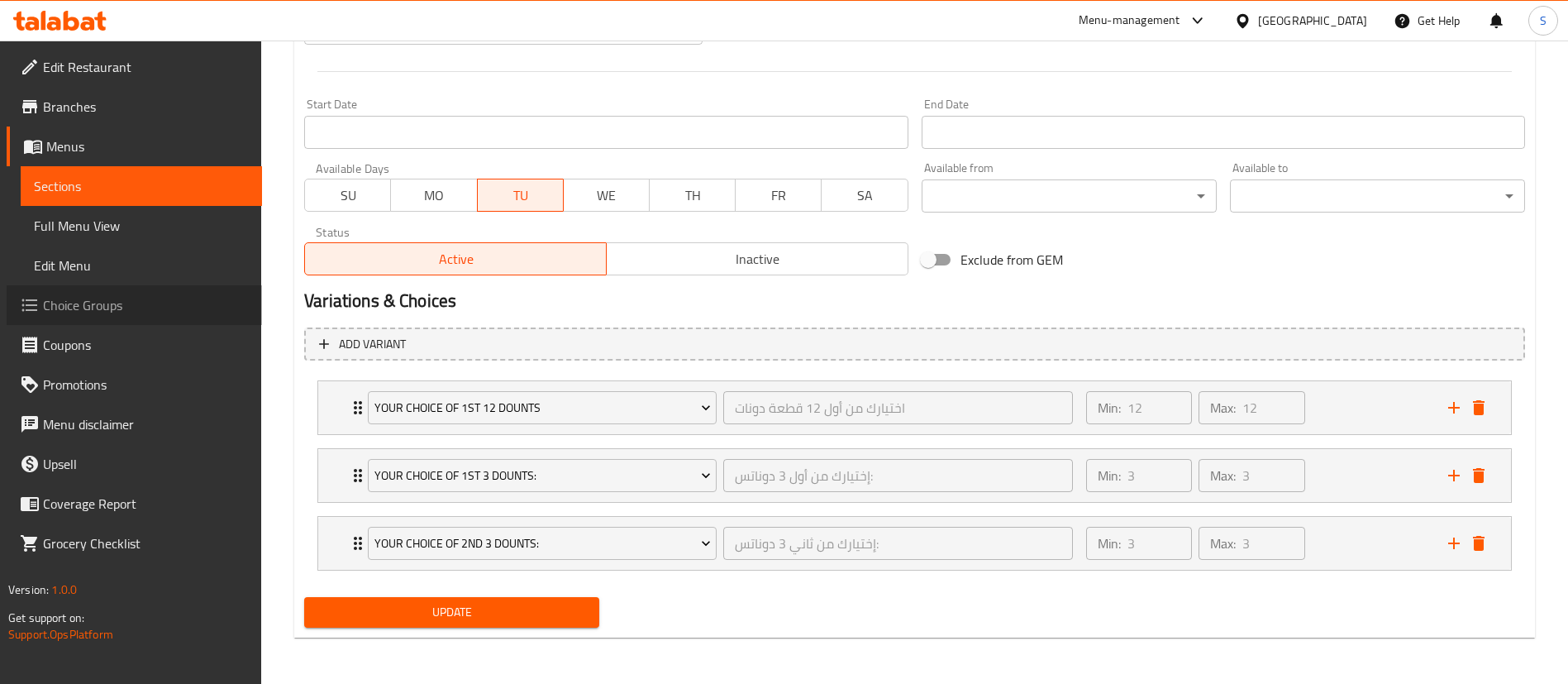
click at [135, 312] on span "Choice Groups" at bounding box center [146, 306] width 206 height 20
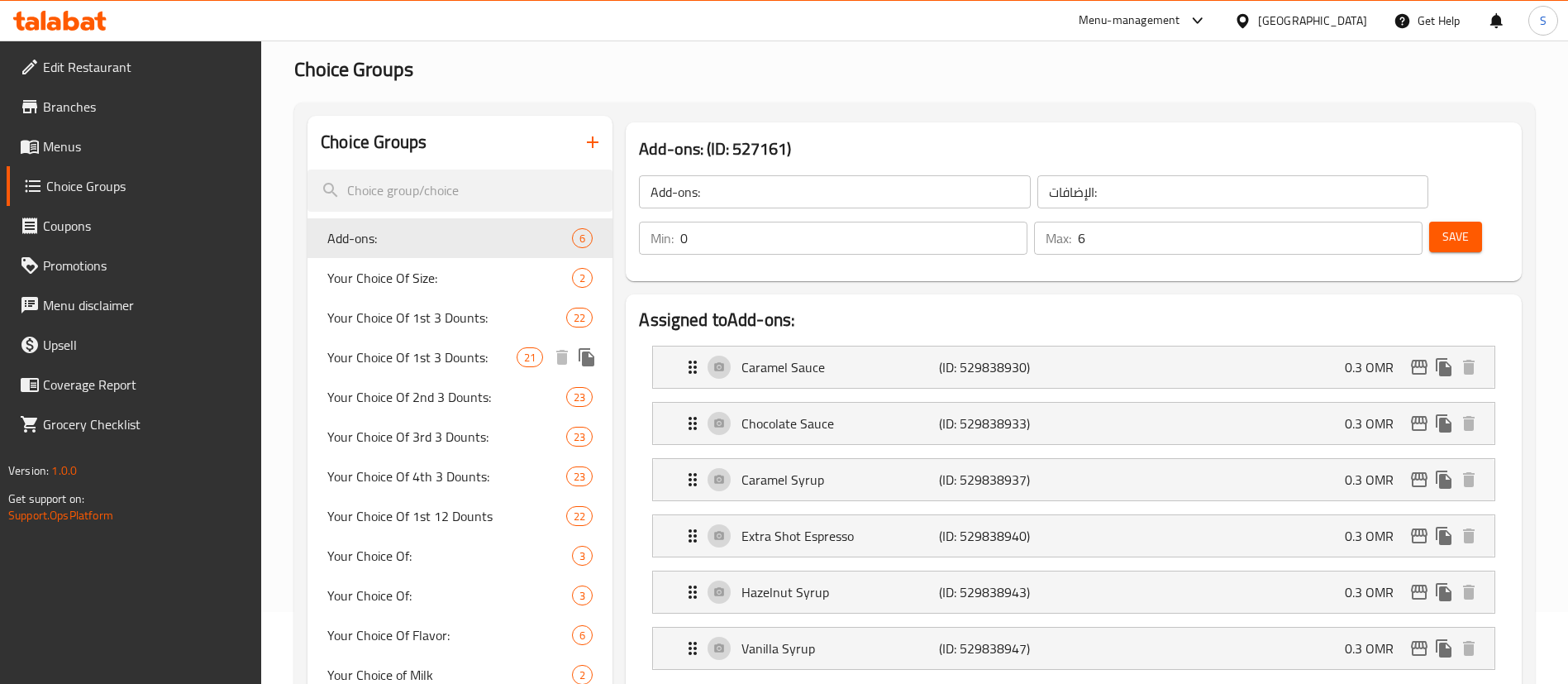
scroll to position [74, 0]
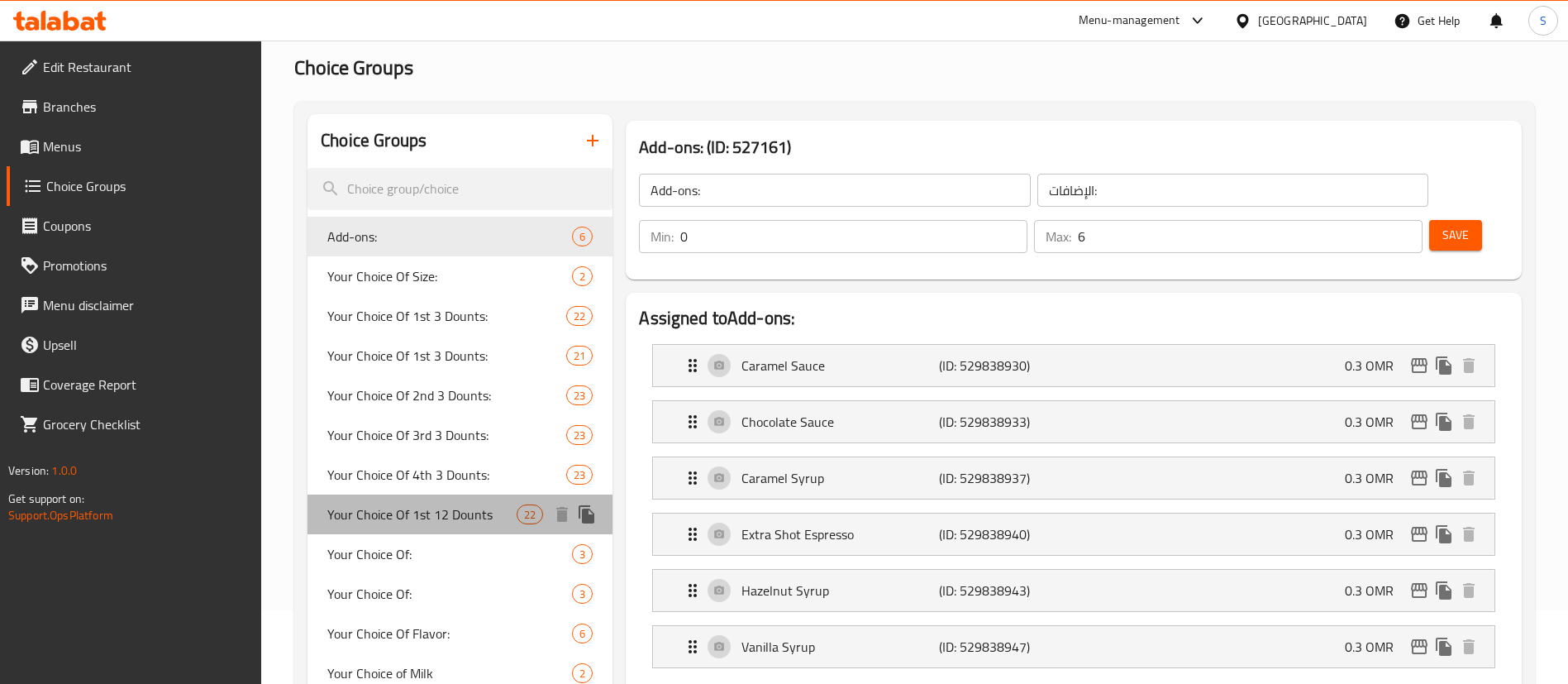
click at [485, 521] on span "Your Choice Of 1st 12 Dounts" at bounding box center [422, 514] width 189 height 20
type input "Your Choice Of 1st 12 Dounts"
type input "اختيارك من أول 12 قطعة دونات"
type input "12"
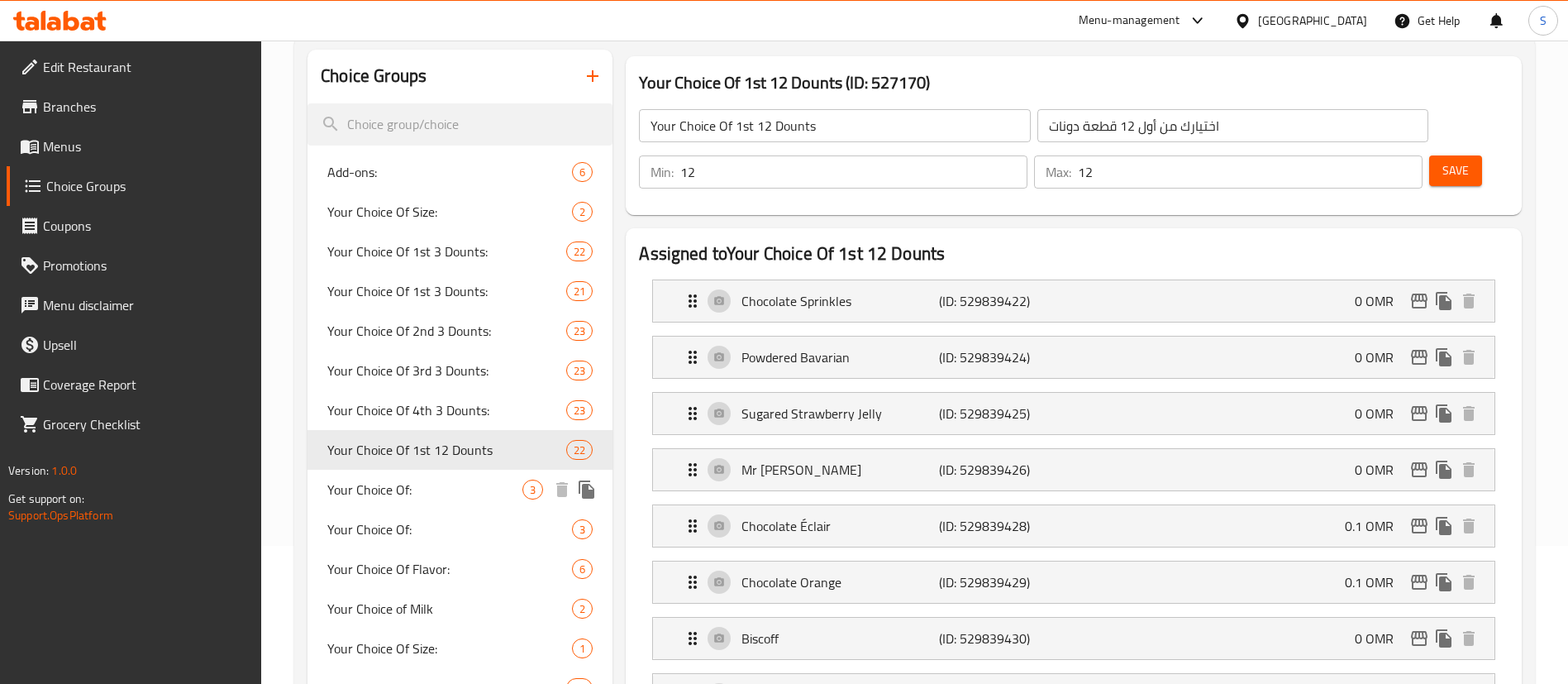
scroll to position [141, 0]
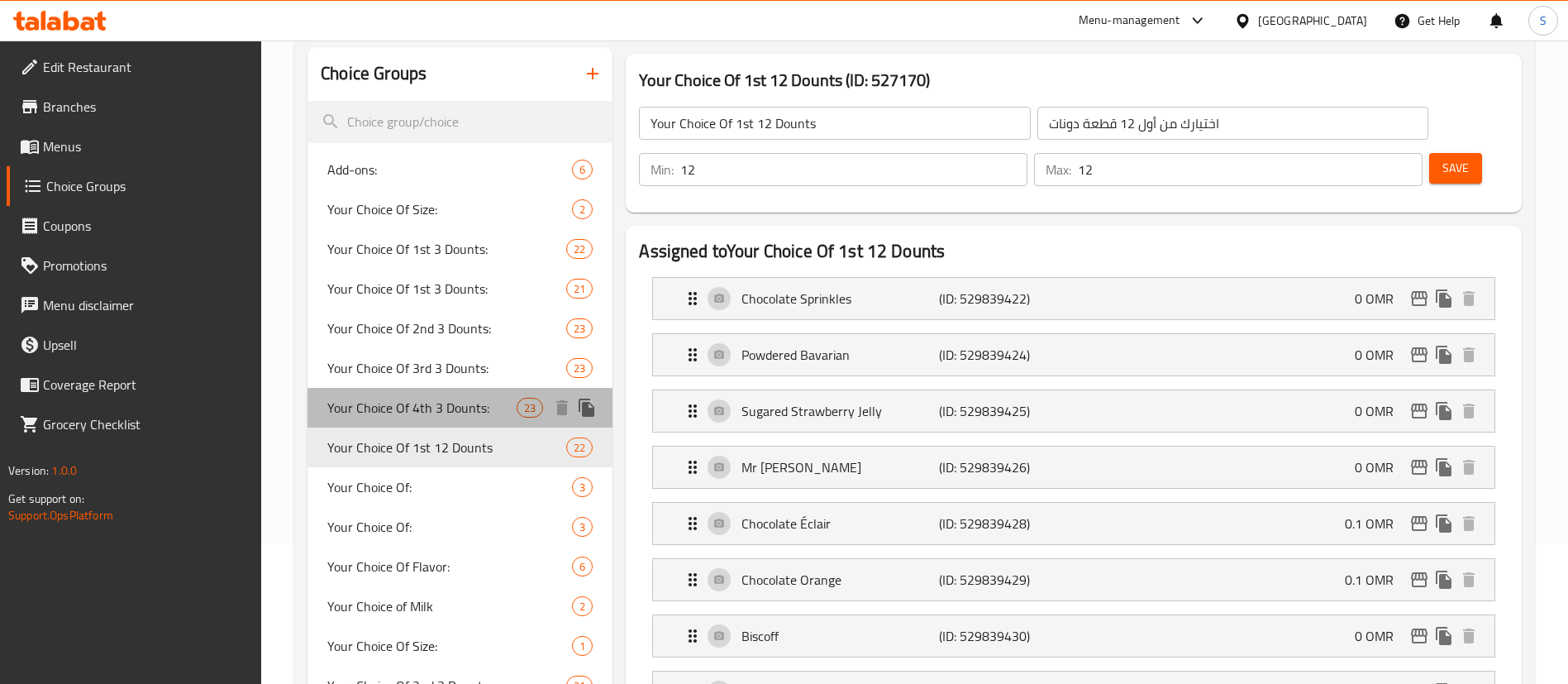
click at [514, 414] on span "Your Choice Of 4th 3 Dounts:" at bounding box center [422, 408] width 189 height 20
type input "Your Choice Of 4th 3 Dounts:"
type input "إختيارك من رابع 3 دوناتس:"
type input "3"
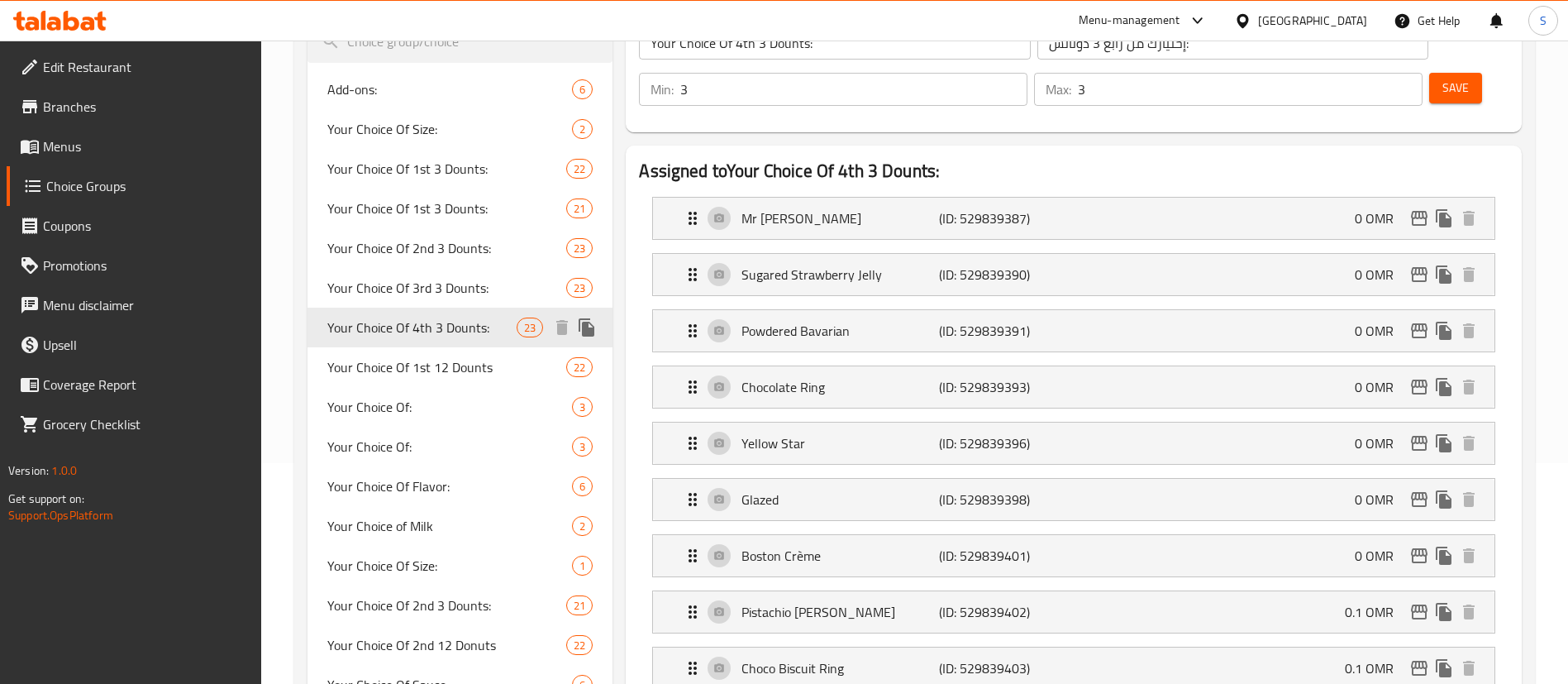
scroll to position [225, 0]
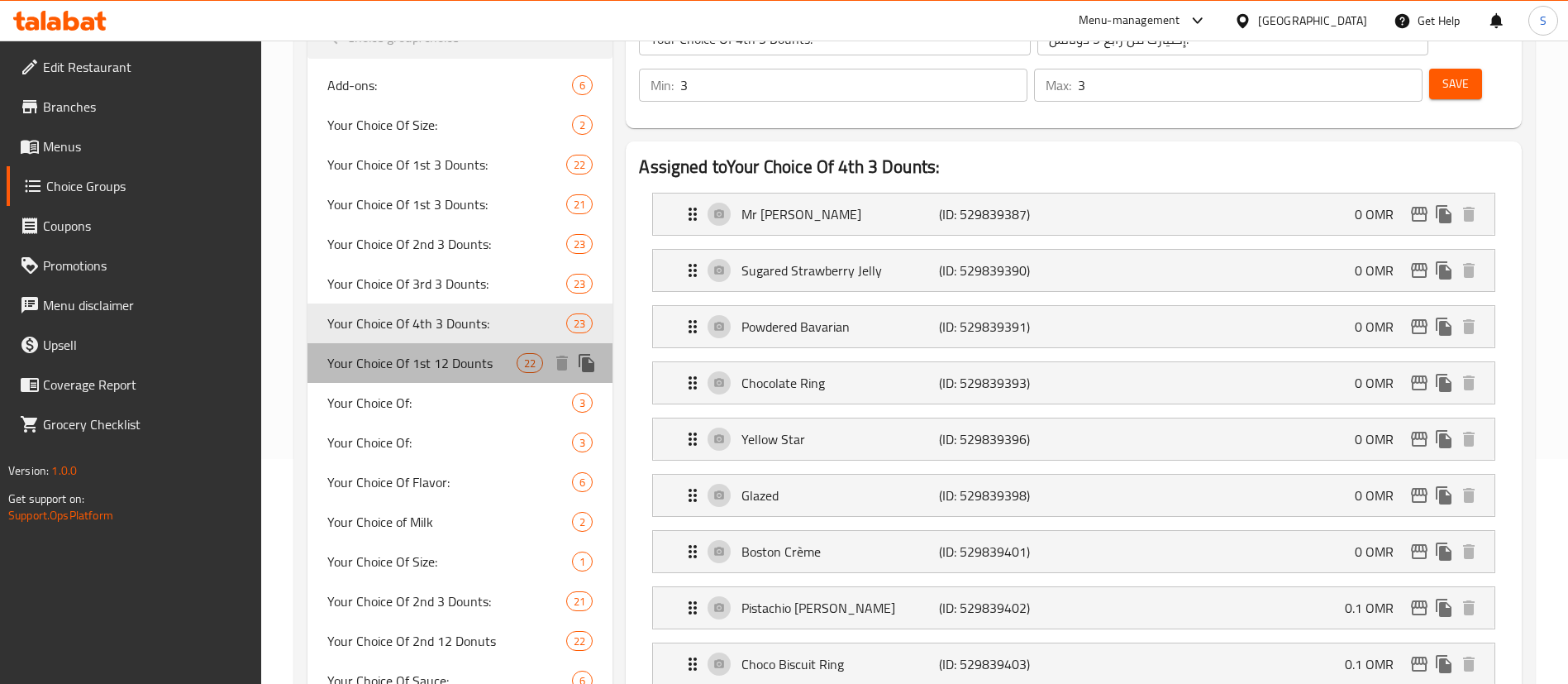
click at [482, 370] on span "Your Choice Of 1st 12 Dounts" at bounding box center [422, 363] width 189 height 20
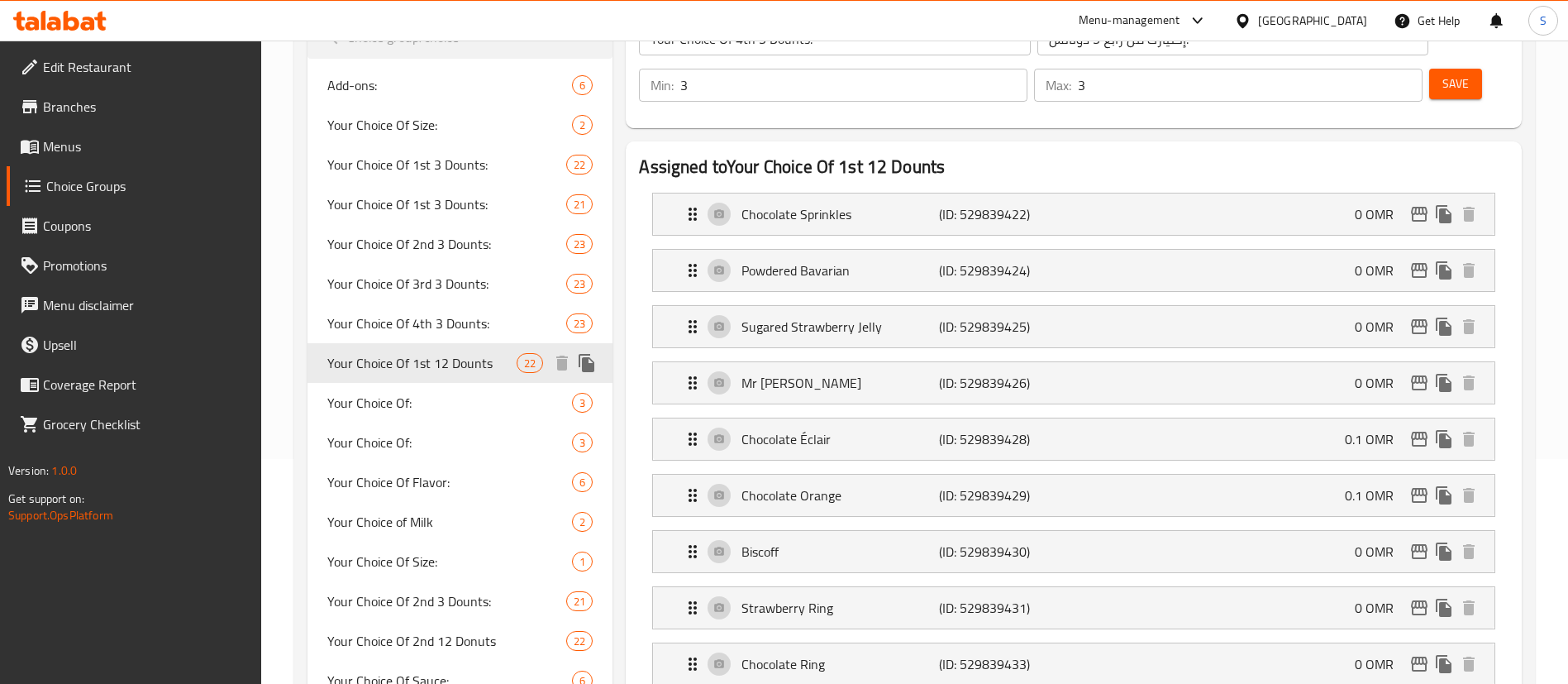
type input "Your Choice Of 1st 12 Dounts"
type input "اختيارك من أول 12 قطعة دونات"
type input "12"
click at [589, 360] on icon "duplicate" at bounding box center [587, 363] width 20 height 20
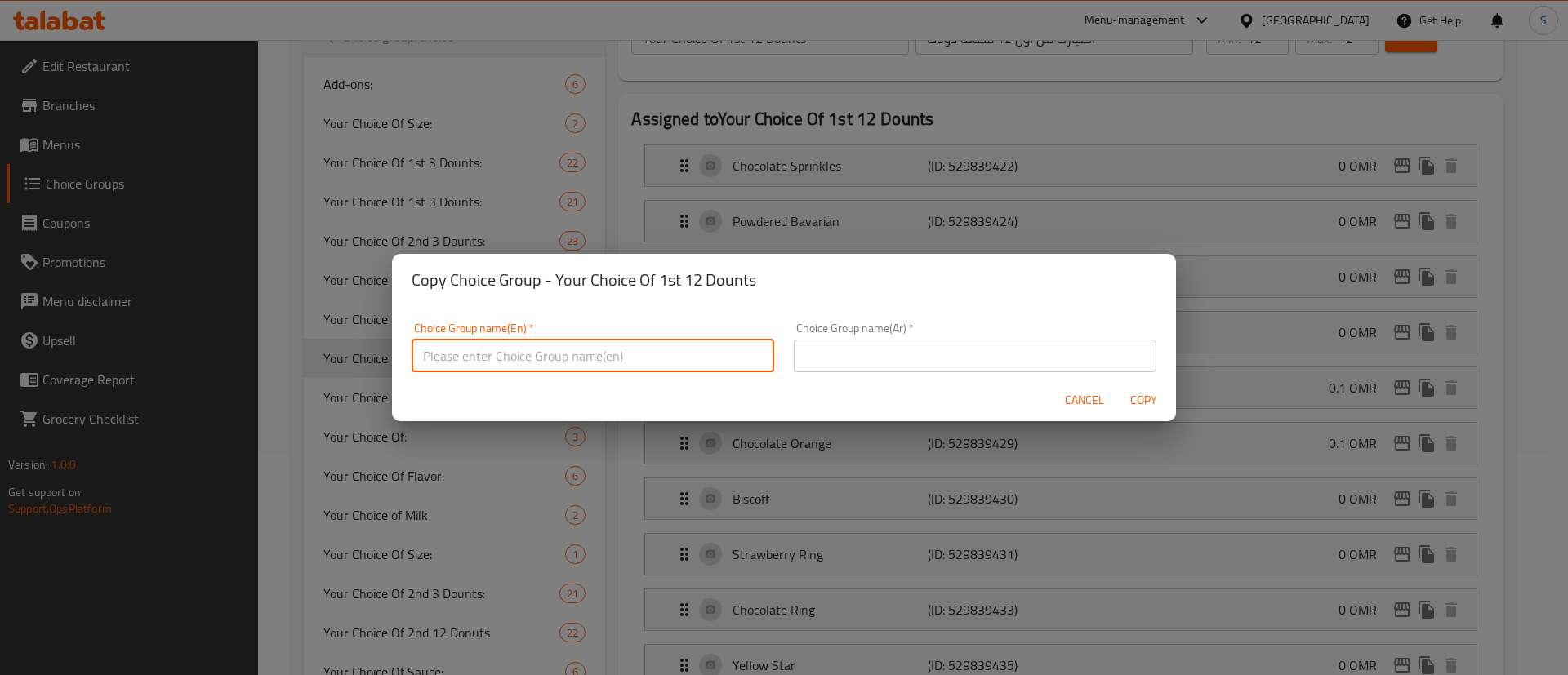
click at [602, 361] on input "text" at bounding box center [593, 356] width 362 height 33
click at [602, 361] on input "Your Choice of Free Half Dozen:" at bounding box center [593, 356] width 362 height 33
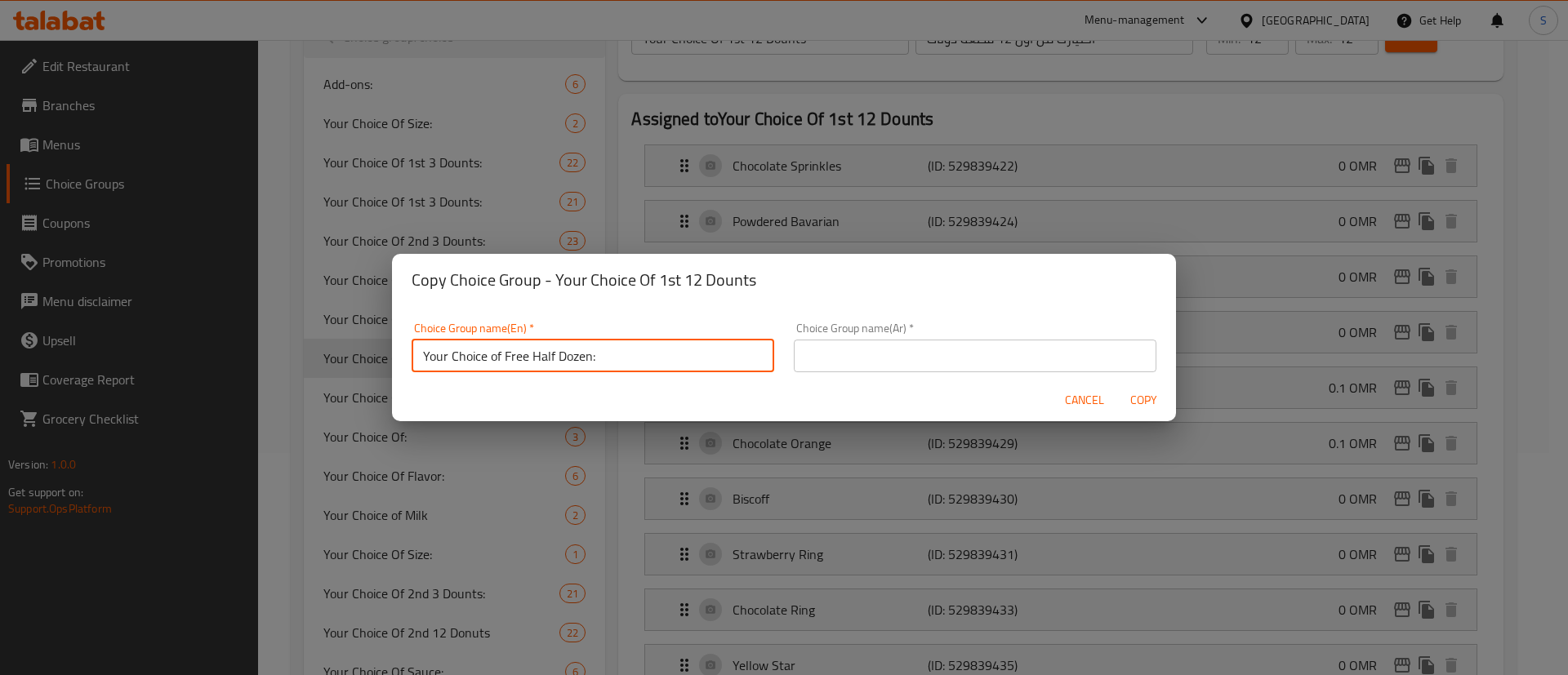
type input "Your Choice of Free Half Dozen:"
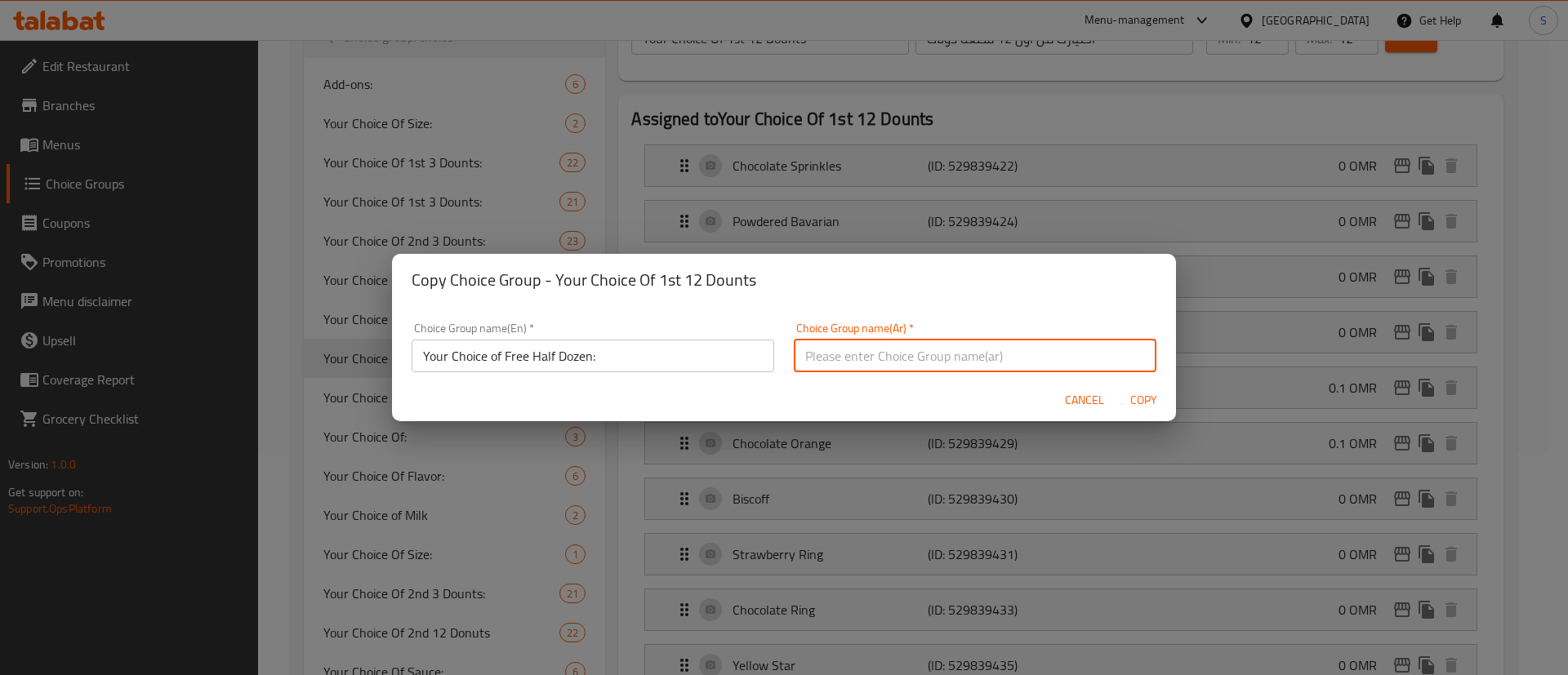
click at [868, 368] on input "text" at bounding box center [974, 356] width 362 height 33
paste input "اختيارك من نصف دزينة مجانية:"
type input "اختيارك من نصف دزينة مجانية:"
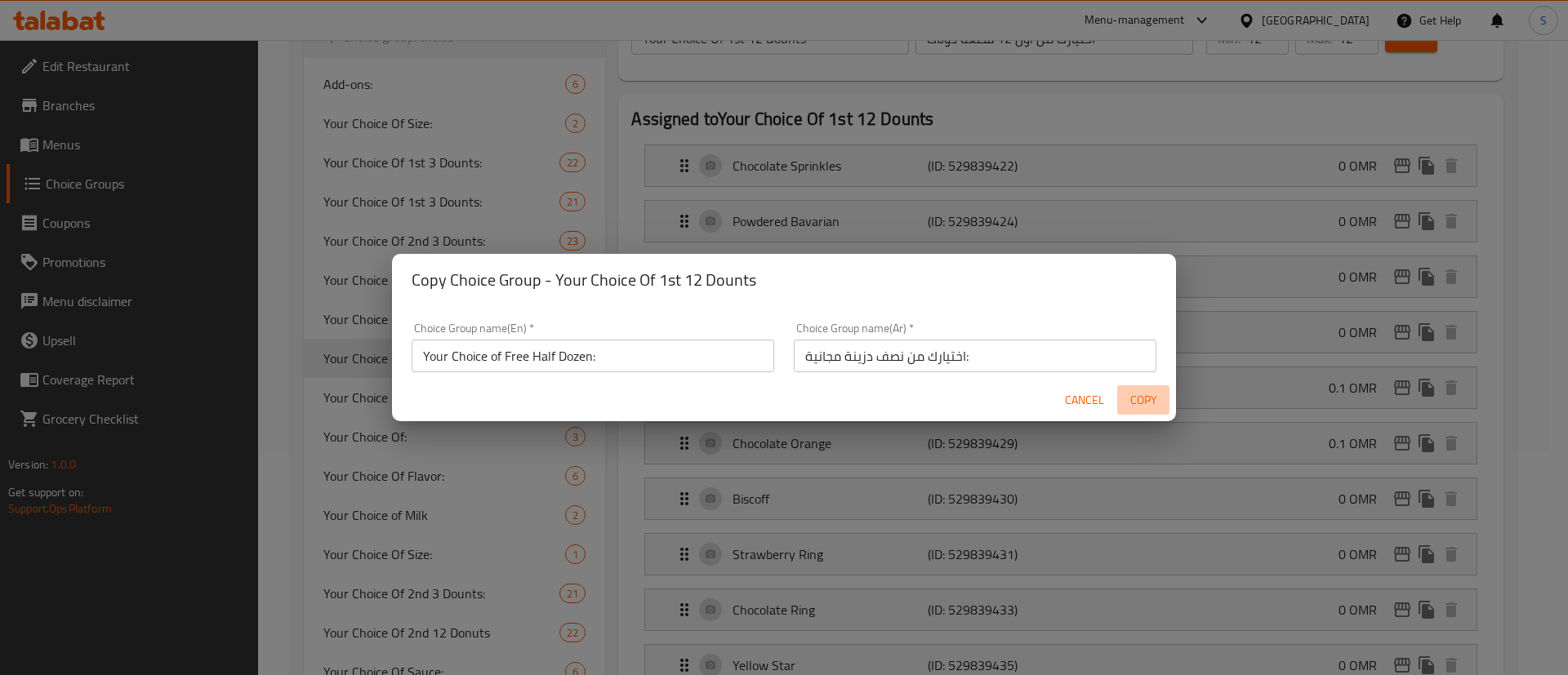
click at [1144, 392] on span "Copy" at bounding box center [1143, 400] width 39 height 20
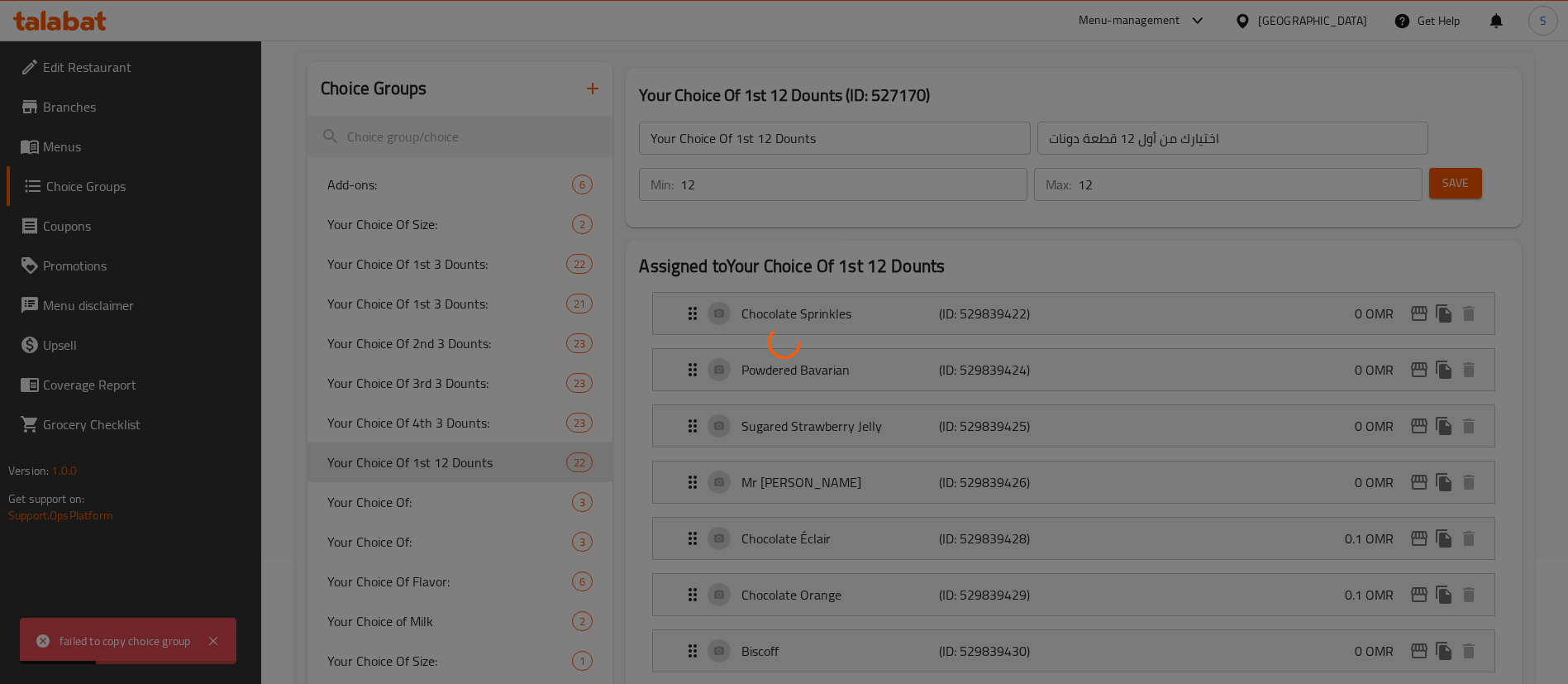
scroll to position [99, 0]
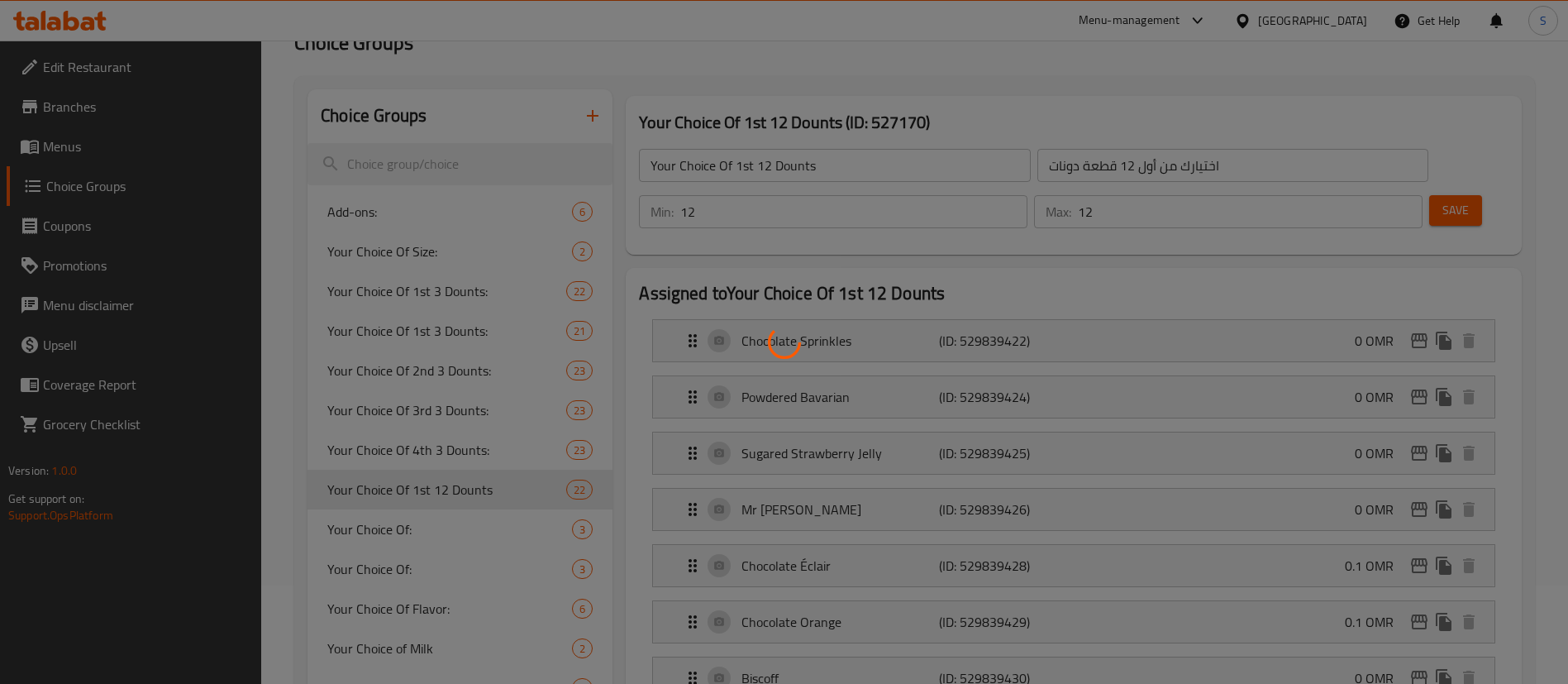
click at [282, 301] on div at bounding box center [784, 342] width 1568 height 684
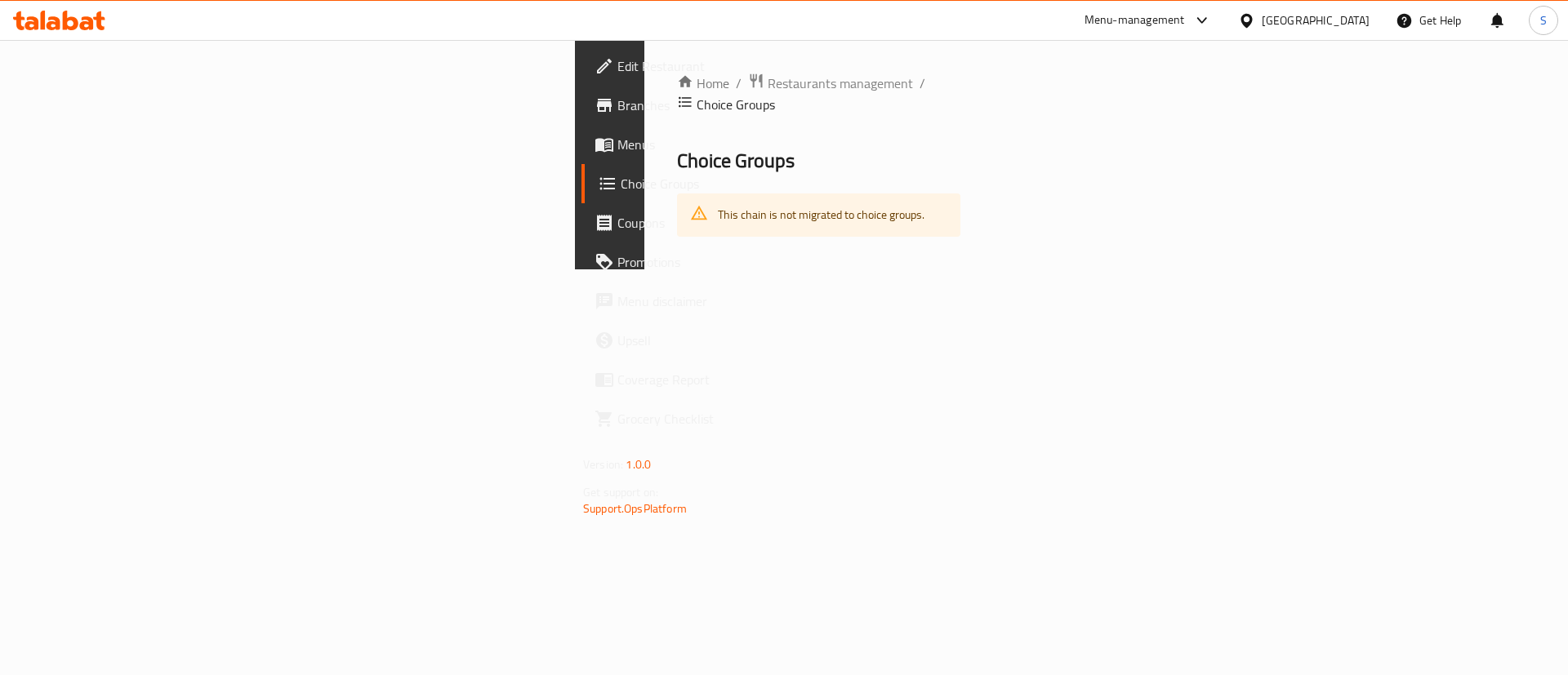
click at [617, 141] on span "Menus" at bounding box center [720, 144] width 206 height 19
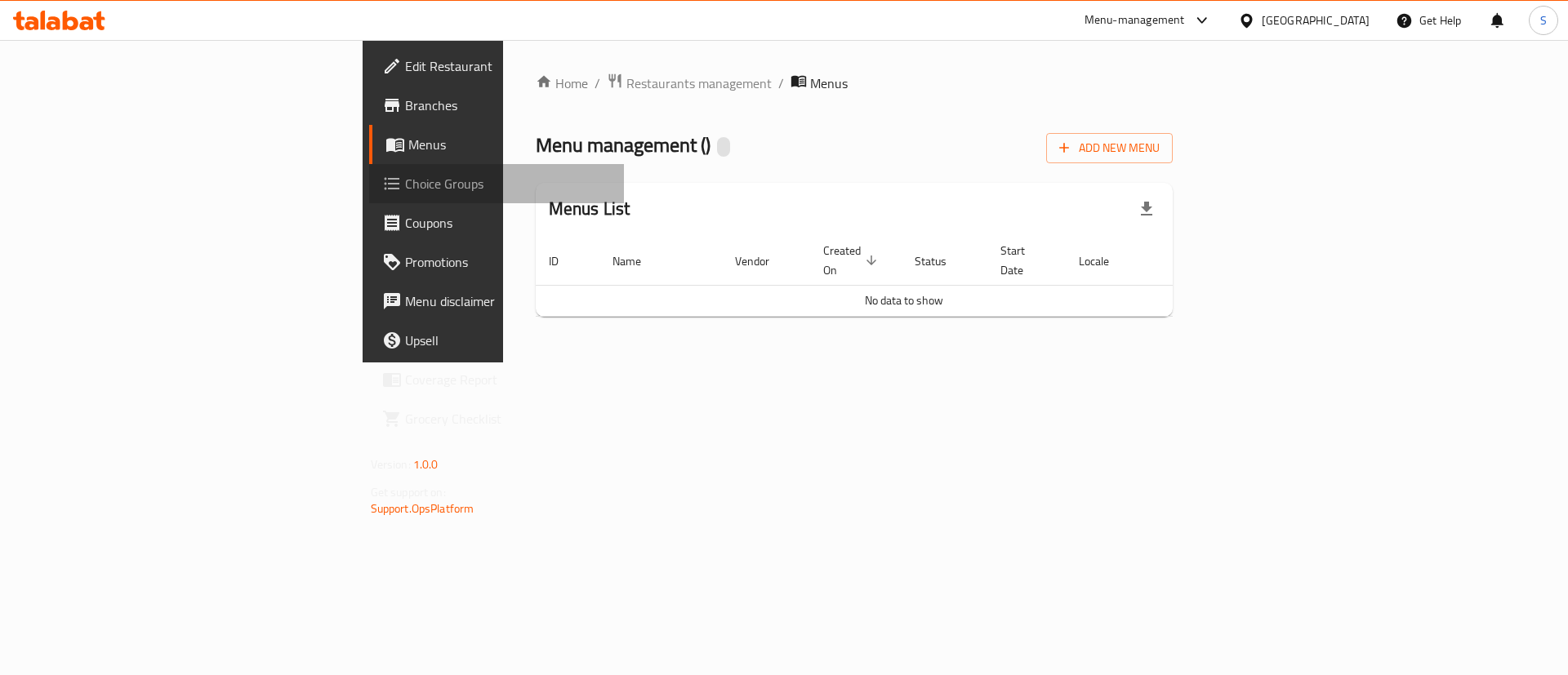
click at [405, 185] on span "Choice Groups" at bounding box center [508, 184] width 206 height 19
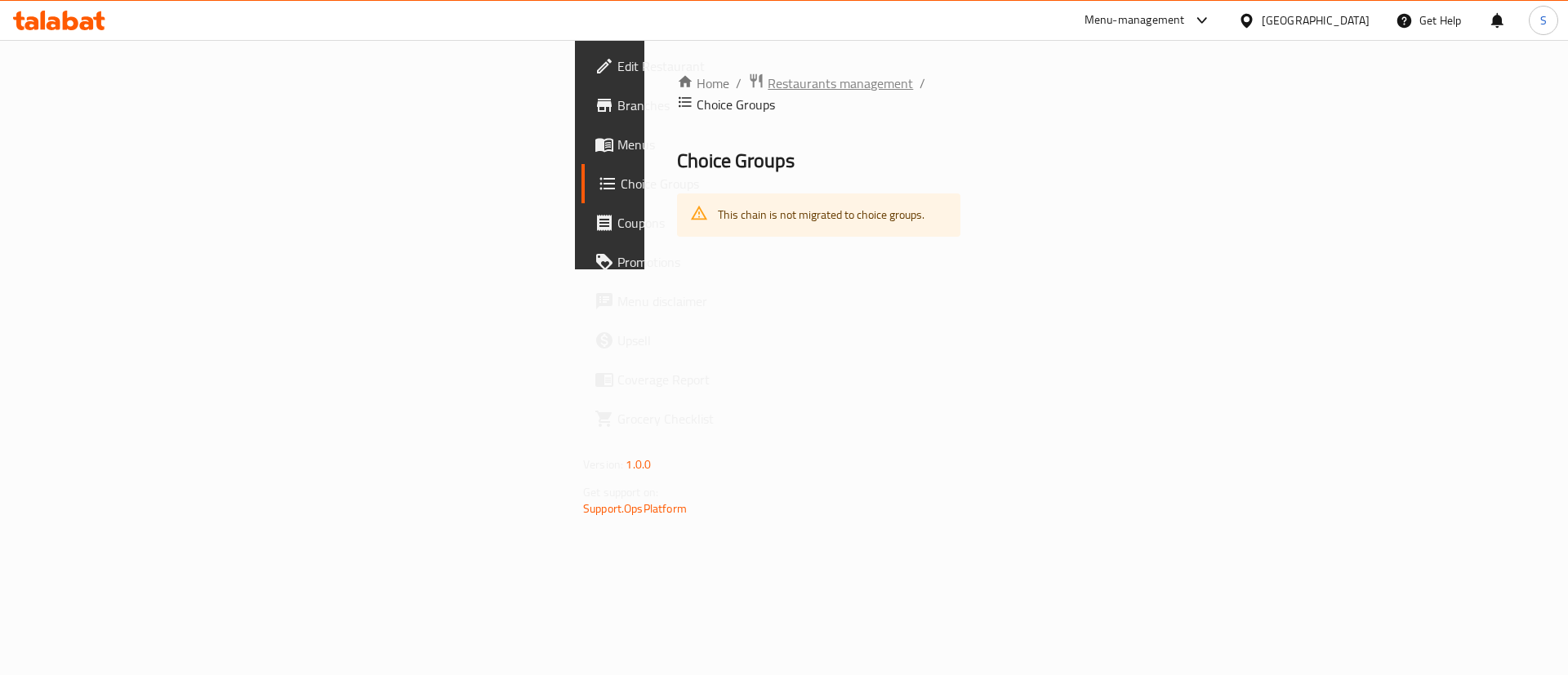
click at [768, 82] on span "Restaurants management" at bounding box center [840, 84] width 145 height 19
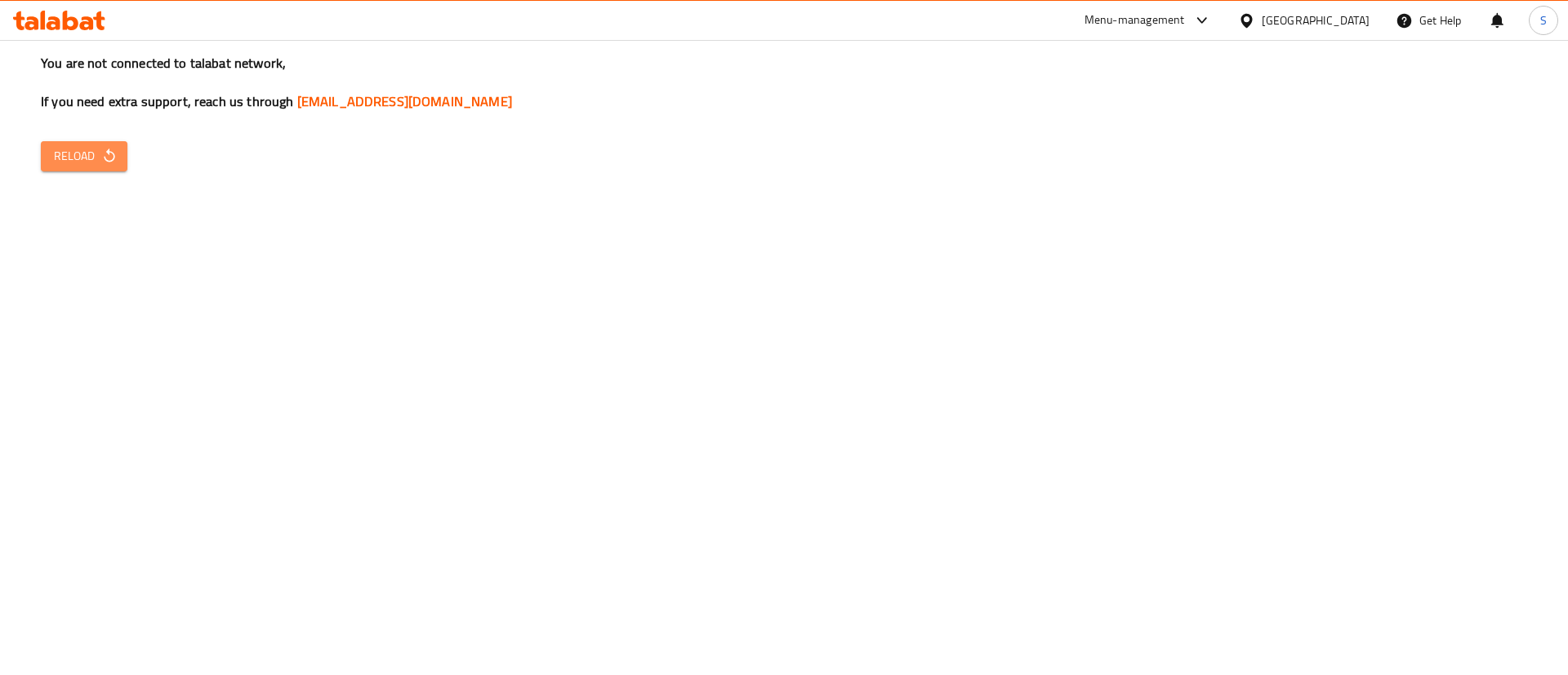
click at [106, 159] on icon "button" at bounding box center [109, 156] width 17 height 17
